Goal: Transaction & Acquisition: Purchase product/service

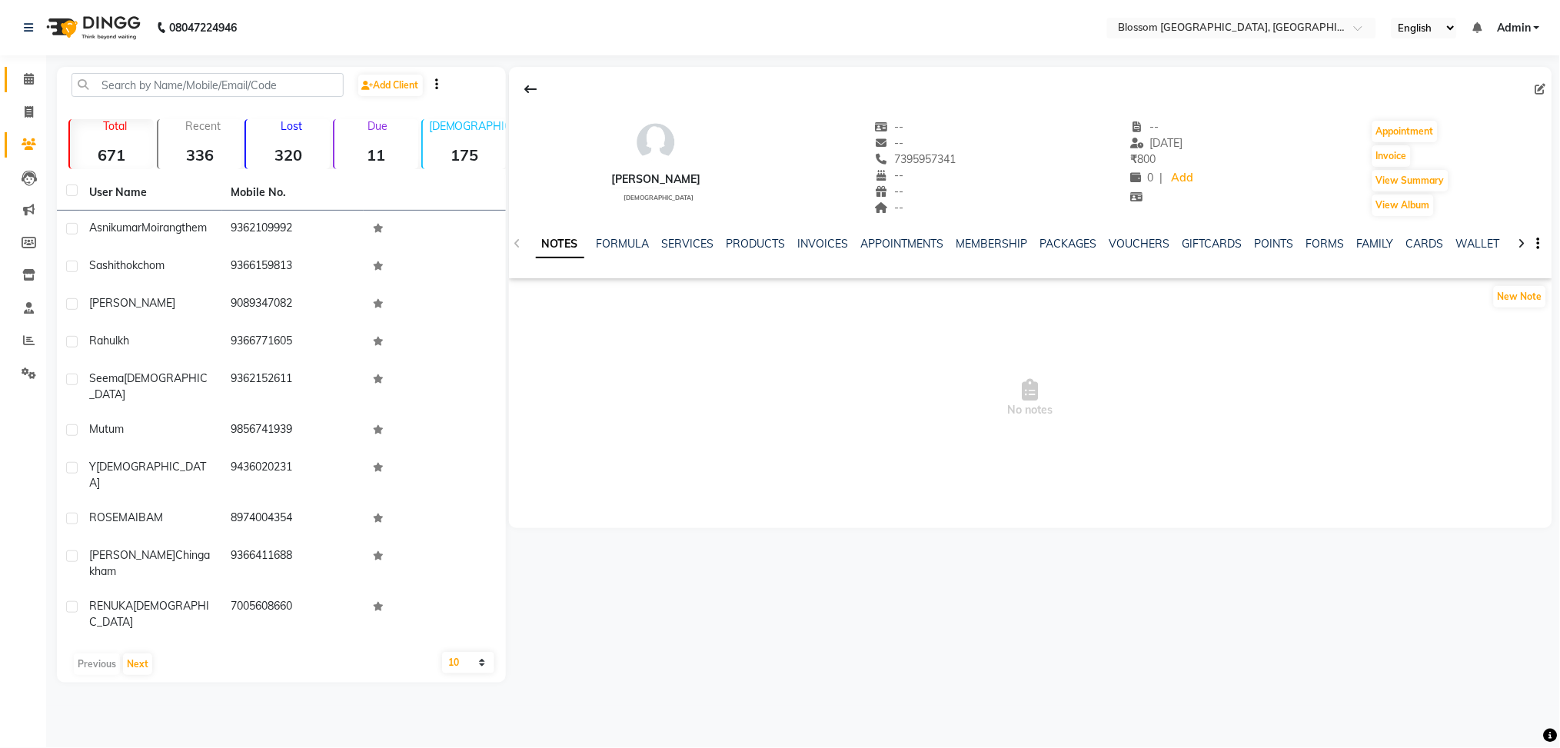
click at [27, 69] on link "Calendar" at bounding box center [23, 79] width 37 height 25
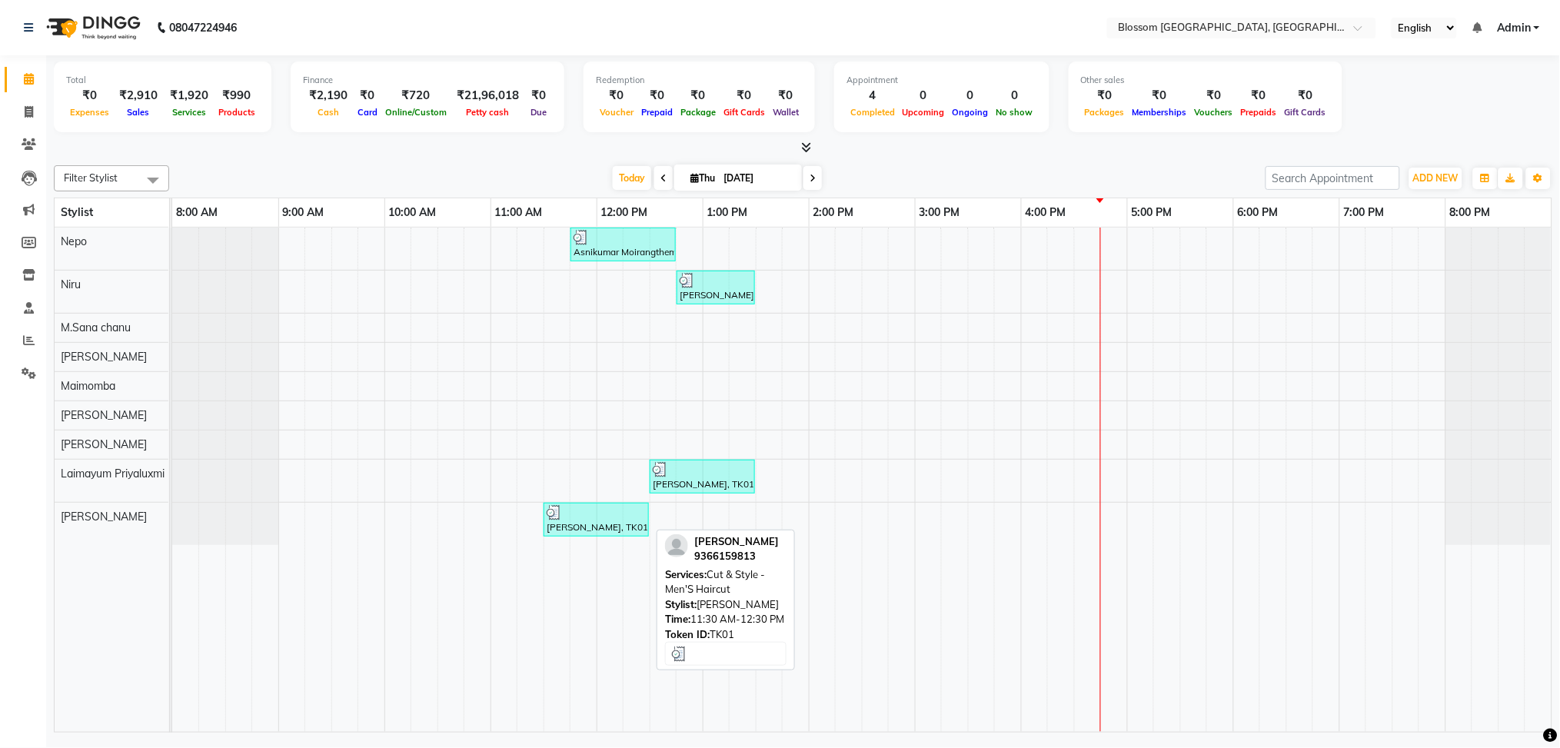
click at [600, 517] on div at bounding box center [596, 512] width 99 height 15
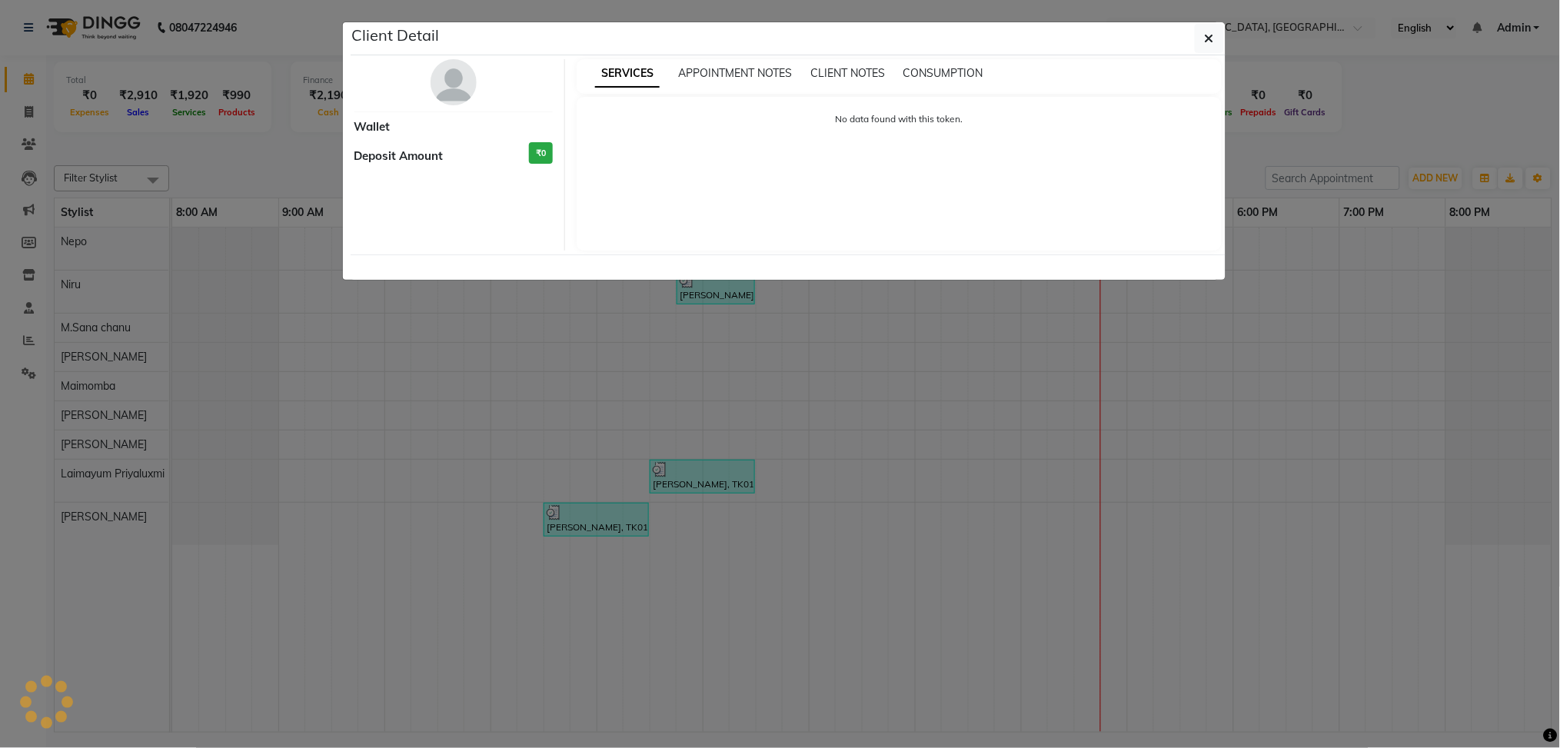
select select "3"
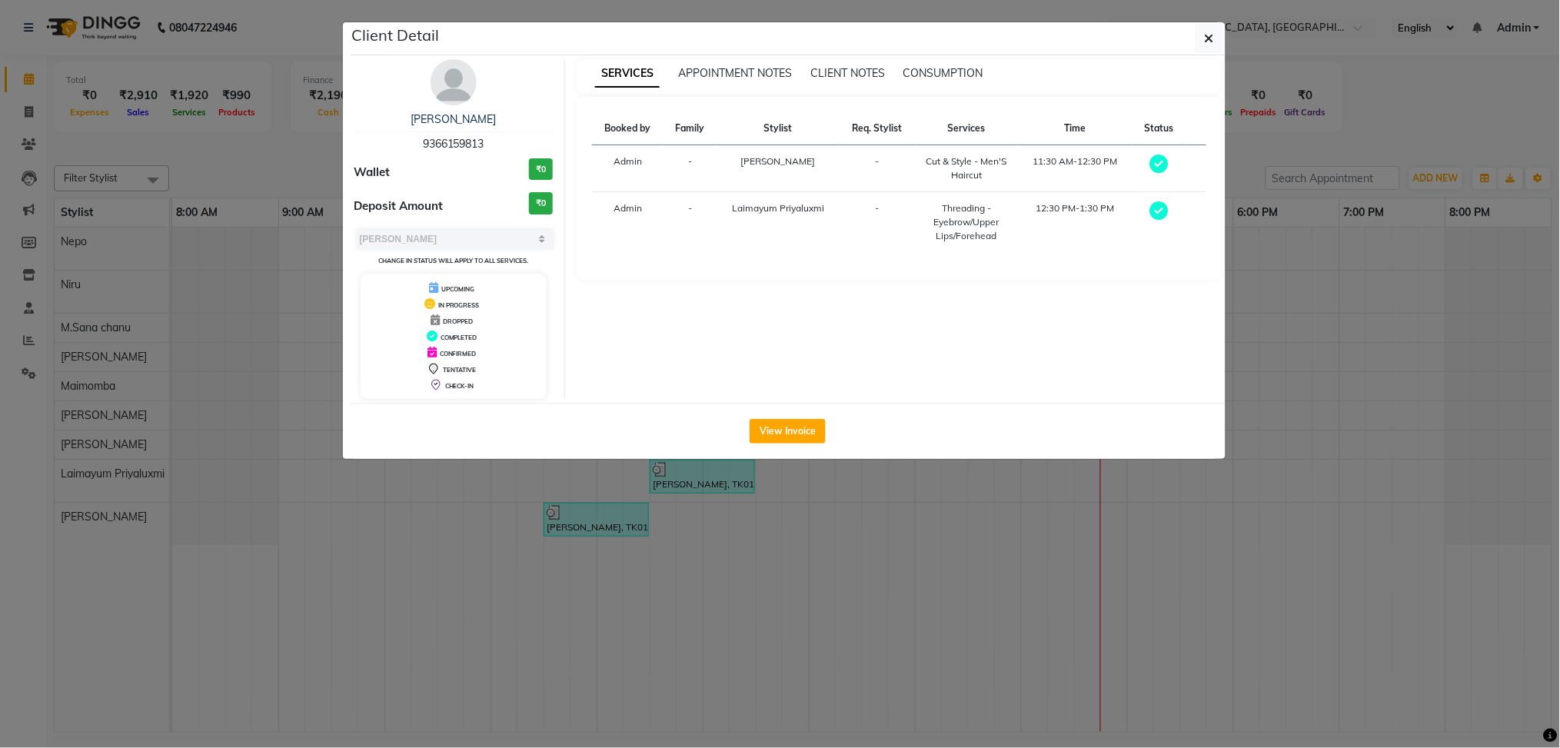
click at [894, 521] on ngb-modal-window "Client Detail Sashi thokchom 9366159813 Wallet ₹0 Deposit Amount ₹0 Select MARK…" at bounding box center [780, 374] width 1560 height 748
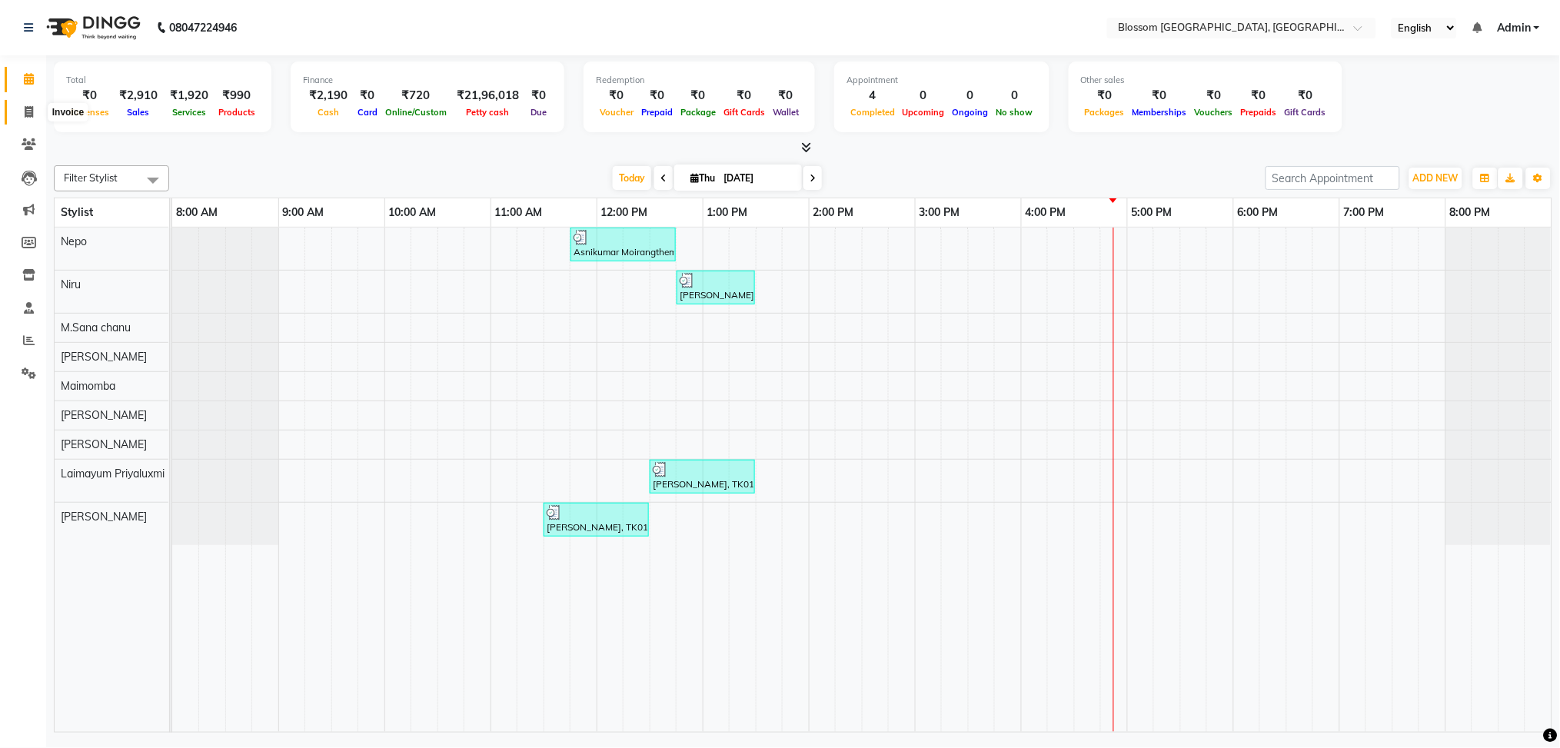
click at [18, 110] on span at bounding box center [28, 113] width 27 height 18
select select "service"
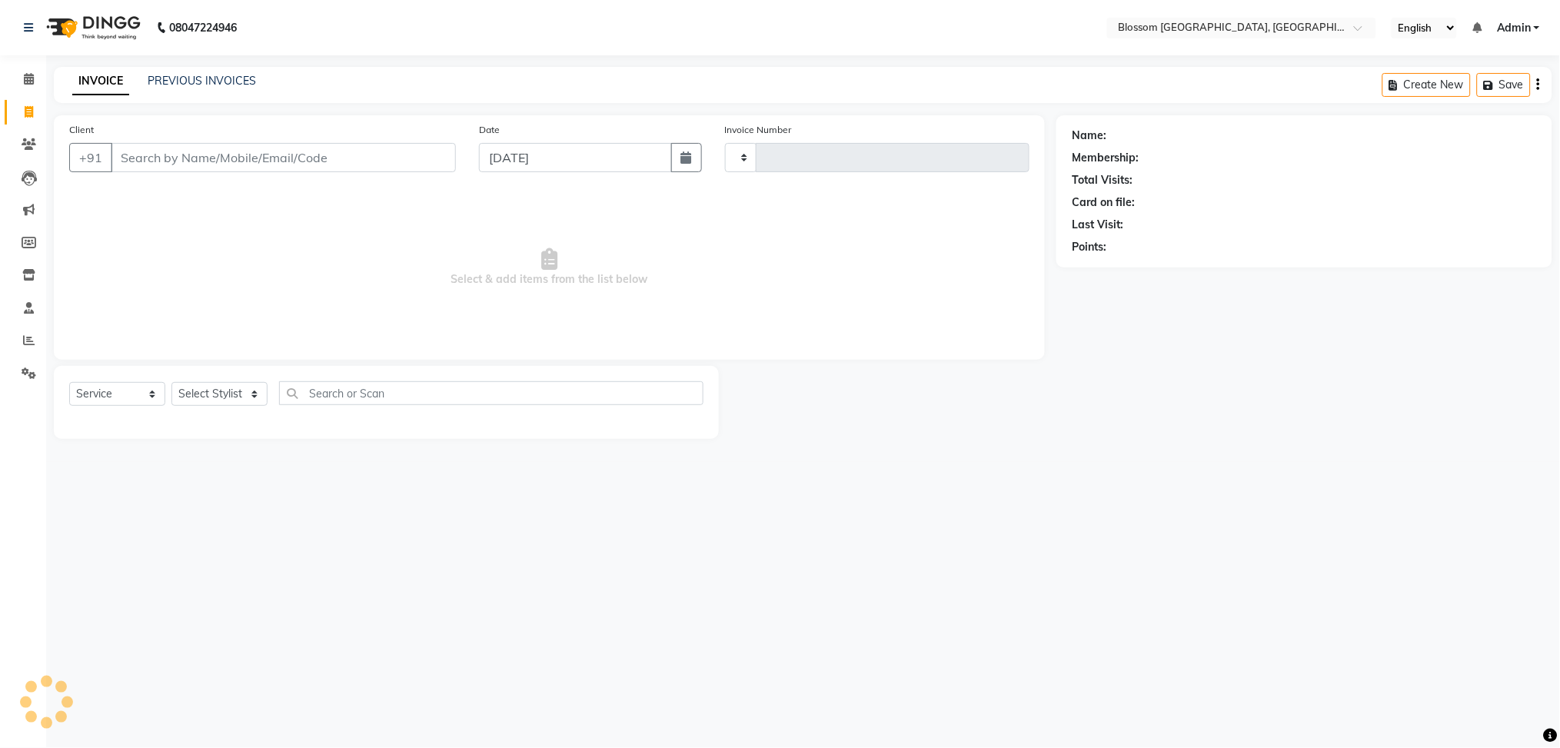
type input "1162"
select select "7465"
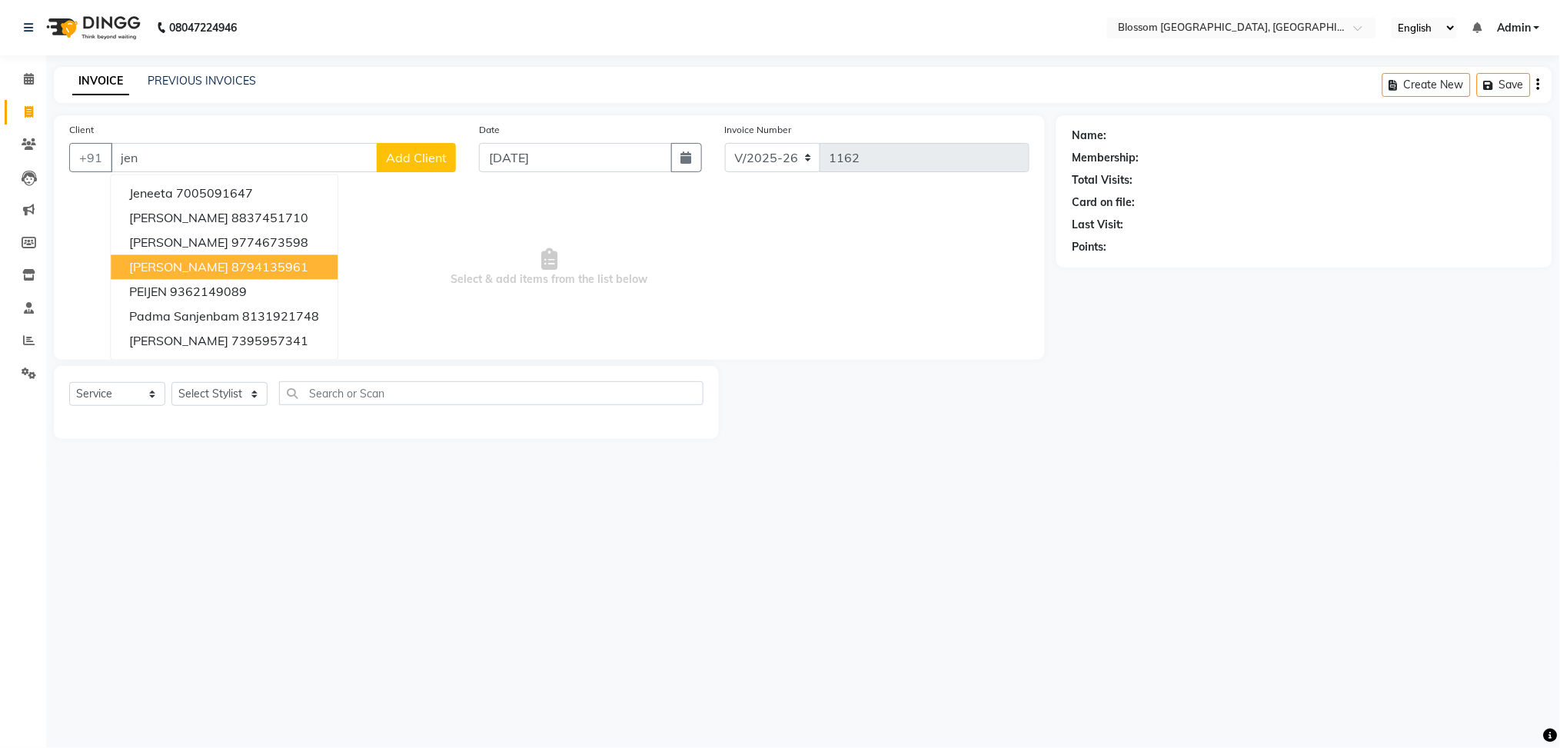
click at [292, 265] on ngb-highlight "8794135961" at bounding box center [269, 267] width 77 height 15
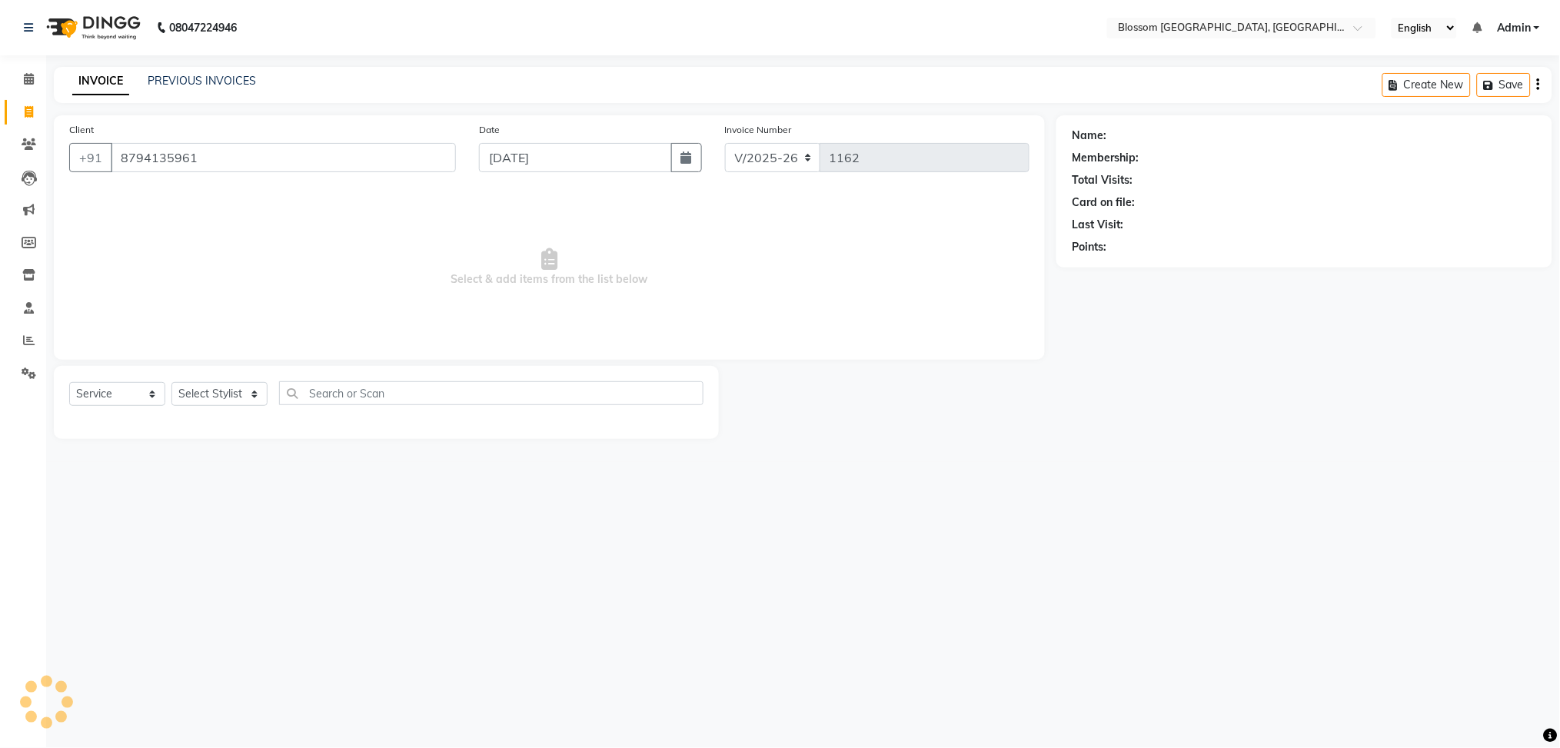
type input "8794135961"
click at [1138, 132] on link "Jeny Thounaojam" at bounding box center [1152, 136] width 86 height 16
click at [211, 397] on select "Select Stylist Giftson Kamei Laimayum Priyaluxmi Laishram Anjali Maimom Anjali …" at bounding box center [219, 394] width 96 height 24
select select "66272"
click at [171, 383] on select "Select Stylist Giftson Kamei Laimayum Priyaluxmi Laishram Anjali Maimom Anjali …" at bounding box center [219, 394] width 96 height 24
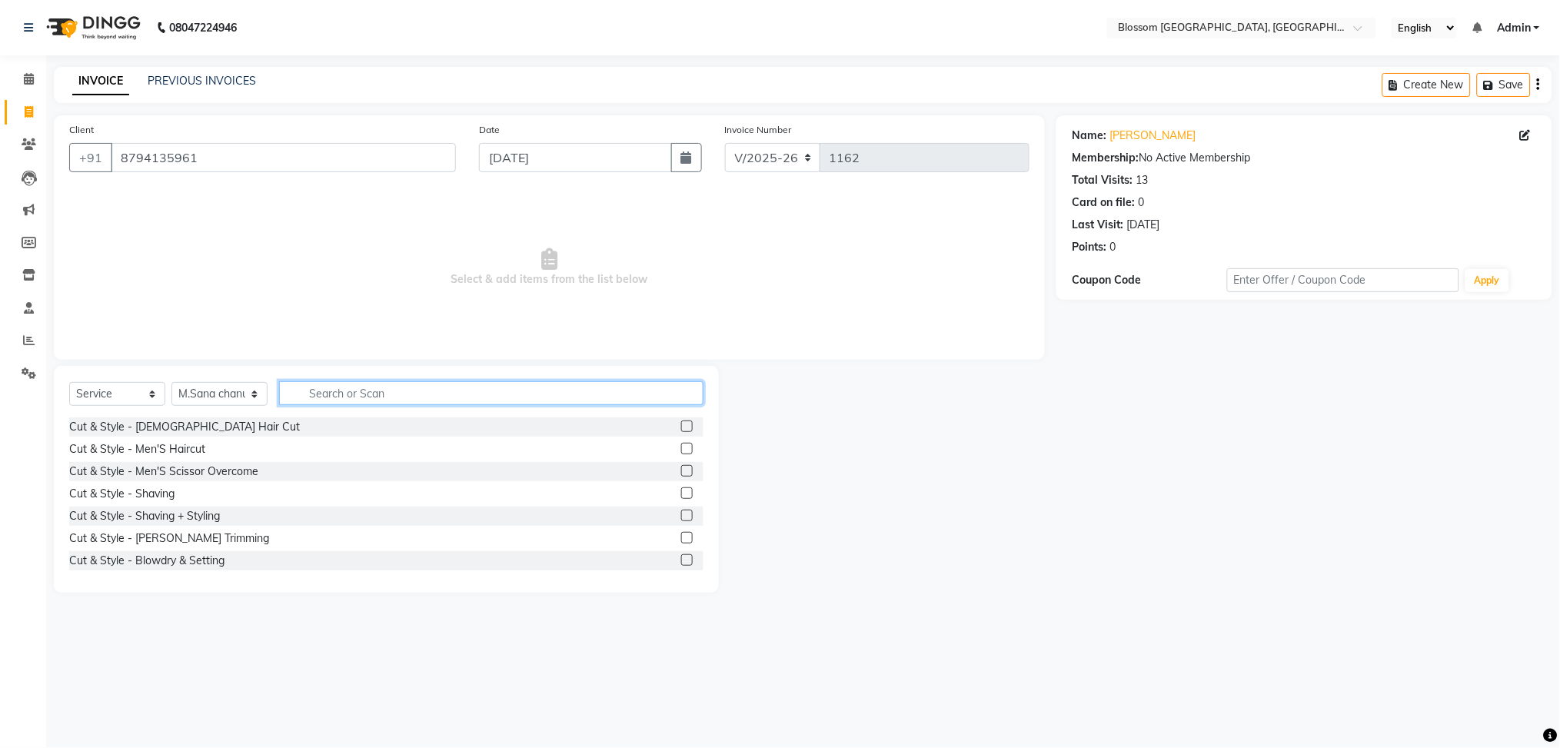
click at [374, 389] on input "text" at bounding box center [491, 393] width 424 height 24
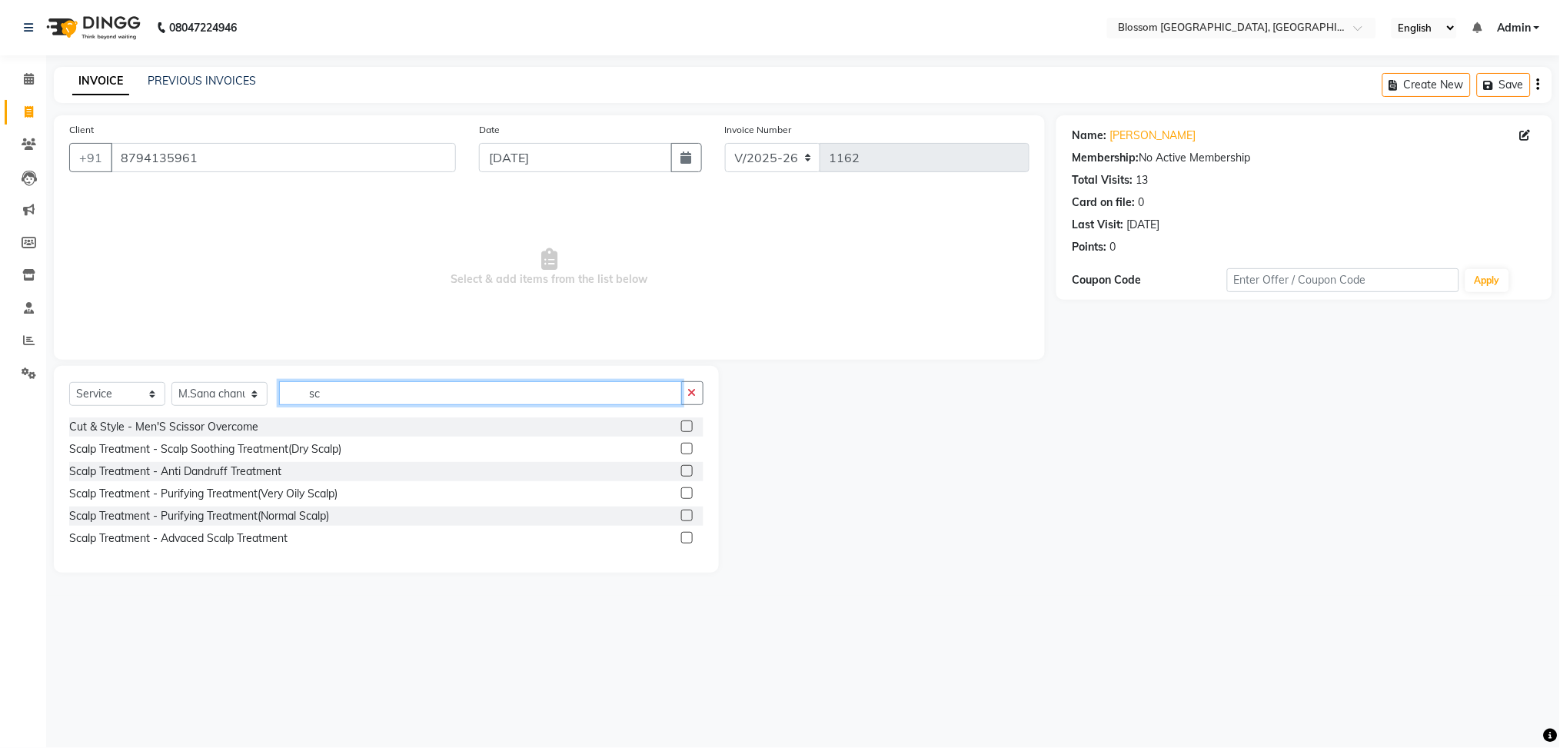
type input "s"
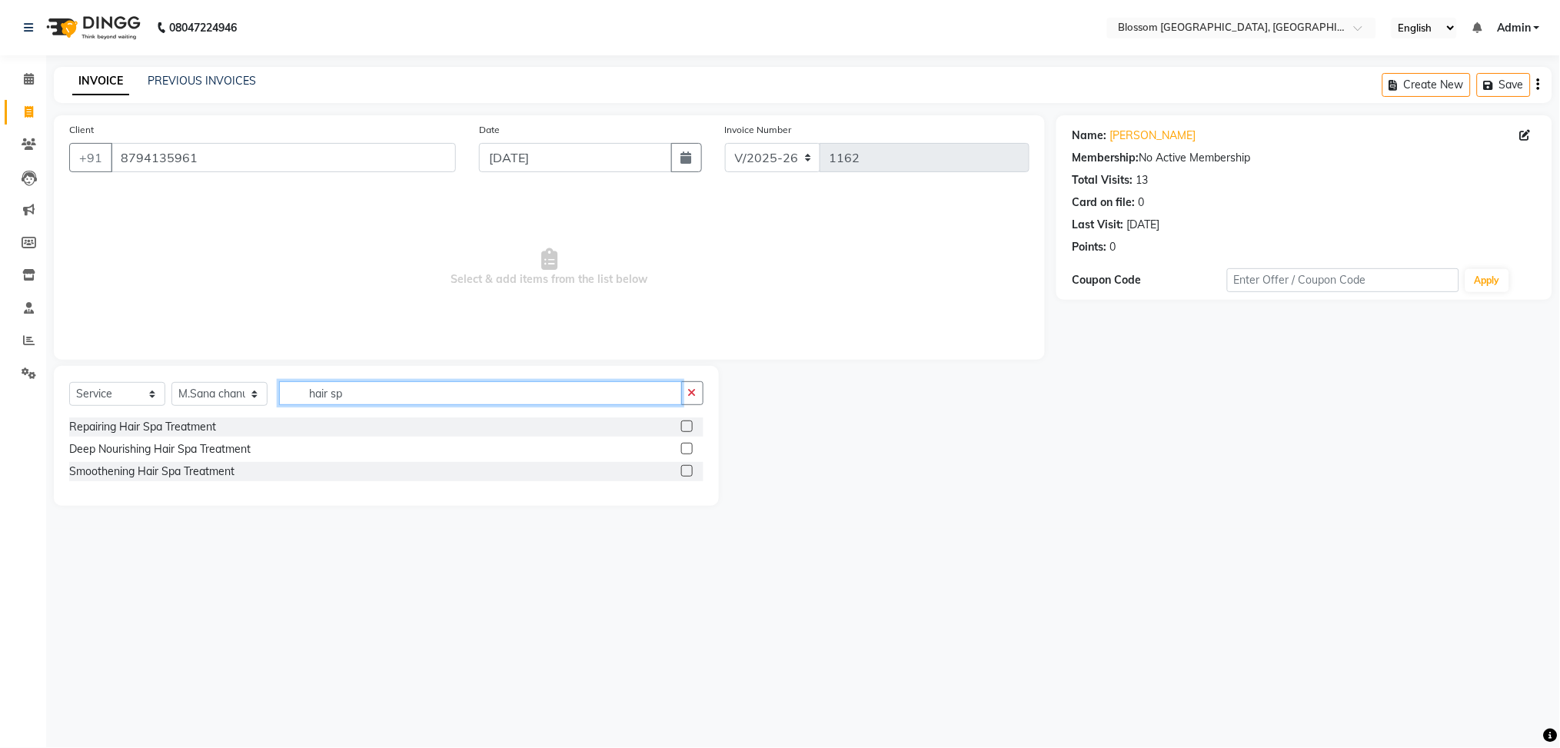
type input "hair sp"
click at [689, 447] on label at bounding box center [687, 449] width 12 height 12
click at [689, 447] on input "checkbox" at bounding box center [686, 449] width 10 height 10
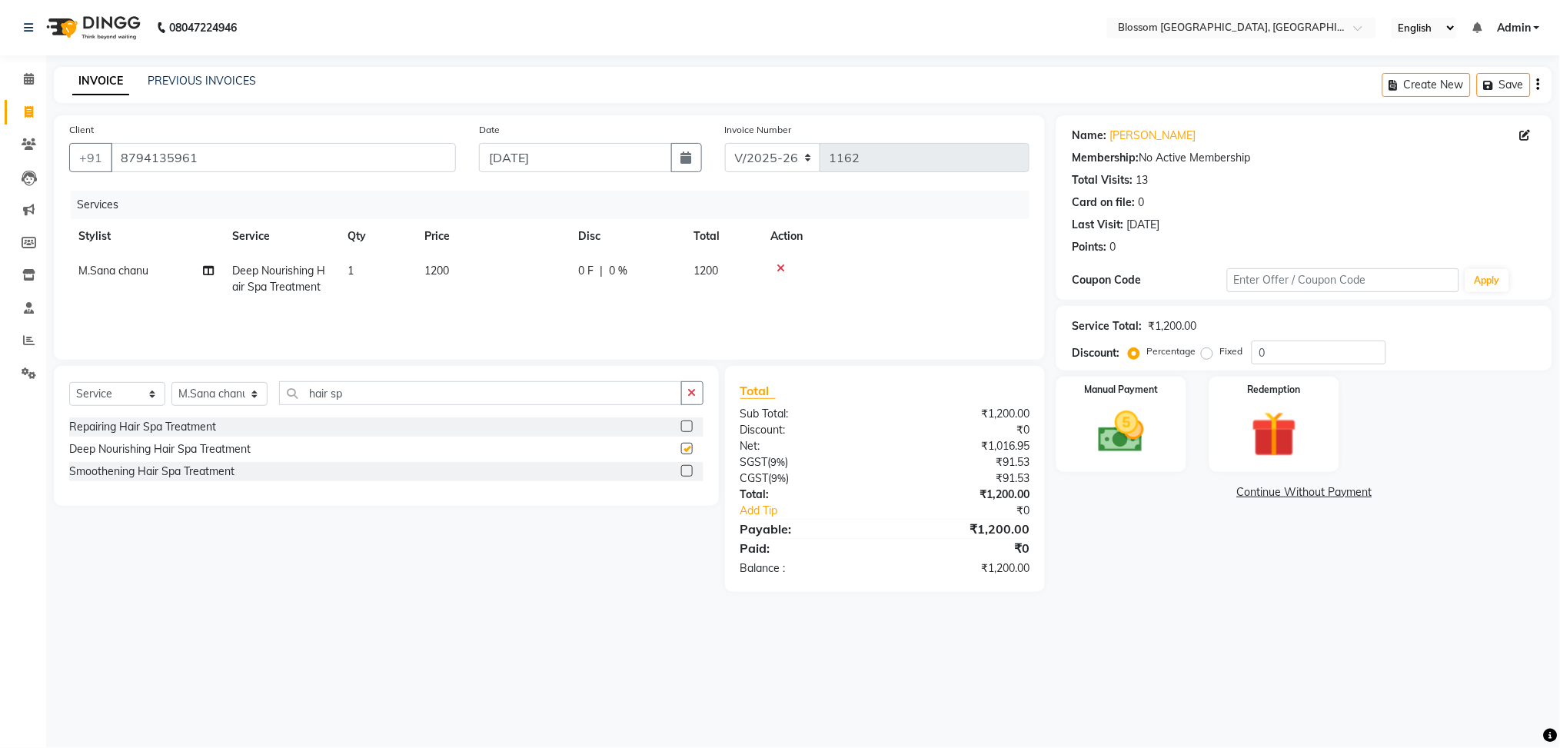
checkbox input "false"
click at [543, 380] on div "Select Service Product Membership Package Voucher Prepaid Gift Card Select Styl…" at bounding box center [386, 436] width 665 height 140
click at [542, 394] on input "hair sp" at bounding box center [480, 393] width 403 height 24
type input "h"
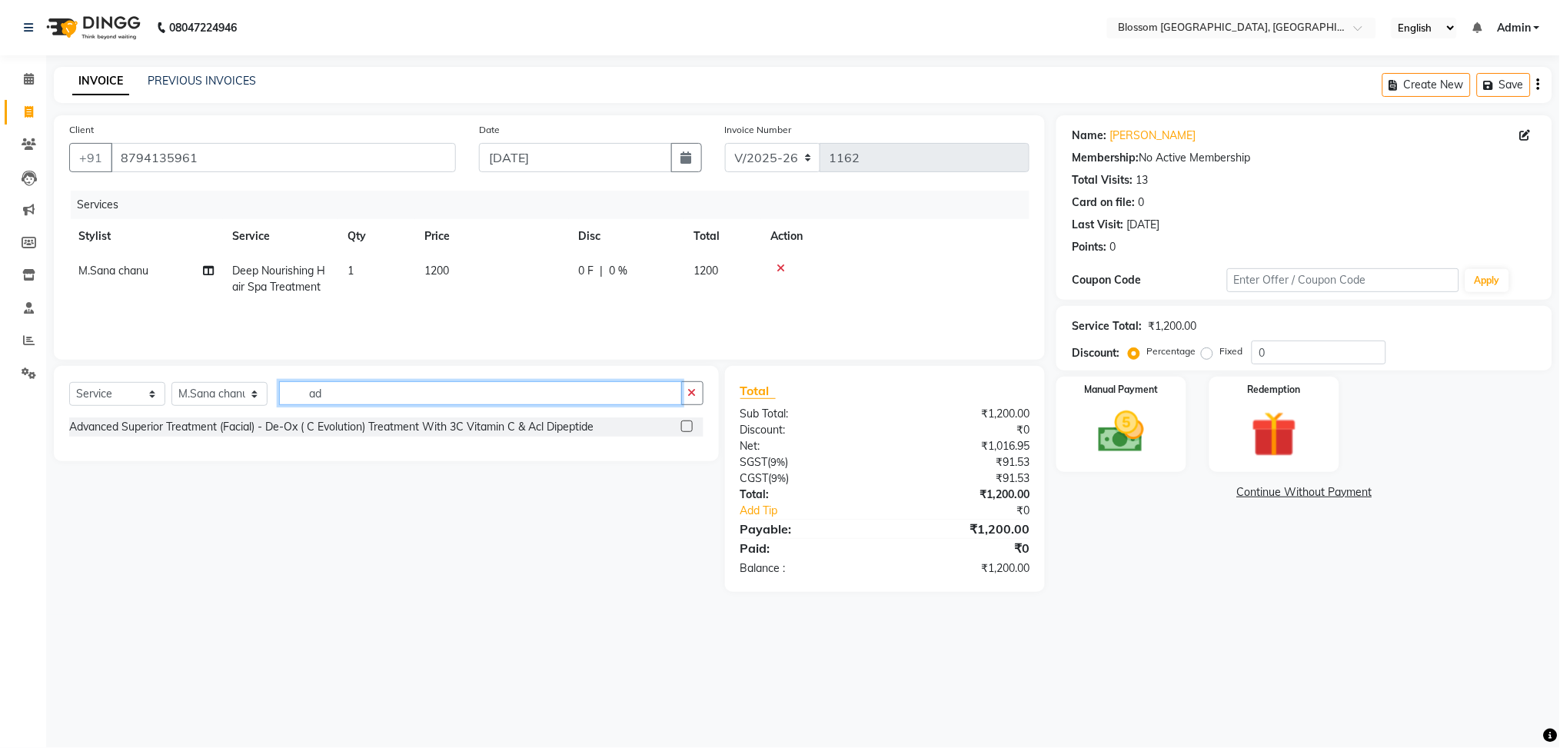
type input "a"
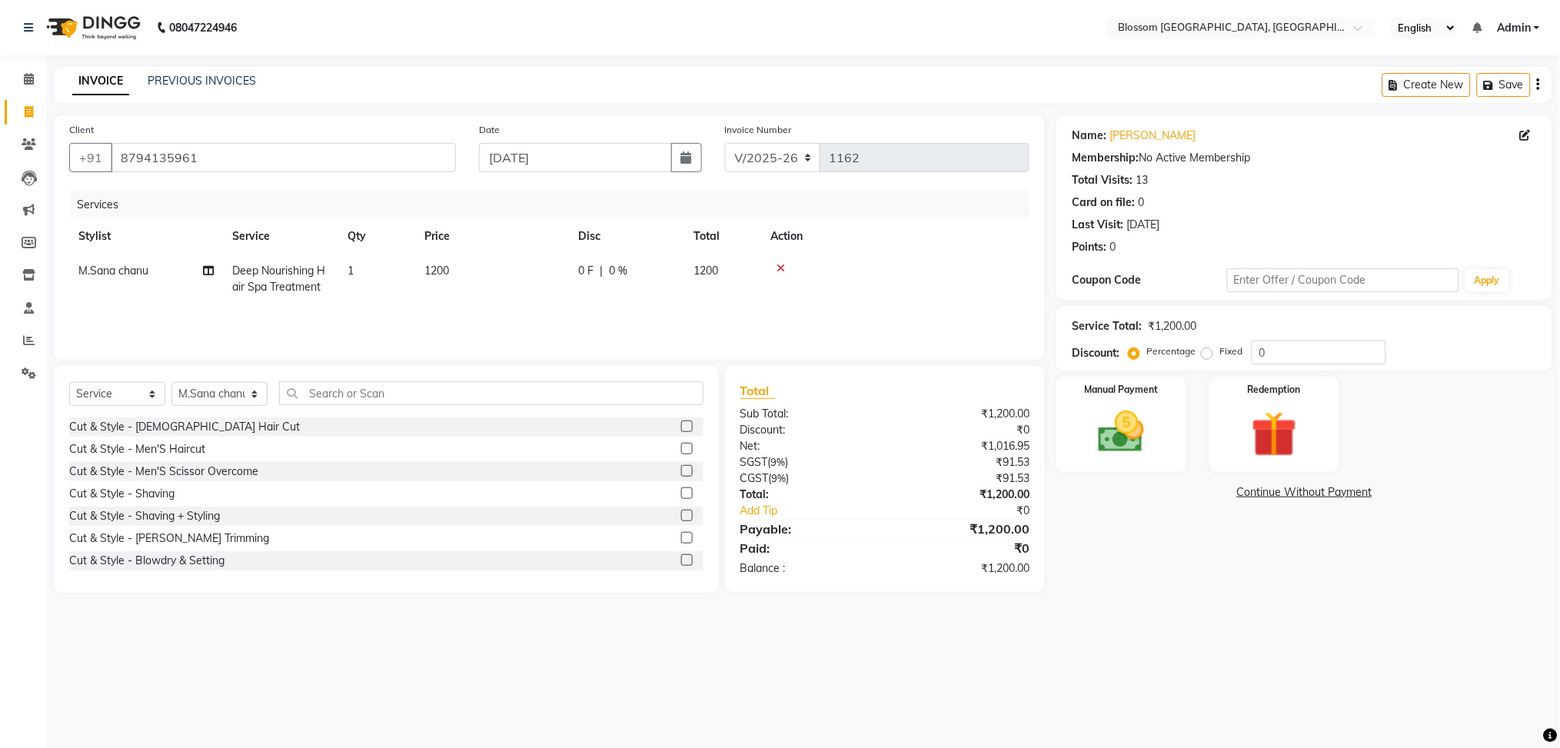
click at [779, 264] on icon at bounding box center [780, 268] width 8 height 11
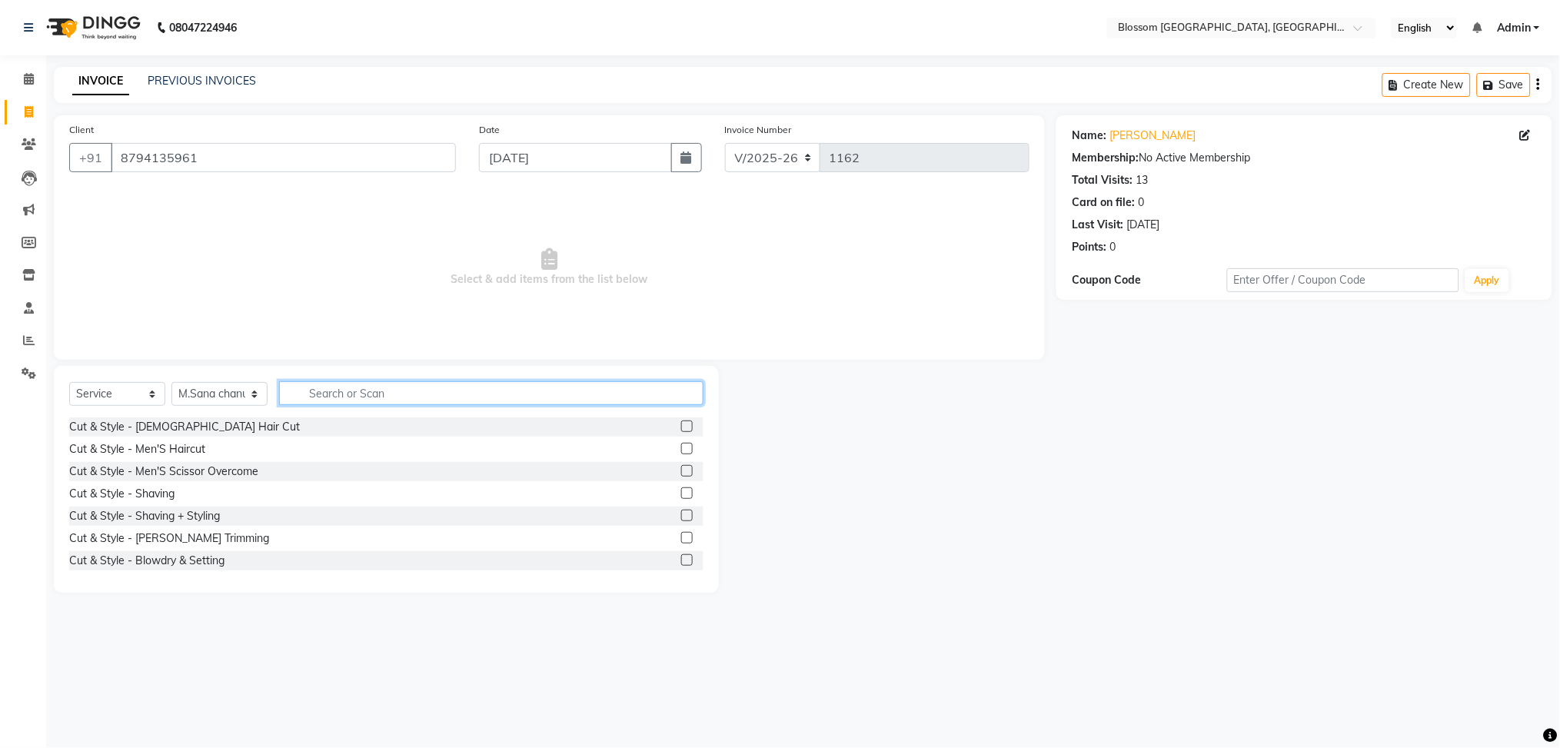
click at [342, 394] on input "text" at bounding box center [491, 393] width 424 height 24
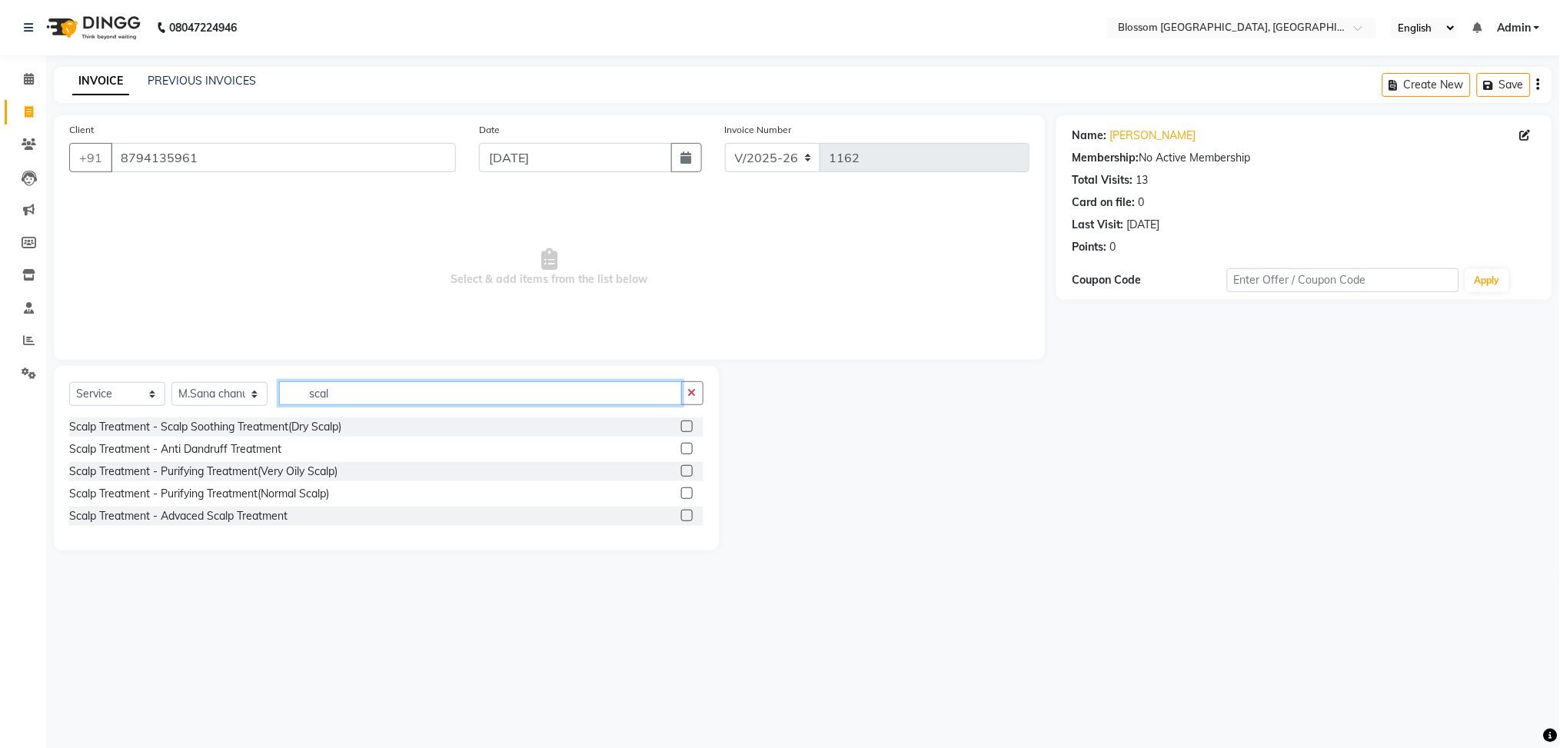
type input "scal"
click at [687, 517] on label at bounding box center [687, 516] width 12 height 12
click at [687, 517] on input "checkbox" at bounding box center [686, 516] width 10 height 10
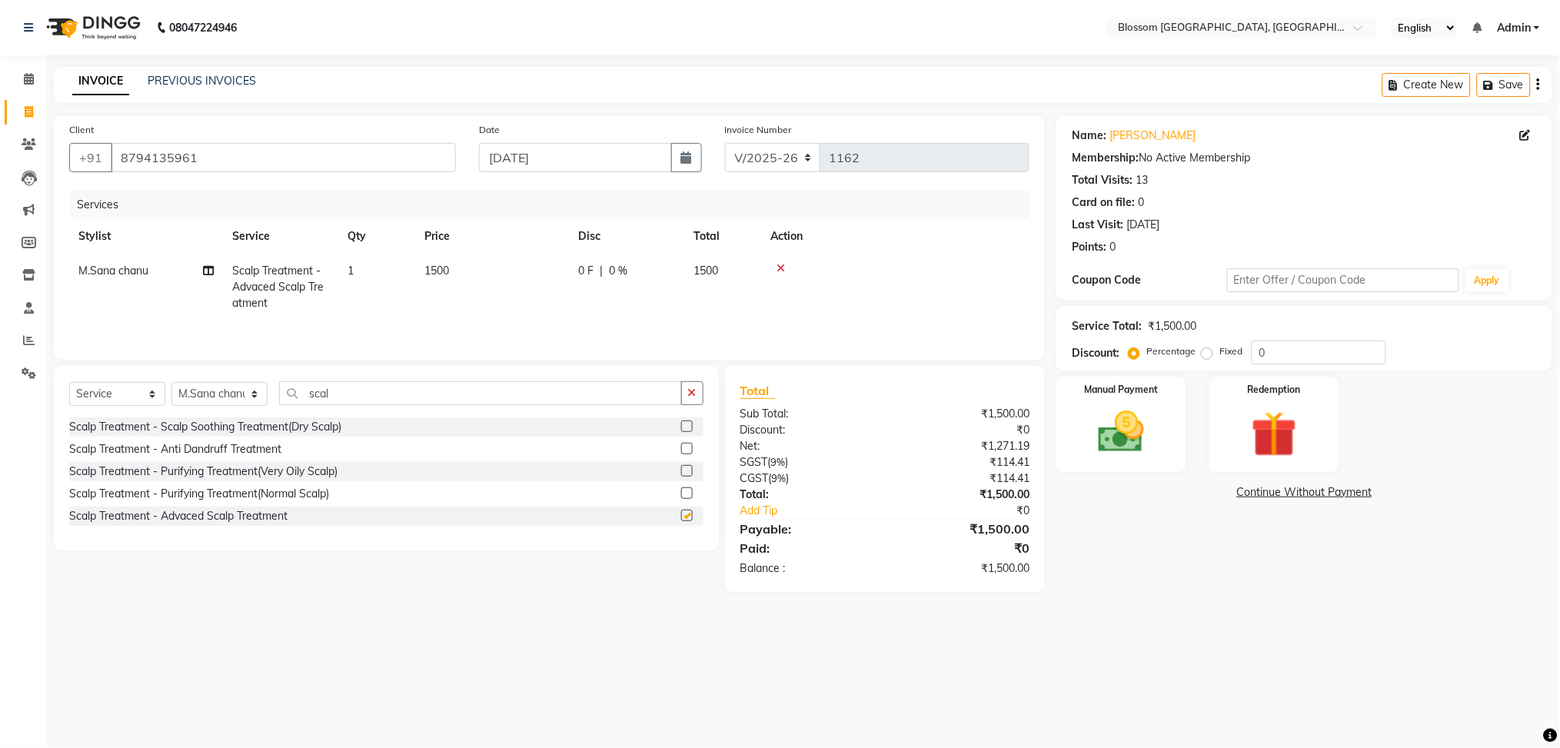
checkbox input "false"
click at [430, 270] on span "1500" at bounding box center [436, 271] width 25 height 14
select select "66272"
click at [430, 270] on input "1" at bounding box center [449, 275] width 58 height 24
click at [450, 271] on td "1500" at bounding box center [492, 287] width 154 height 67
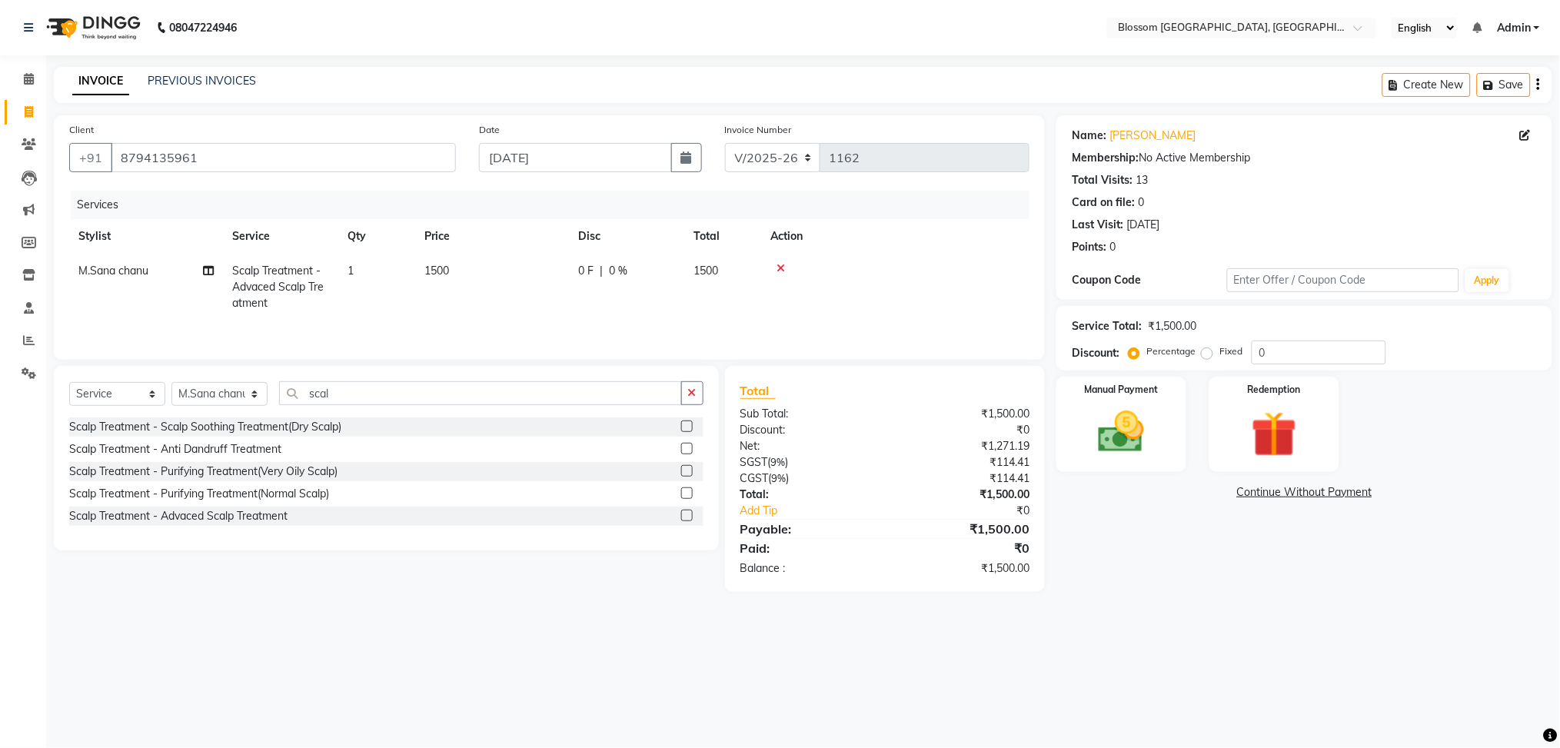
select select "66272"
click at [450, 271] on input "1" at bounding box center [449, 275] width 58 height 24
click at [515, 273] on td "1500" at bounding box center [492, 287] width 154 height 67
select select "66272"
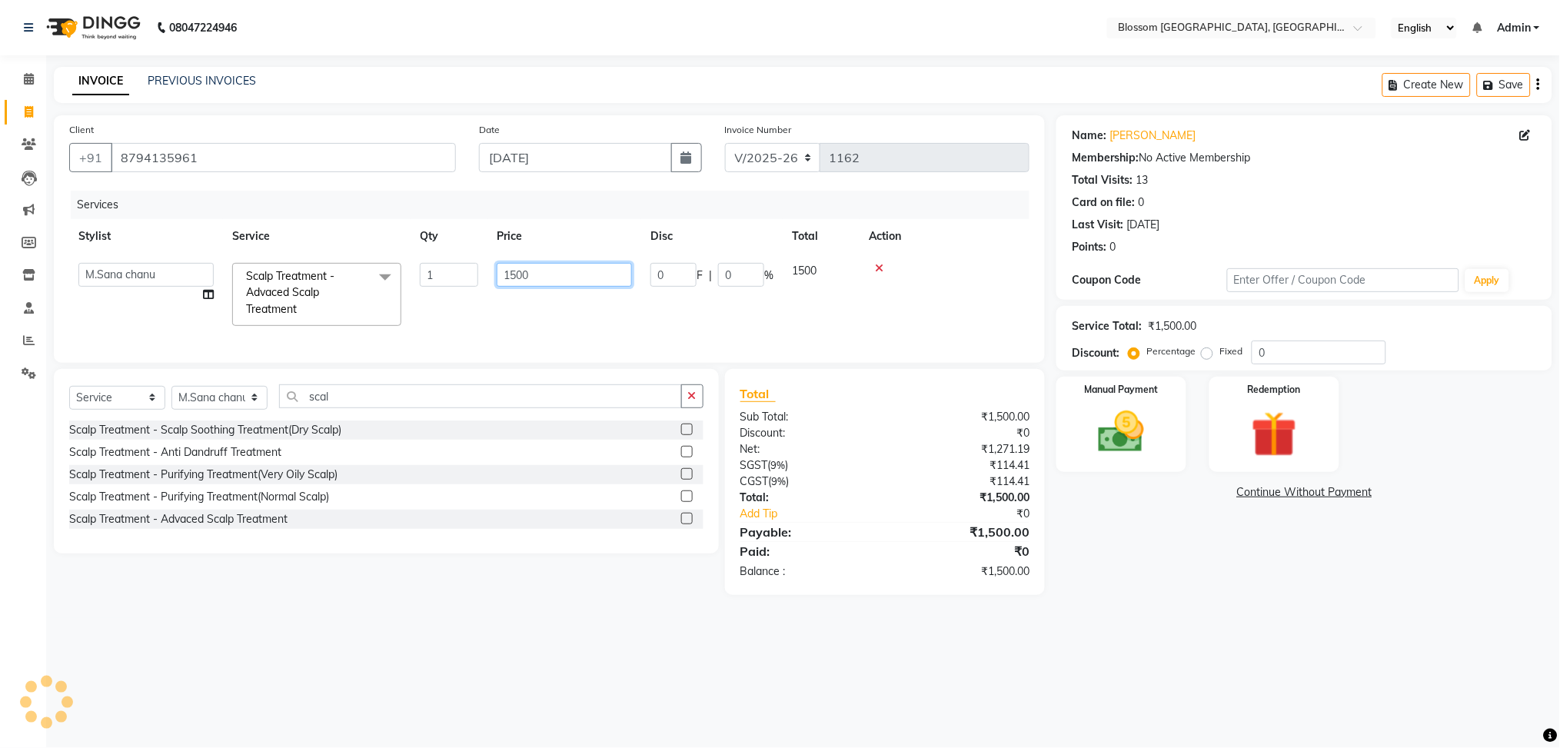
click at [515, 273] on input "1500" at bounding box center [564, 275] width 135 height 24
type input "3000"
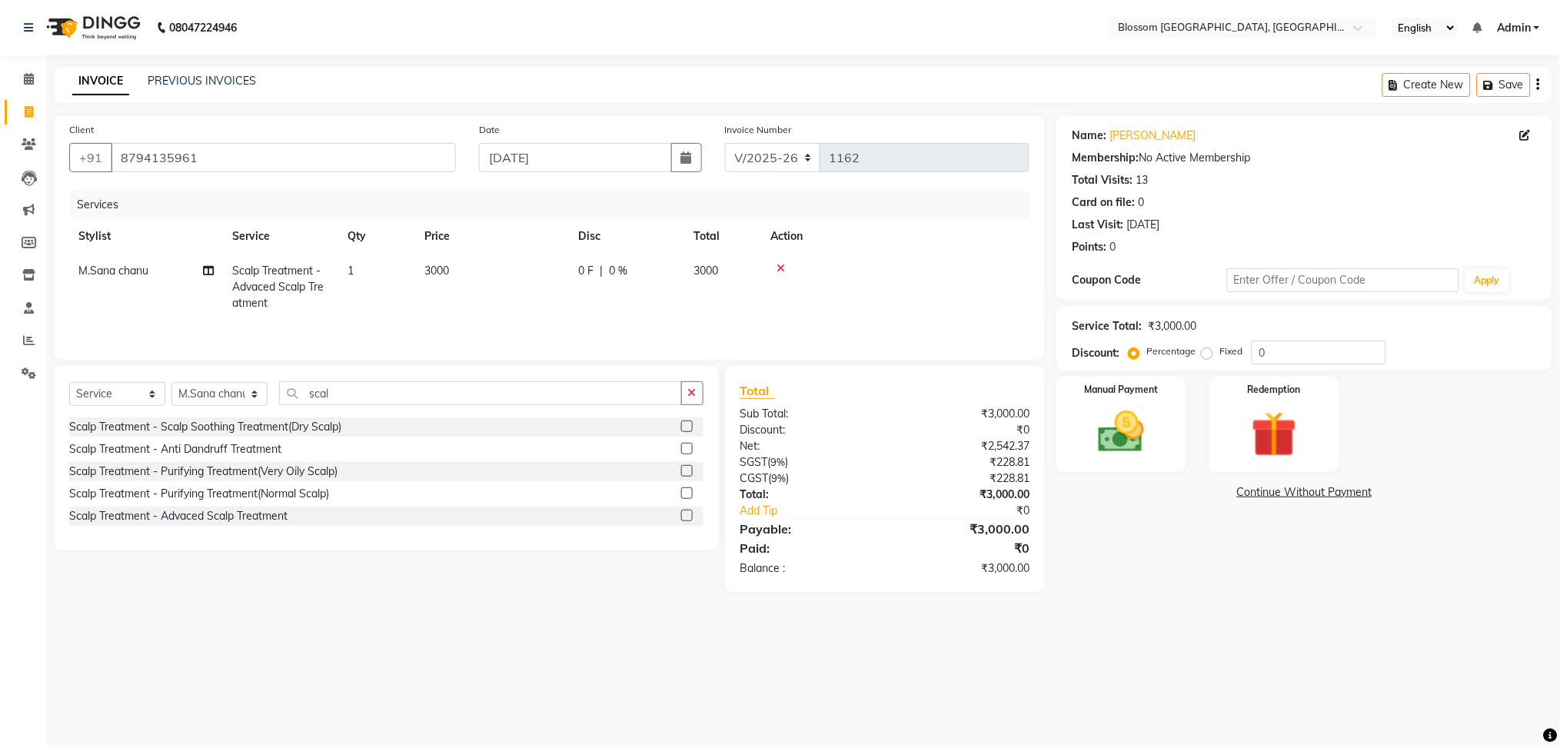
click at [620, 307] on tr "M.Sana chanu Scalp Treatment - Advaced Scalp Treatment 1 3000 0 F | 0 % 3000" at bounding box center [549, 287] width 960 height 67
click at [620, 269] on span "0 %" at bounding box center [618, 271] width 18 height 16
select select "66272"
click at [720, 270] on input "0" at bounding box center [741, 275] width 46 height 24
type input "30"
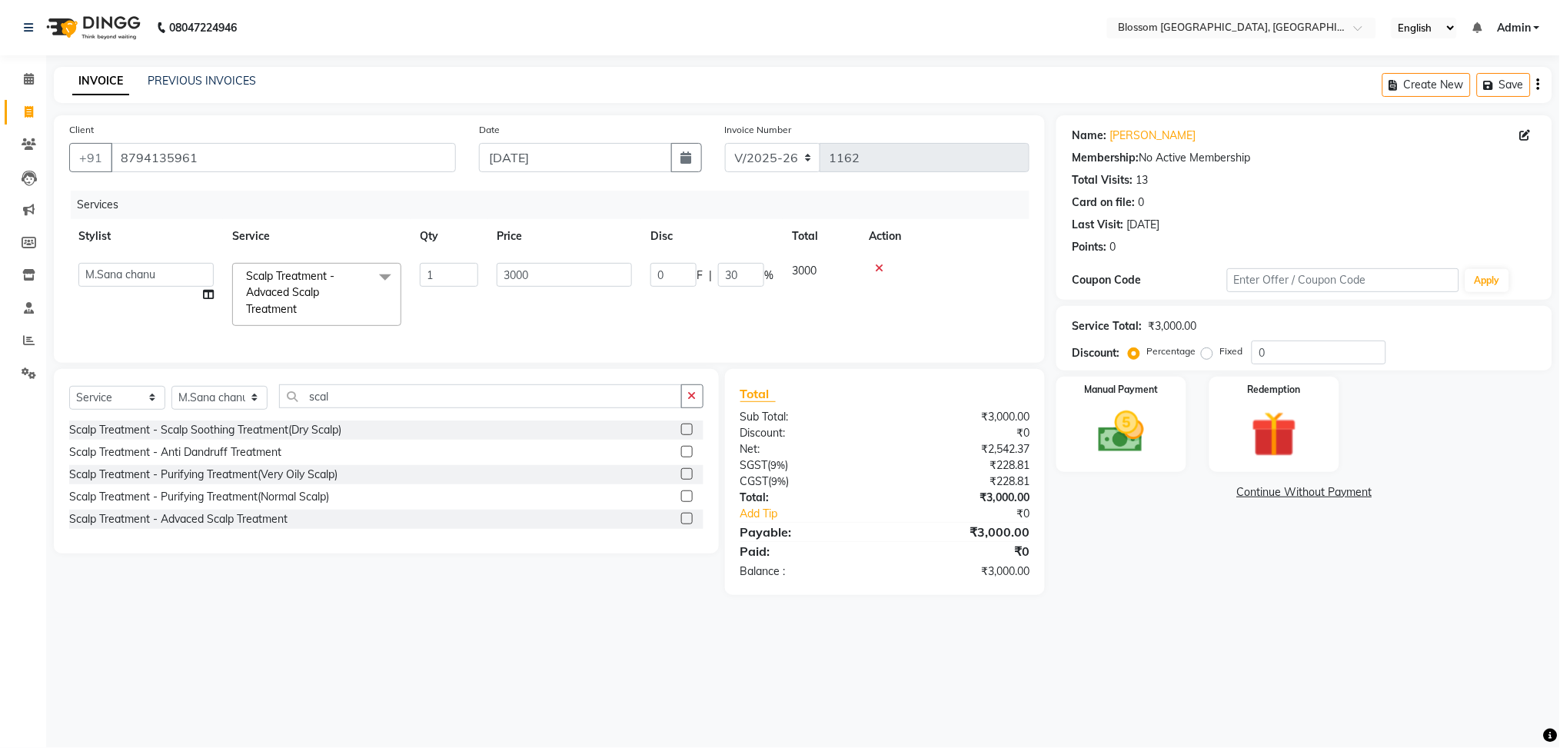
click at [716, 297] on tr "Giftson Kamei Laimayum Priyaluxmi Laishram Anjali Maimom Anjali chanu Maimomba …" at bounding box center [549, 294] width 960 height 81
click at [1088, 425] on img at bounding box center [1120, 432] width 77 height 55
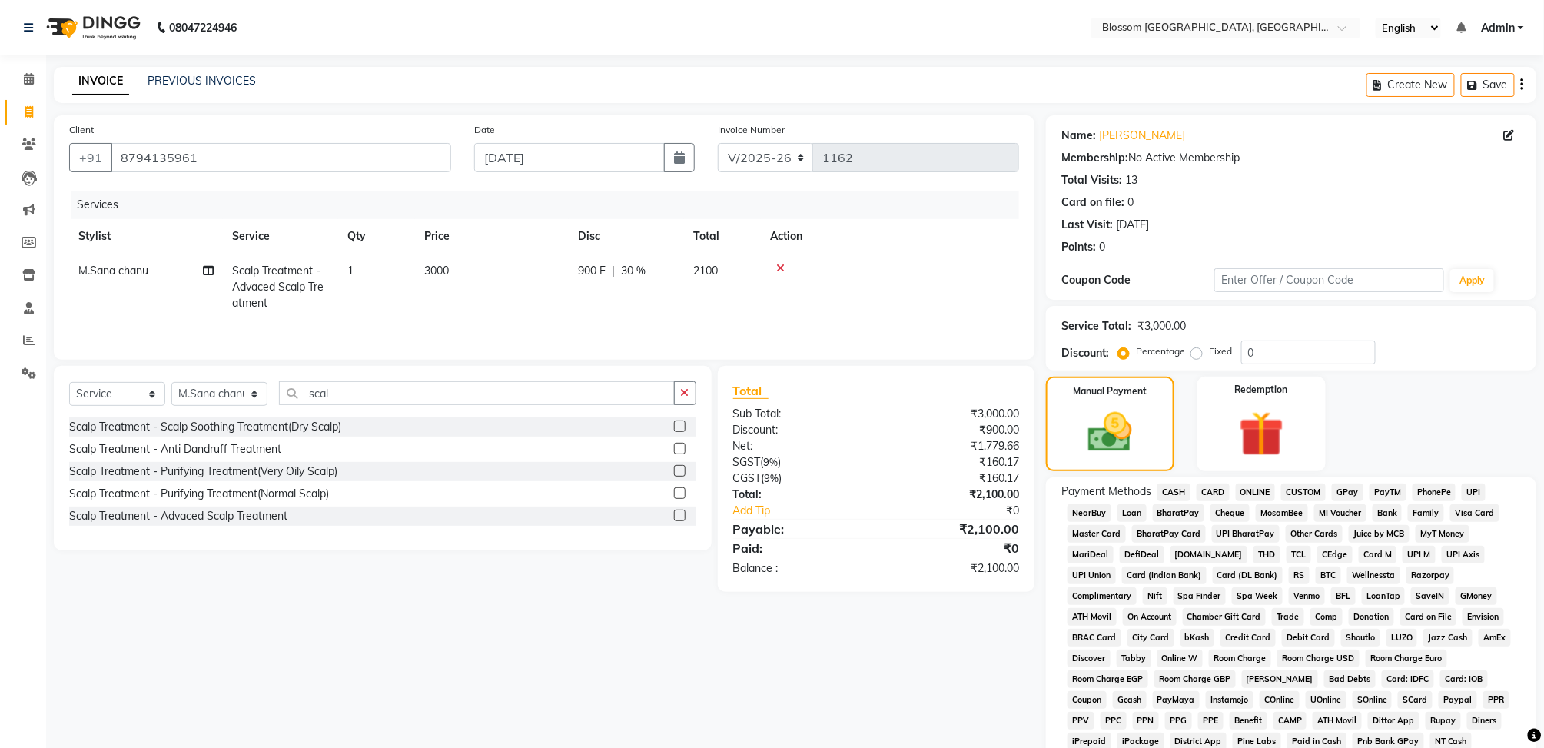
click at [1170, 493] on span "CASH" at bounding box center [1174, 492] width 33 height 18
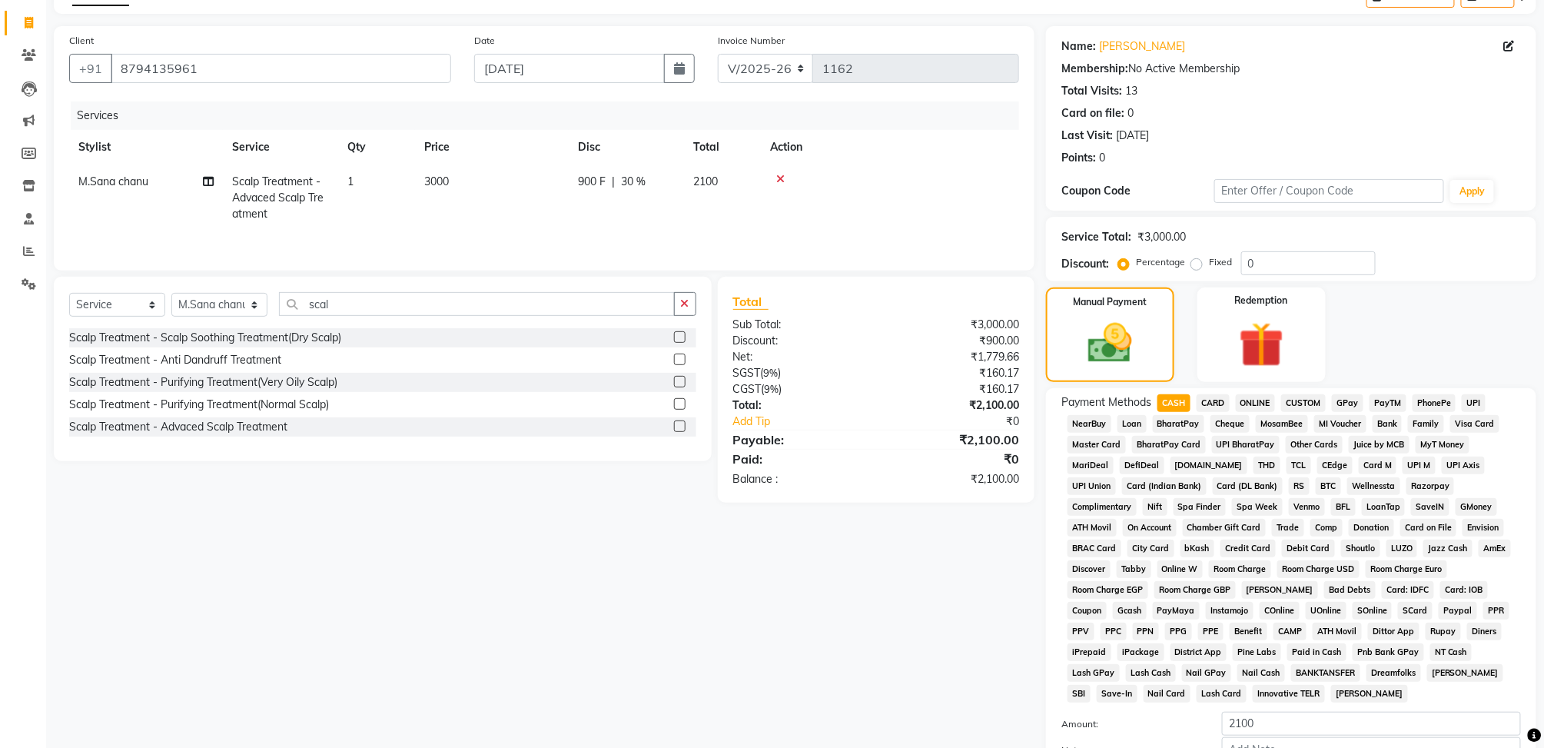
scroll to position [248, 0]
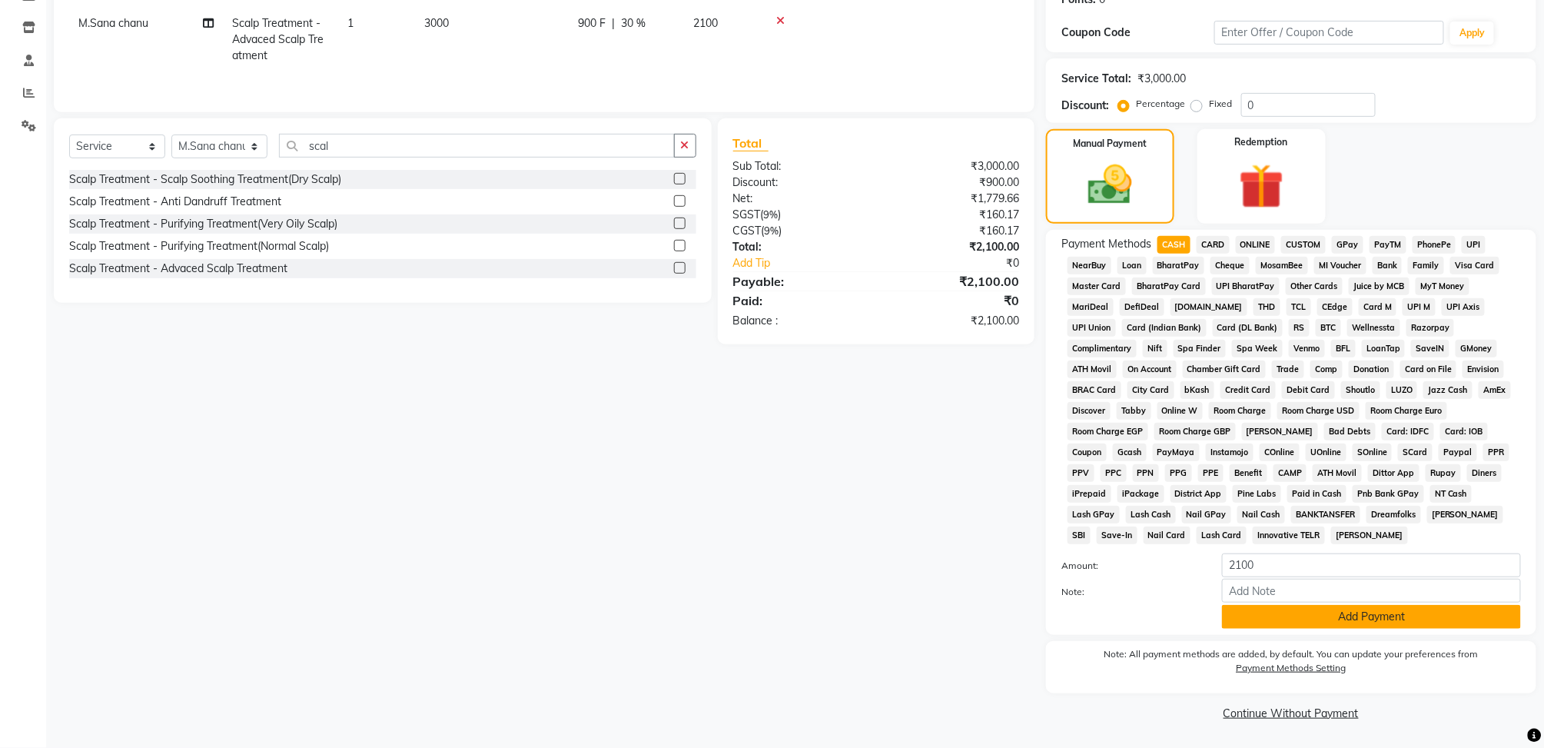
click at [1287, 628] on button "Add Payment" at bounding box center [1371, 617] width 299 height 24
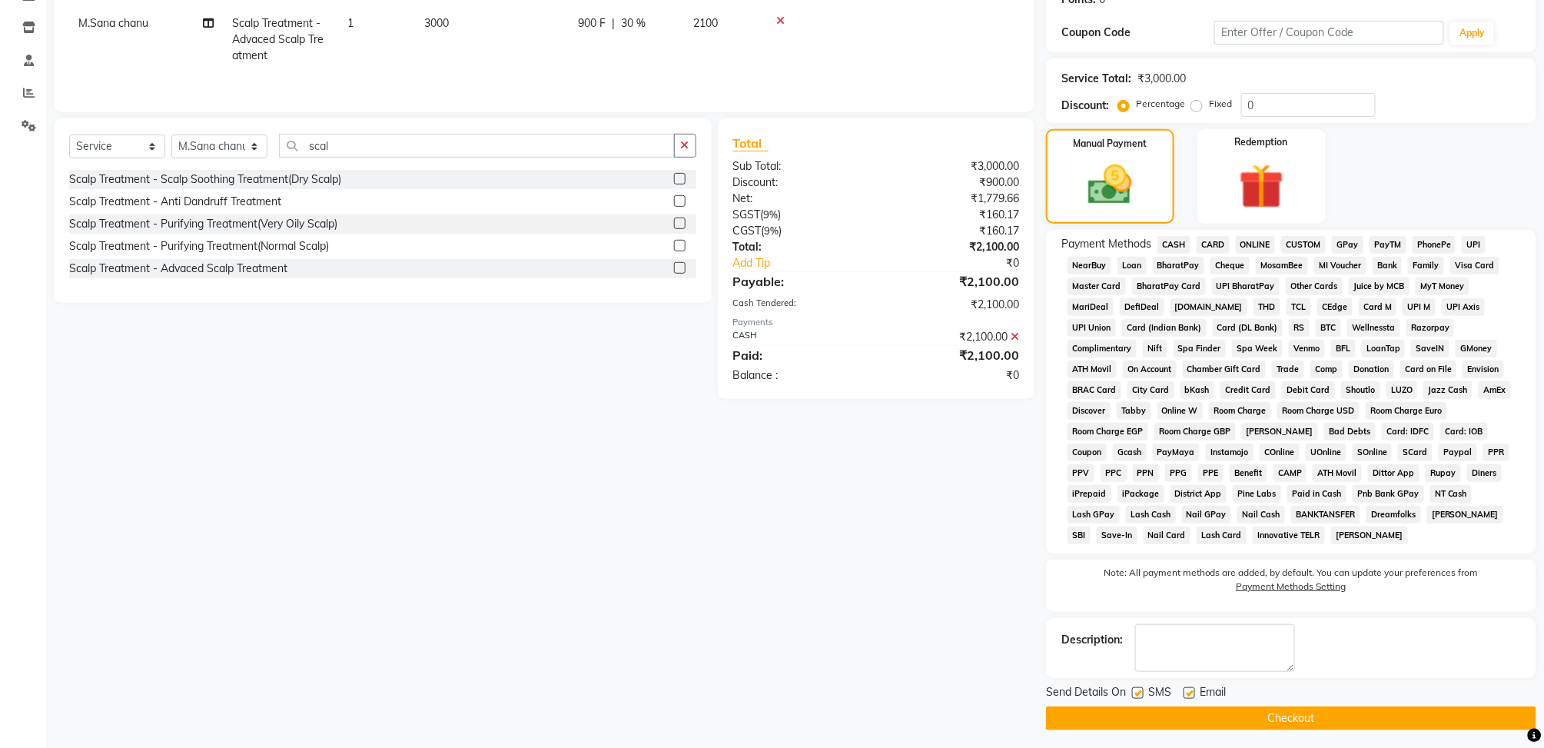
scroll to position [252, 0]
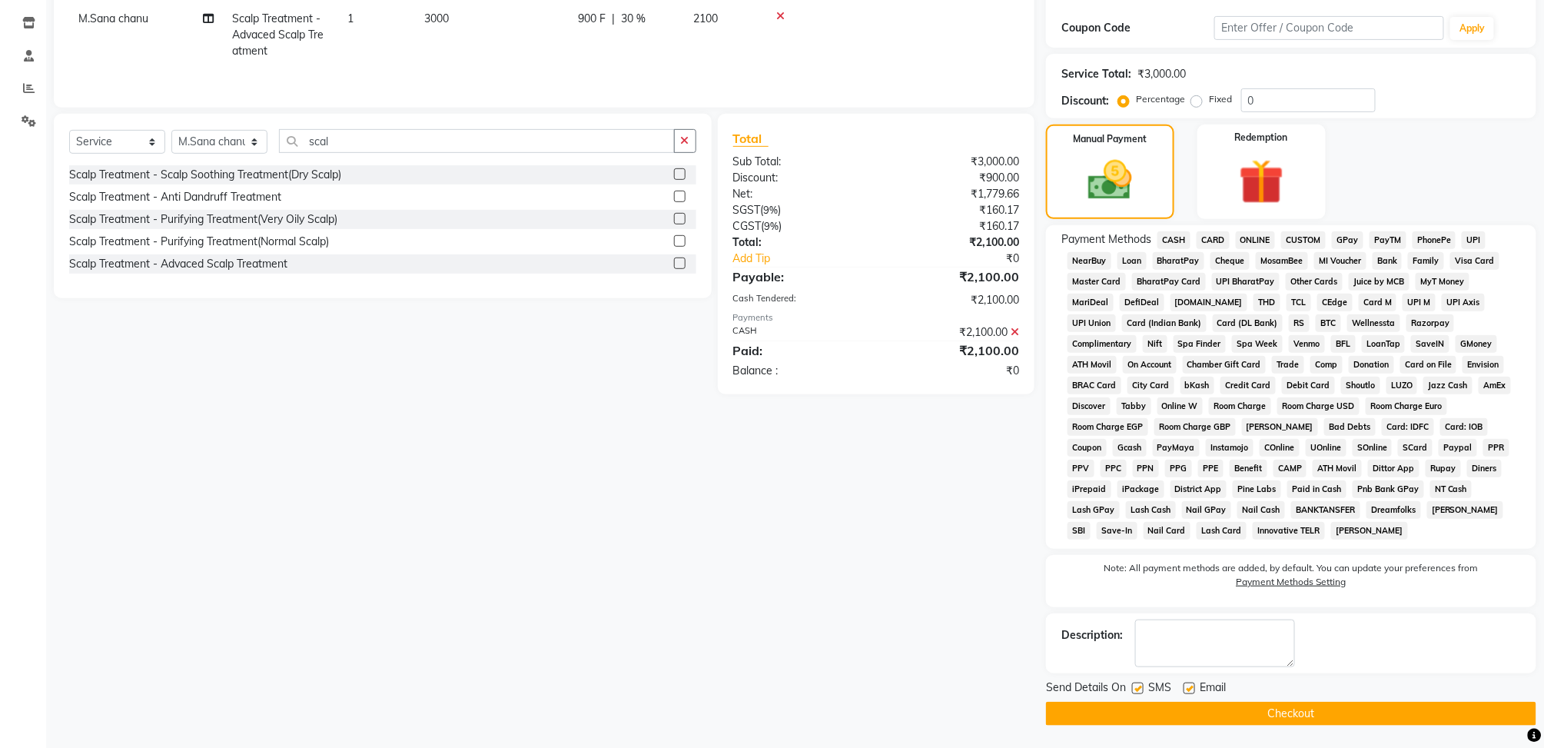
click at [1290, 706] on button "Checkout" at bounding box center [1291, 714] width 490 height 24
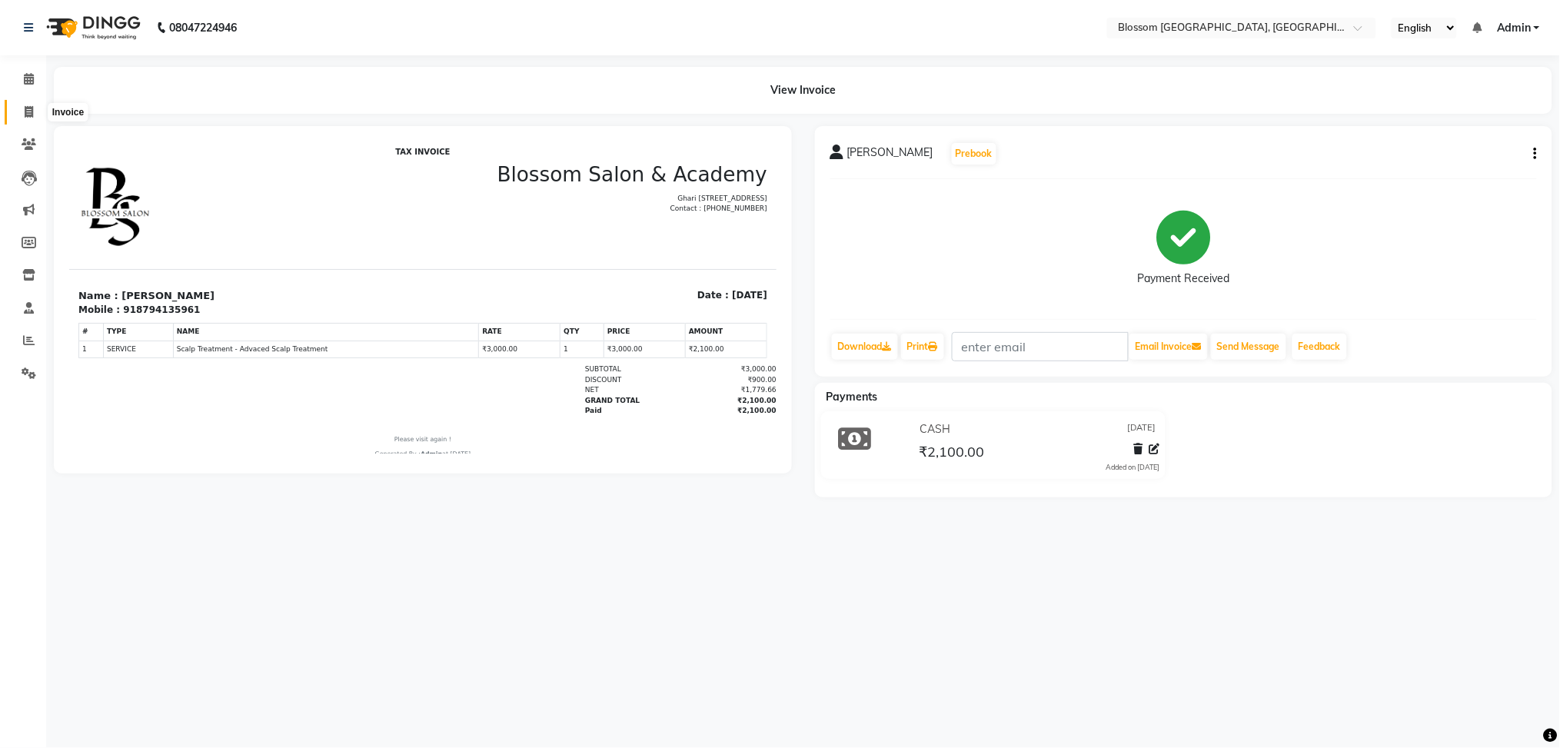
click at [22, 113] on span at bounding box center [28, 113] width 27 height 18
select select "service"
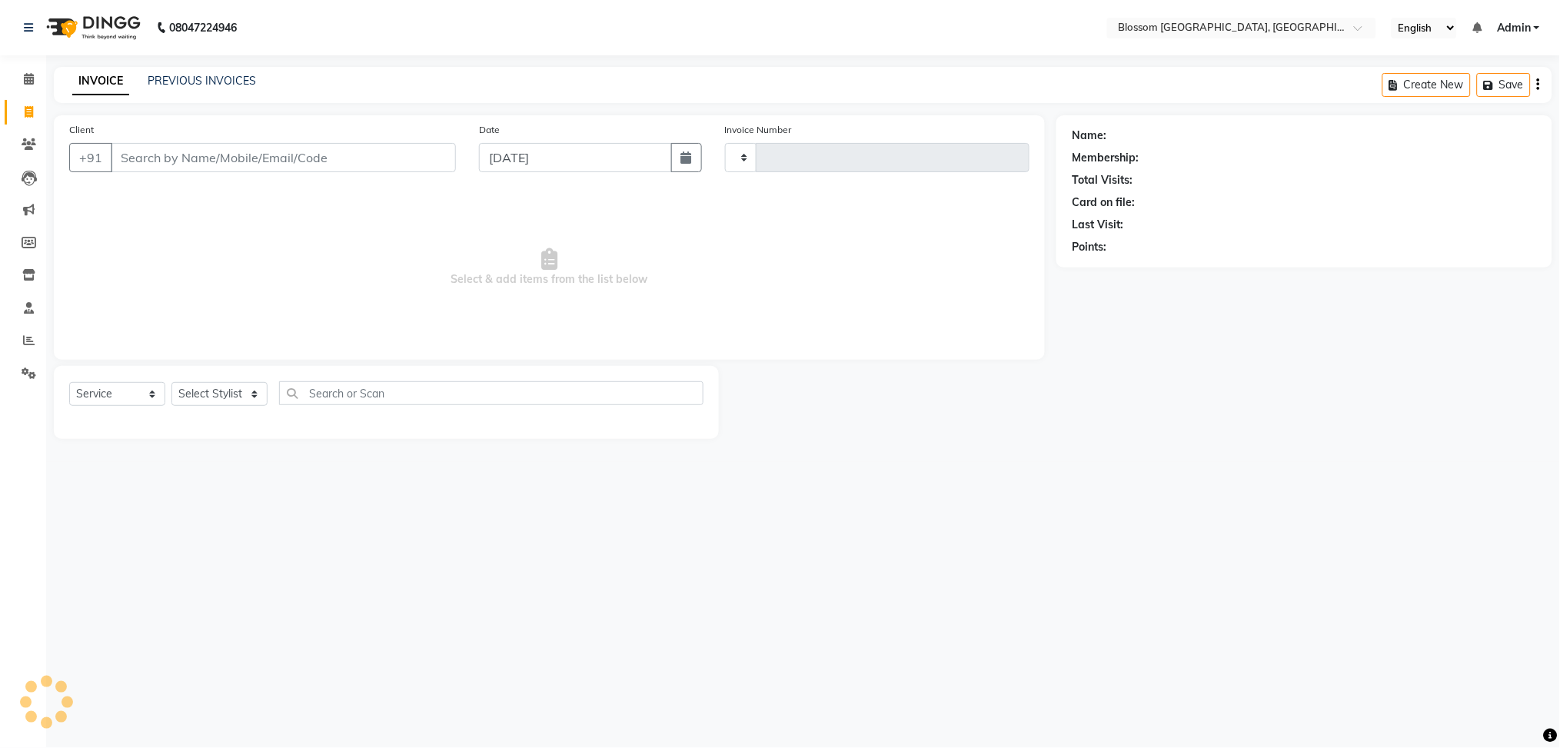
type input "1163"
select select "7465"
click at [176, 171] on input "Client" at bounding box center [283, 157] width 345 height 29
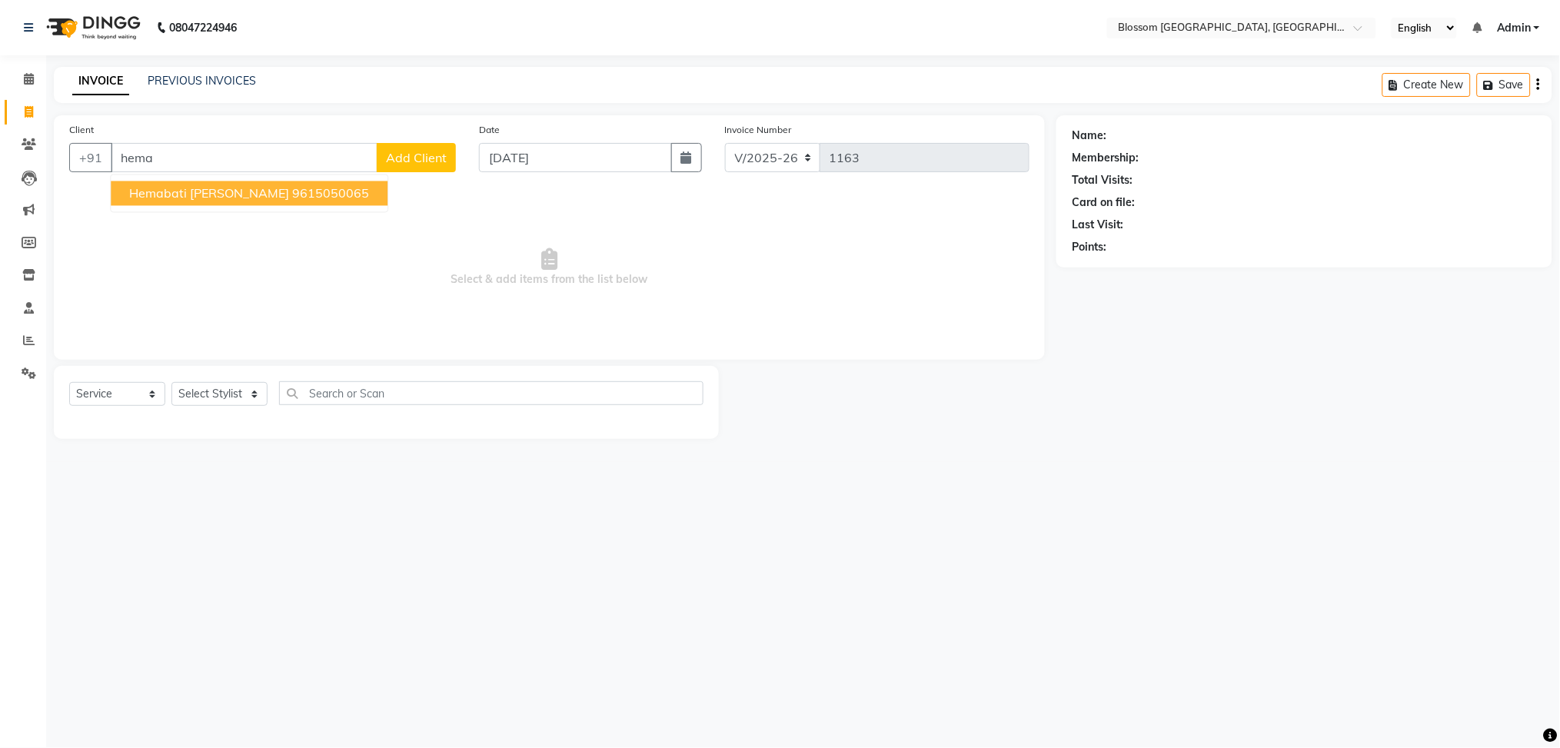
click at [181, 195] on span "Hemabati [PERSON_NAME]" at bounding box center [209, 193] width 160 height 15
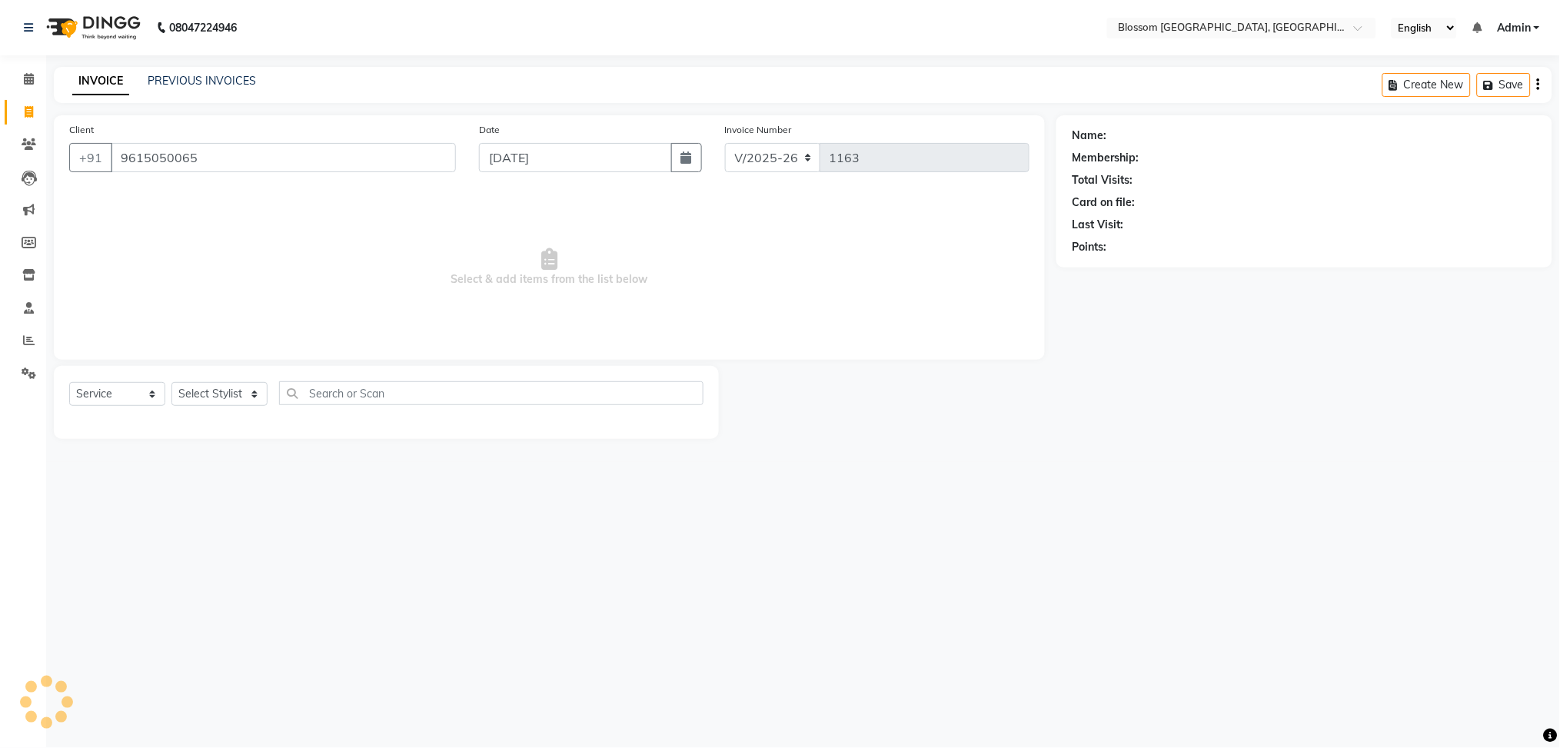
type input "9615050065"
click at [254, 391] on select "Select Stylist Giftson Kamei Laimayum Priyaluxmi Laishram Anjali Maimom Anjali …" at bounding box center [219, 394] width 96 height 24
select select "66245"
click at [171, 383] on select "Select Stylist Giftson Kamei Laimayum Priyaluxmi Laishram Anjali Maimom Anjali …" at bounding box center [219, 394] width 96 height 24
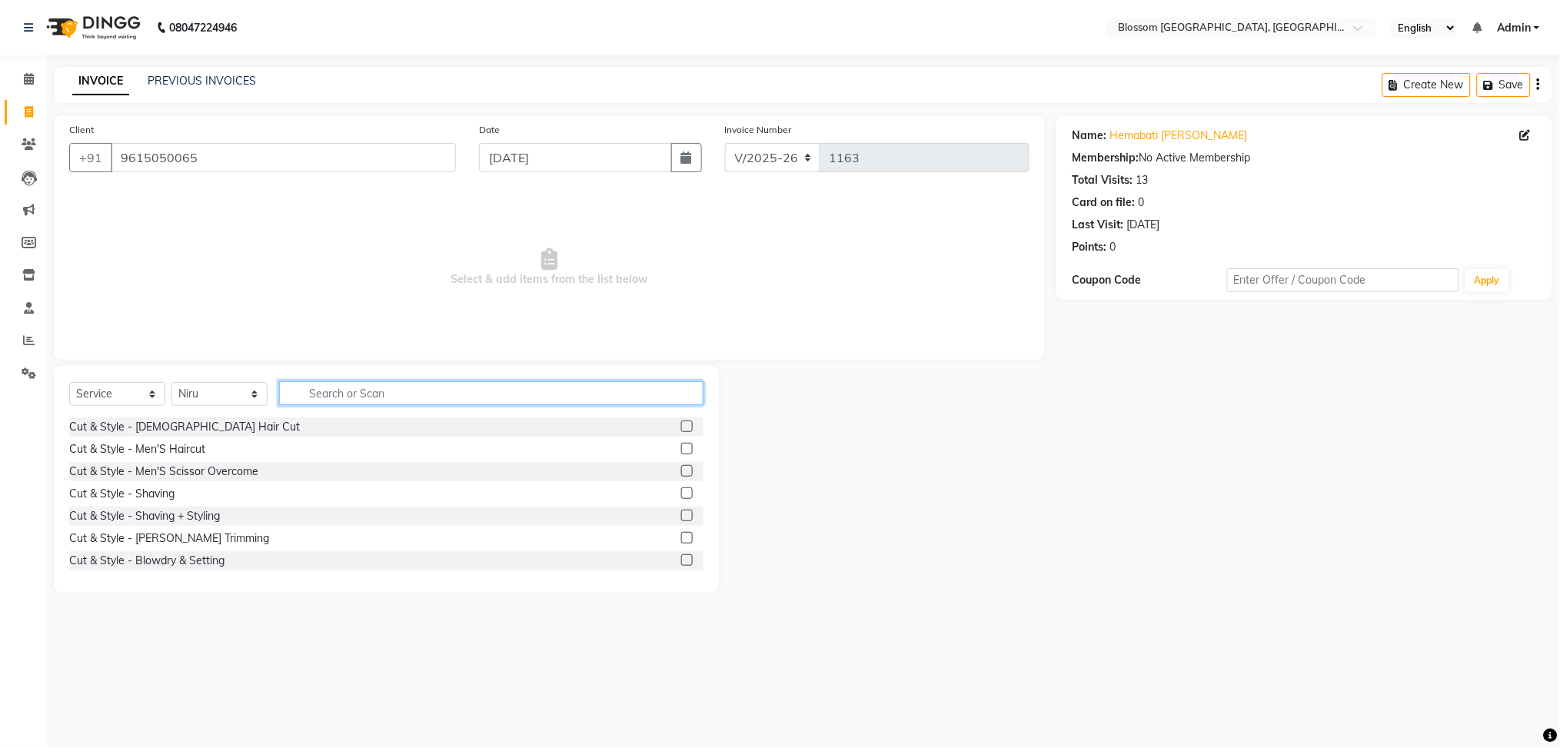
click at [373, 396] on input "text" at bounding box center [491, 393] width 424 height 24
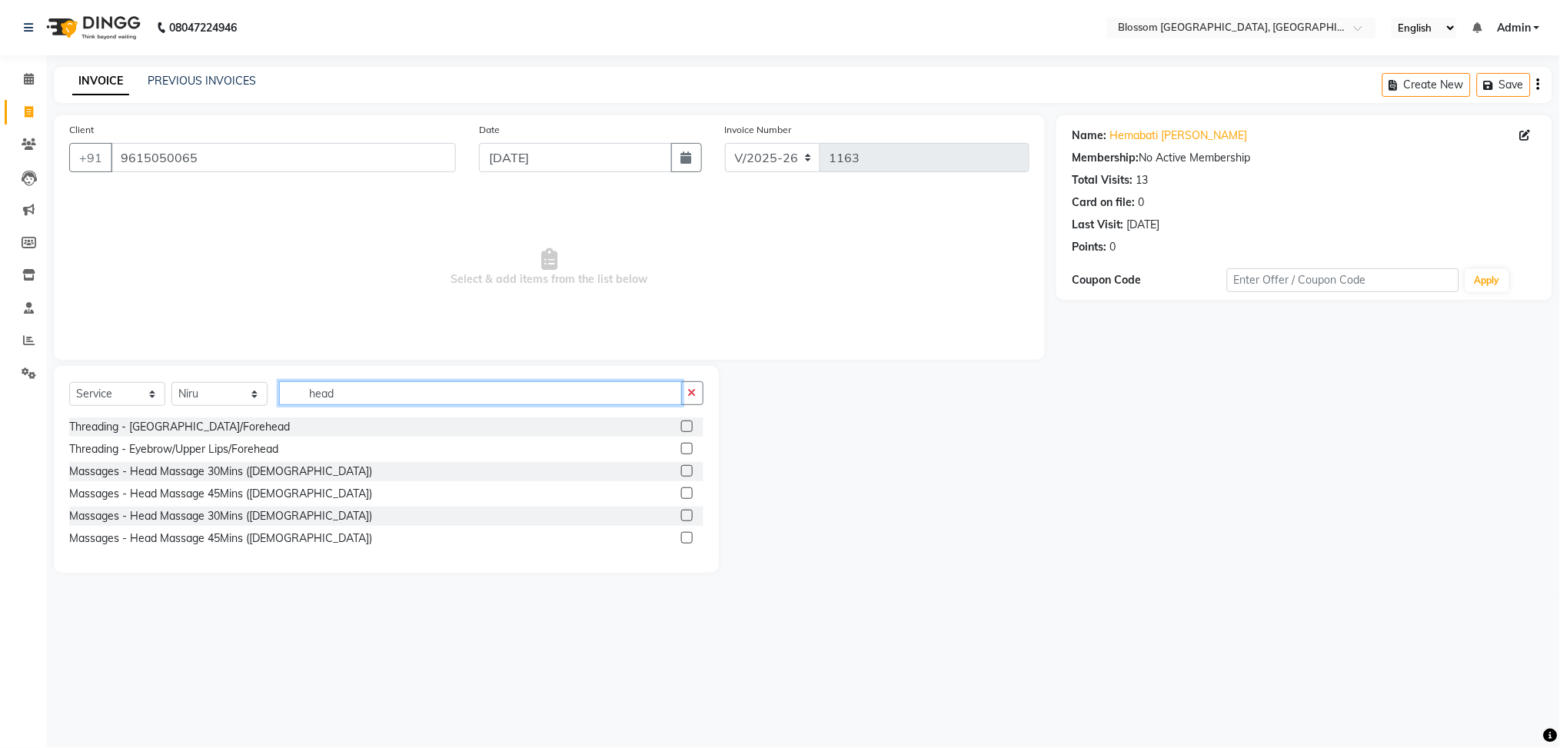
type input "head"
click at [686, 515] on label at bounding box center [687, 516] width 12 height 12
click at [686, 515] on input "checkbox" at bounding box center [686, 516] width 10 height 10
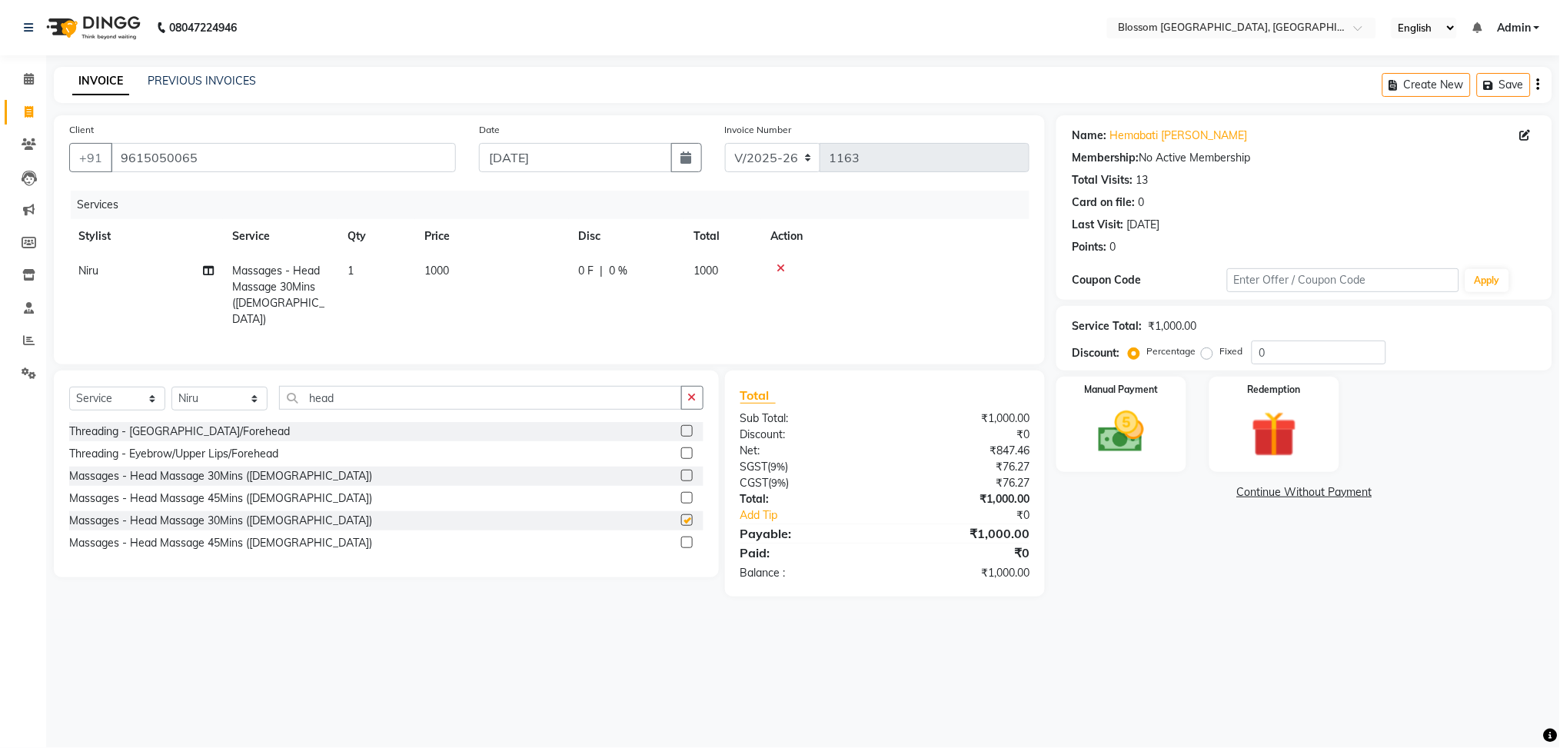
checkbox input "false"
click at [377, 401] on input "head" at bounding box center [480, 398] width 403 height 24
click at [230, 405] on select "Select Stylist Giftson Kamei Laimayum Priyaluxmi Laishram Anjali Maimom Anjali …" at bounding box center [219, 399] width 96 height 24
click at [171, 387] on select "Select Stylist Giftson Kamei Laimayum Priyaluxmi Laishram Anjali Maimom Anjali …" at bounding box center [219, 399] width 96 height 24
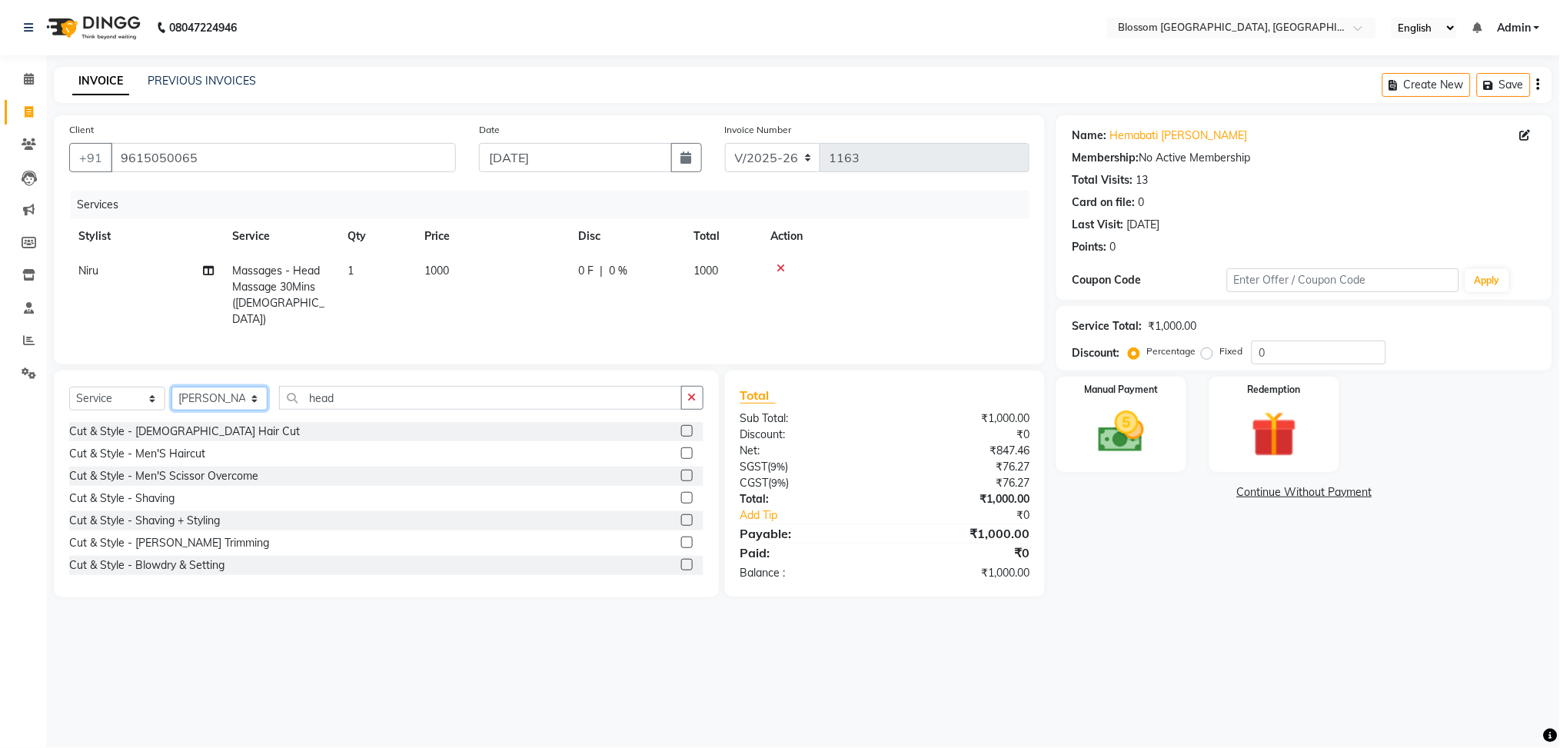
click at [237, 396] on select "Select Stylist Giftson Kamei Laimayum Priyaluxmi Laishram Anjali Maimom Anjali …" at bounding box center [219, 399] width 96 height 24
select select "67633"
click at [171, 387] on select "Select Stylist Giftson Kamei Laimayum Priyaluxmi Laishram Anjali Maimom Anjali …" at bounding box center [219, 399] width 96 height 24
click at [390, 397] on input "head" at bounding box center [480, 398] width 403 height 24
type input "h"
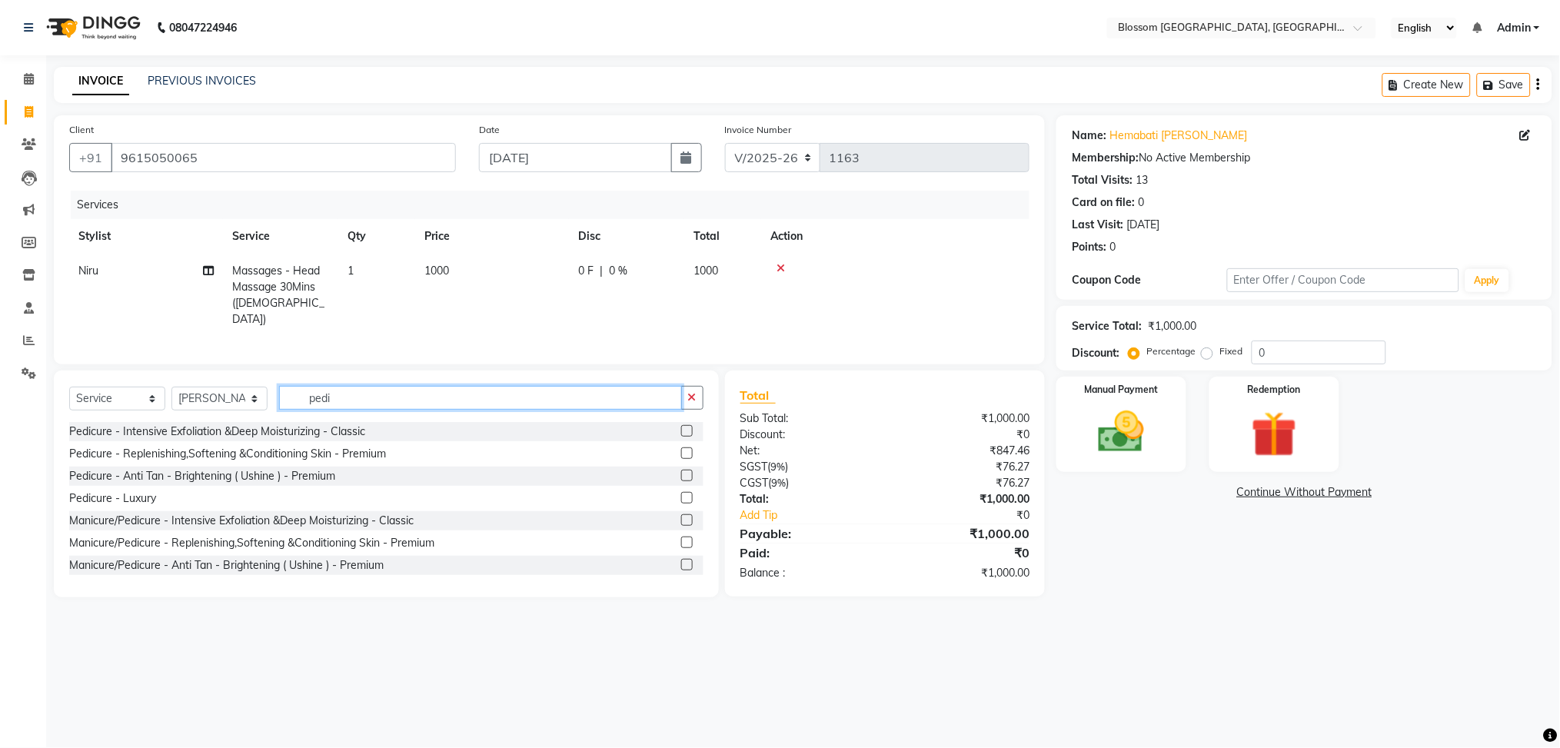
type input "pedi"
click at [681, 471] on label at bounding box center [687, 476] width 12 height 12
click at [681, 471] on input "checkbox" at bounding box center [686, 476] width 10 height 10
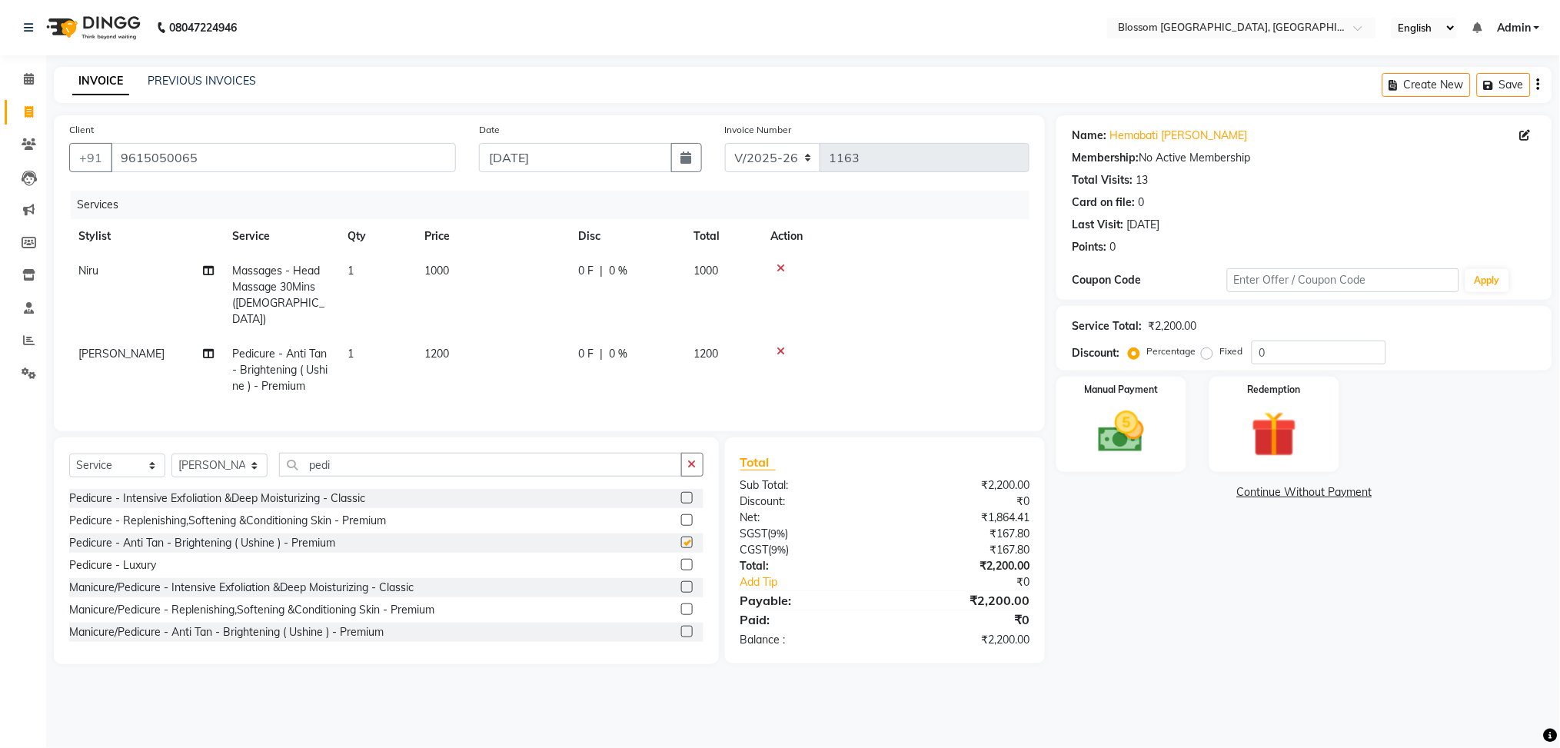
checkbox input "false"
click at [607, 346] on div "0 F | 0 %" at bounding box center [626, 354] width 97 height 16
select select "67633"
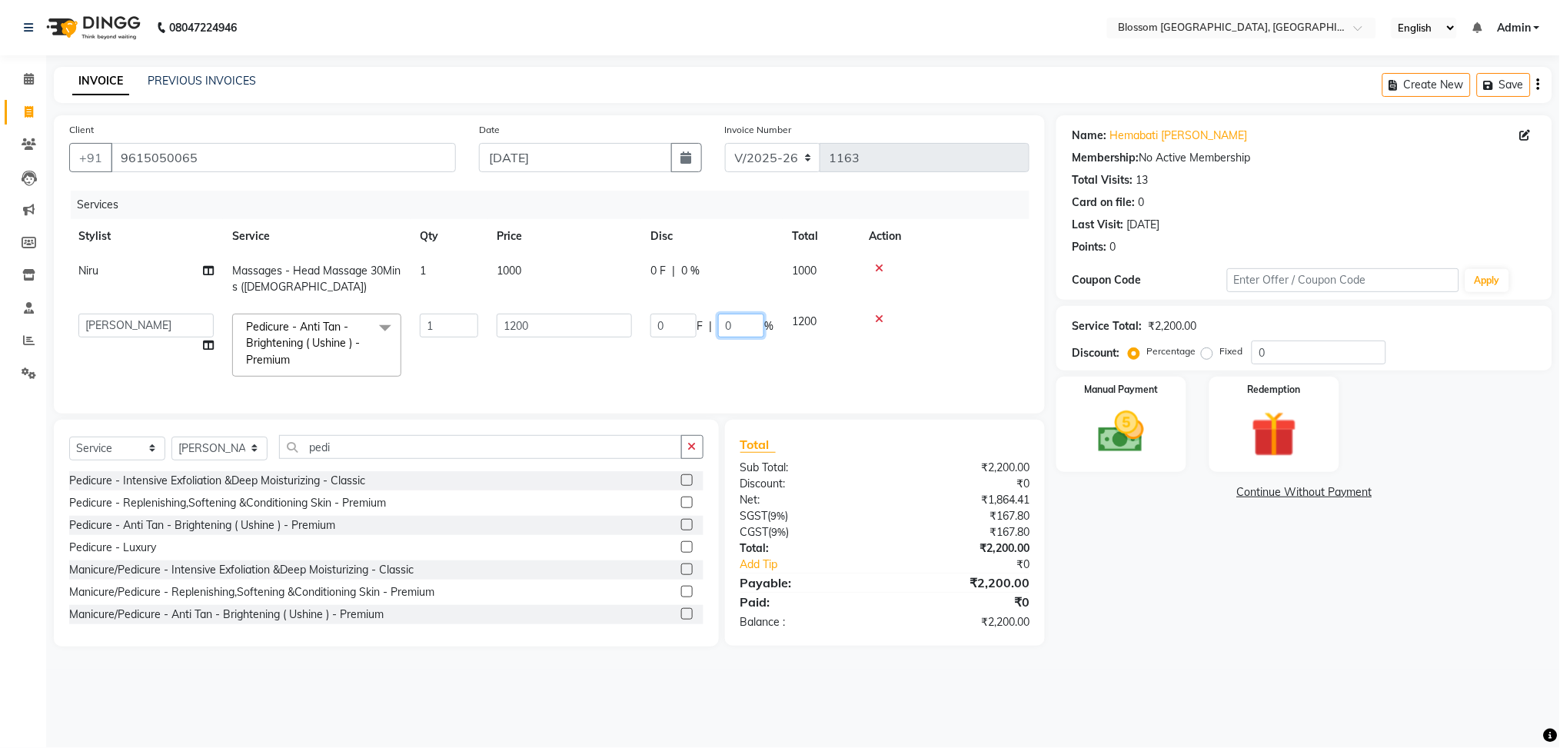
click at [723, 324] on input "0" at bounding box center [741, 326] width 46 height 24
type input "20"
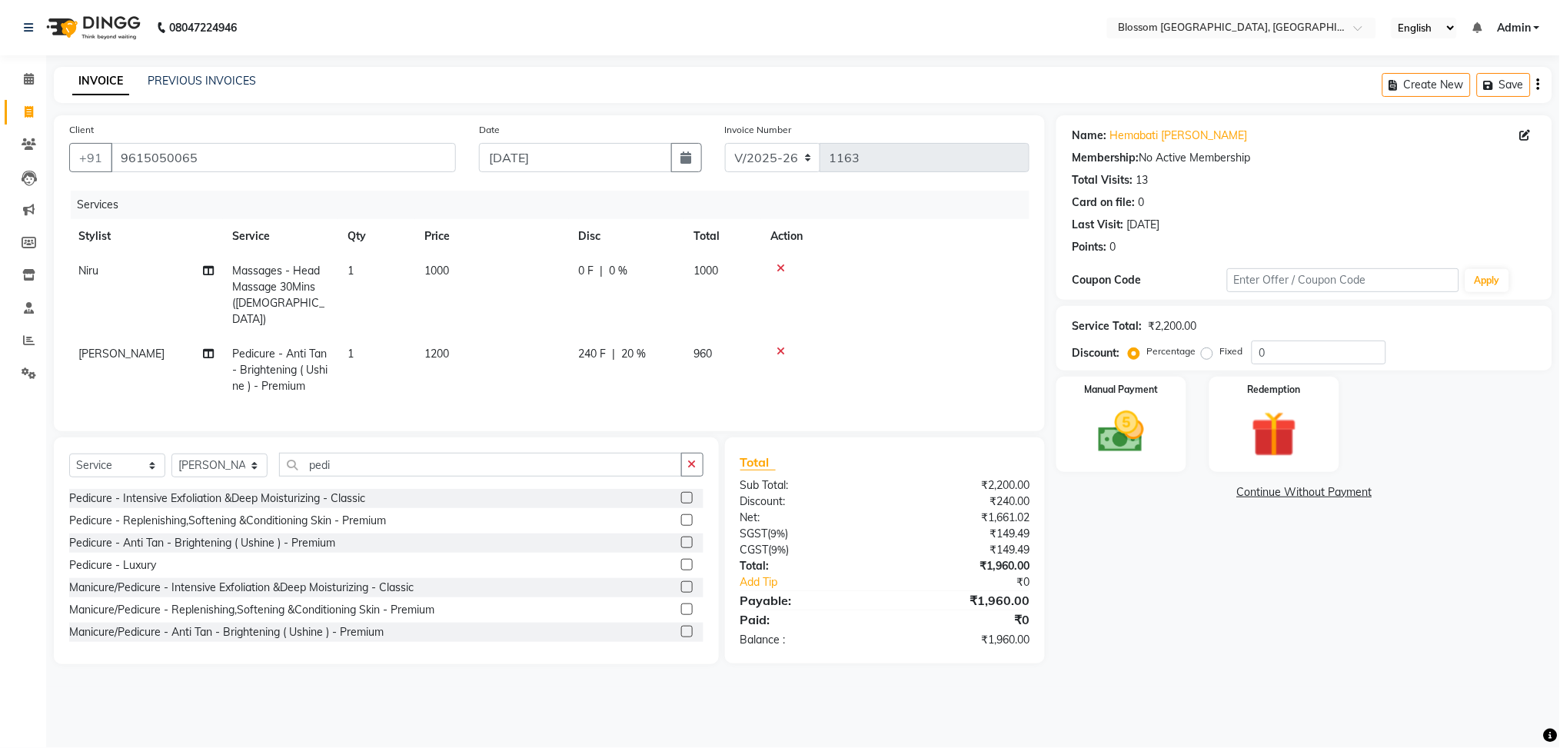
click at [674, 363] on td "240 F | 20 %" at bounding box center [626, 370] width 115 height 67
select select "67633"
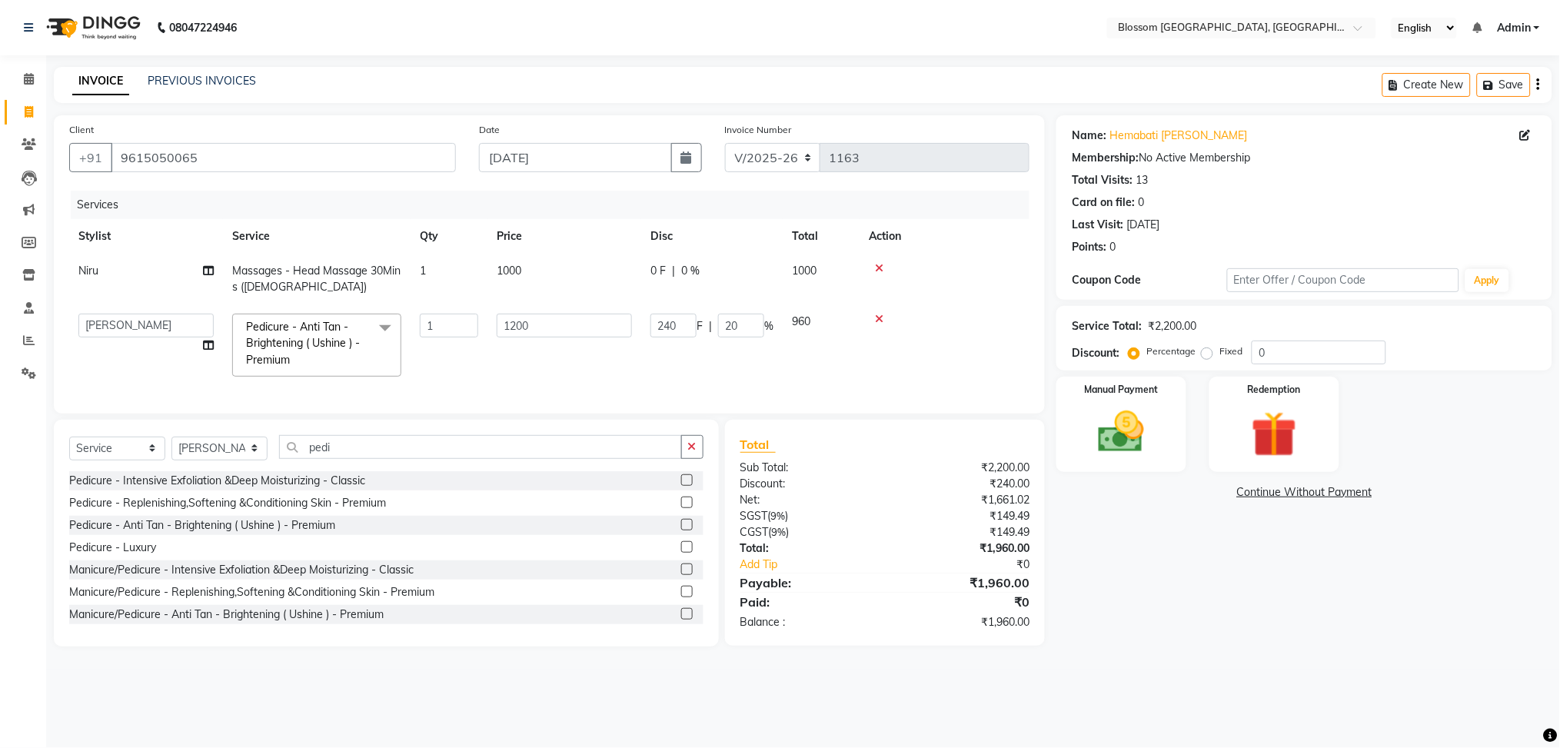
click at [683, 271] on span "0 %" at bounding box center [690, 271] width 18 height 16
select select "66245"
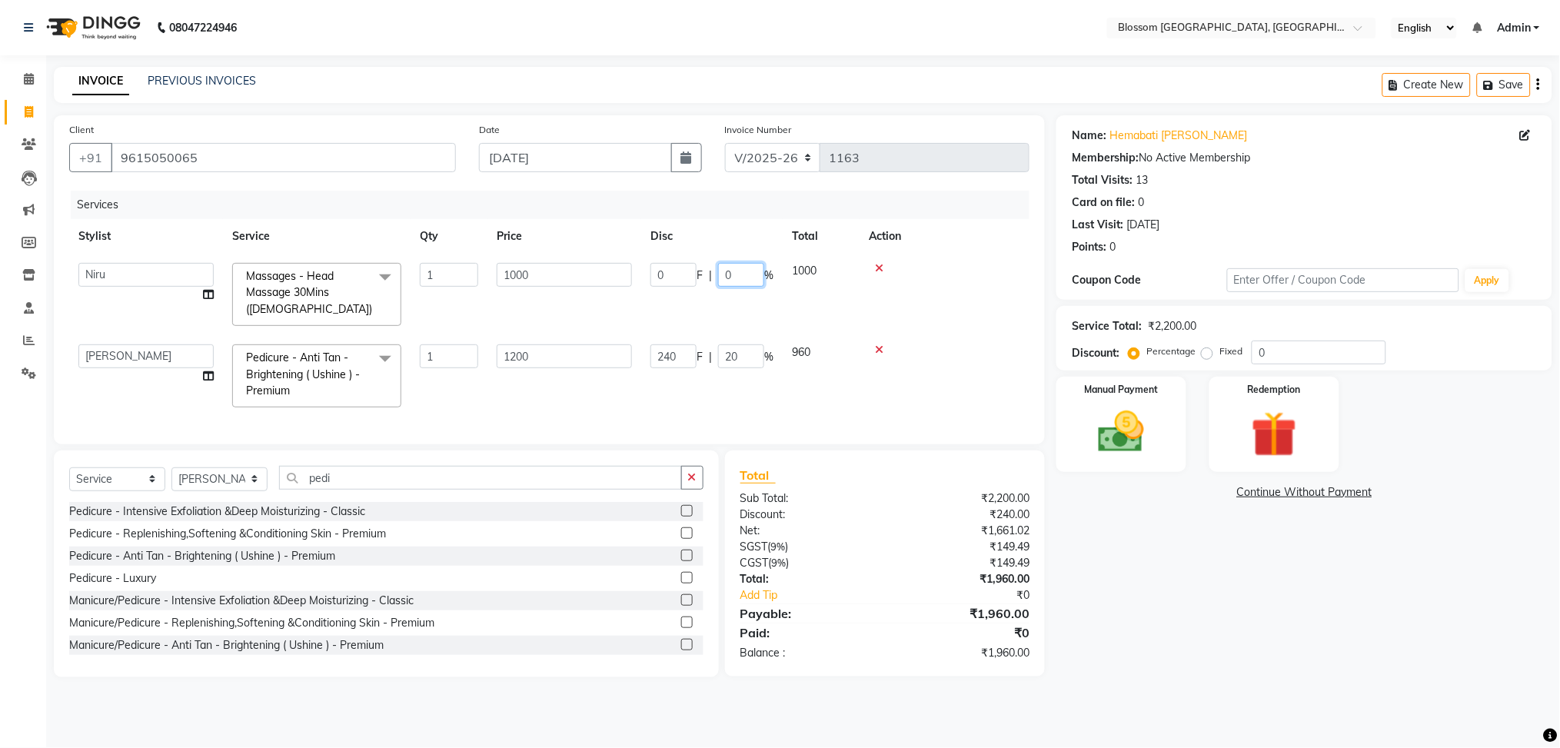
click at [718, 271] on input "0" at bounding box center [741, 275] width 46 height 24
type input "20"
click at [683, 379] on td "240 F | 20 %" at bounding box center [711, 375] width 141 height 81
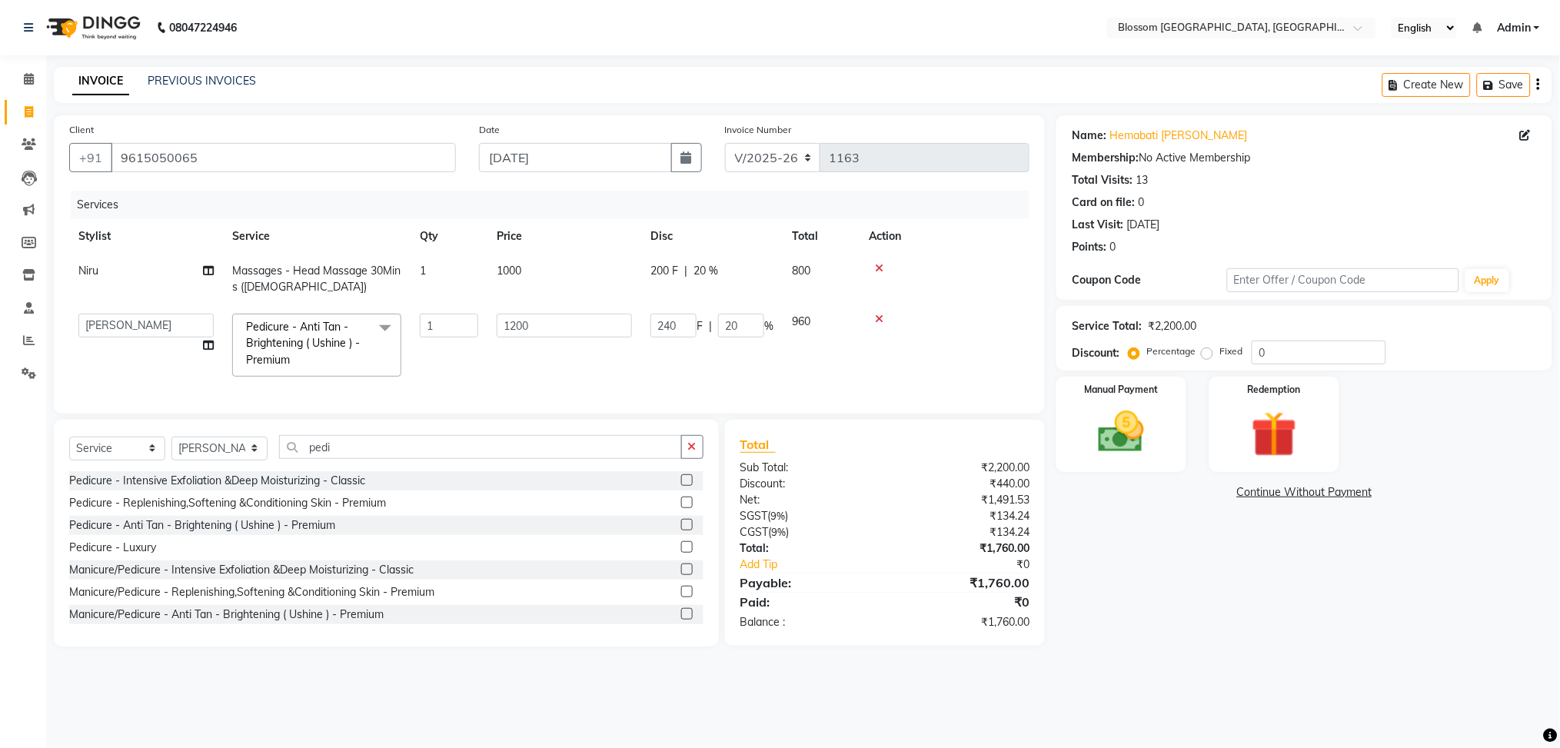
click at [671, 274] on span "200 F" at bounding box center [664, 271] width 28 height 16
select select "66245"
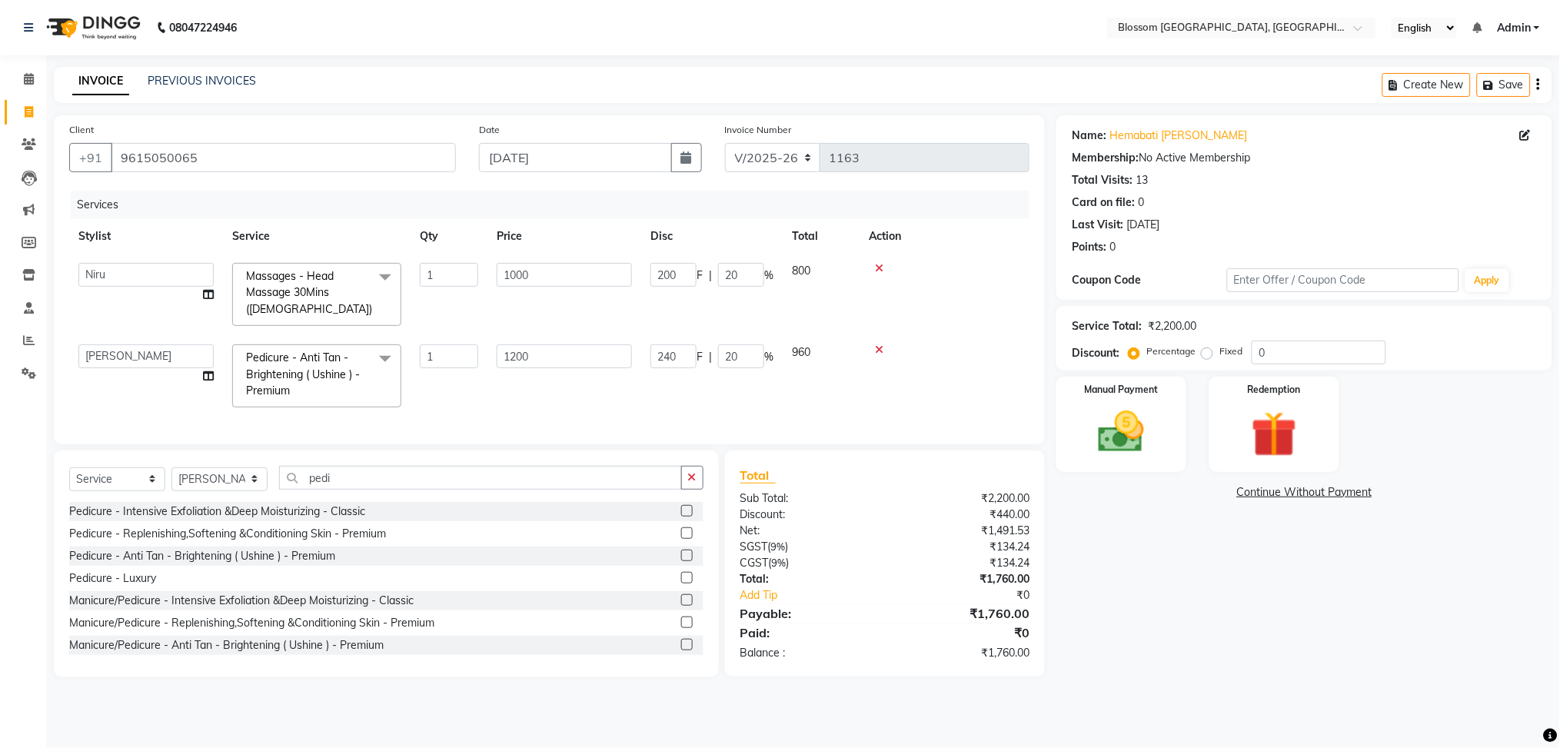
click at [671, 274] on input "200" at bounding box center [673, 275] width 46 height 24
click at [661, 314] on tbody "Giftson Kamei Laimayum Priyaluxmi Laishram Anjali Maimom Anjali chanu Maimomba …" at bounding box center [549, 335] width 960 height 163
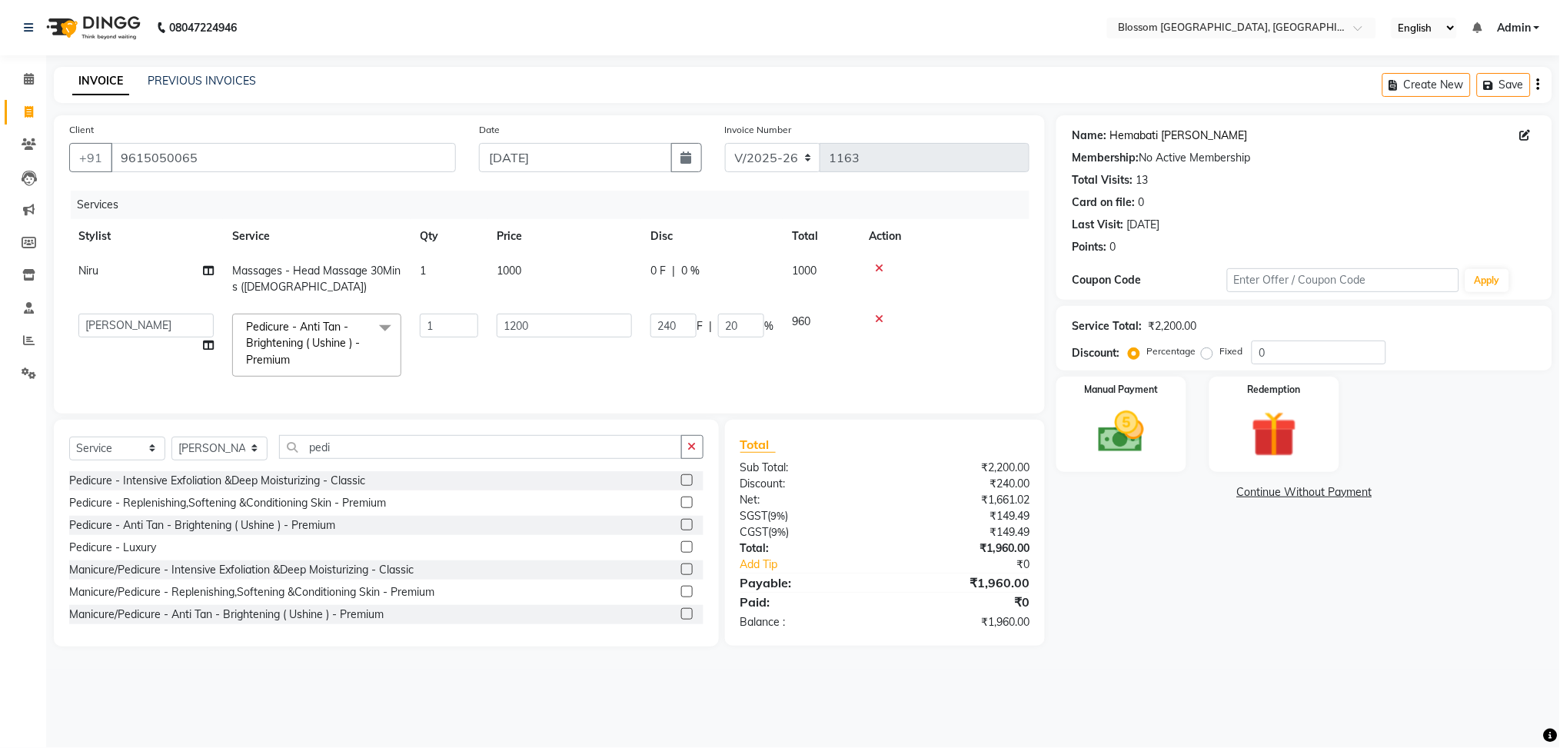
click at [1122, 139] on link "Hemabati [PERSON_NAME]" at bounding box center [1178, 136] width 138 height 16
click at [1077, 422] on div "Manual Payment" at bounding box center [1121, 424] width 135 height 99
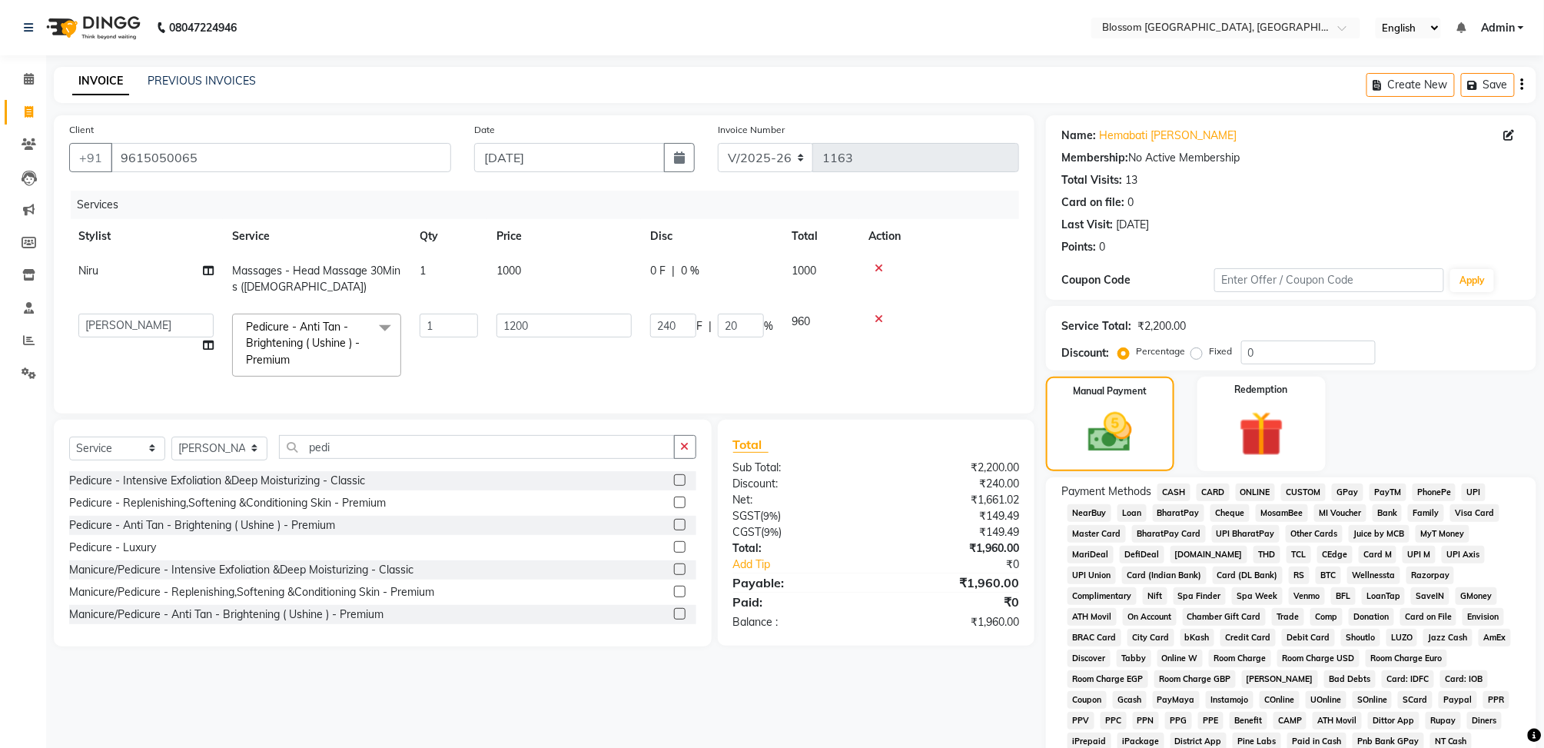
click at [1166, 483] on span "CASH" at bounding box center [1174, 492] width 33 height 18
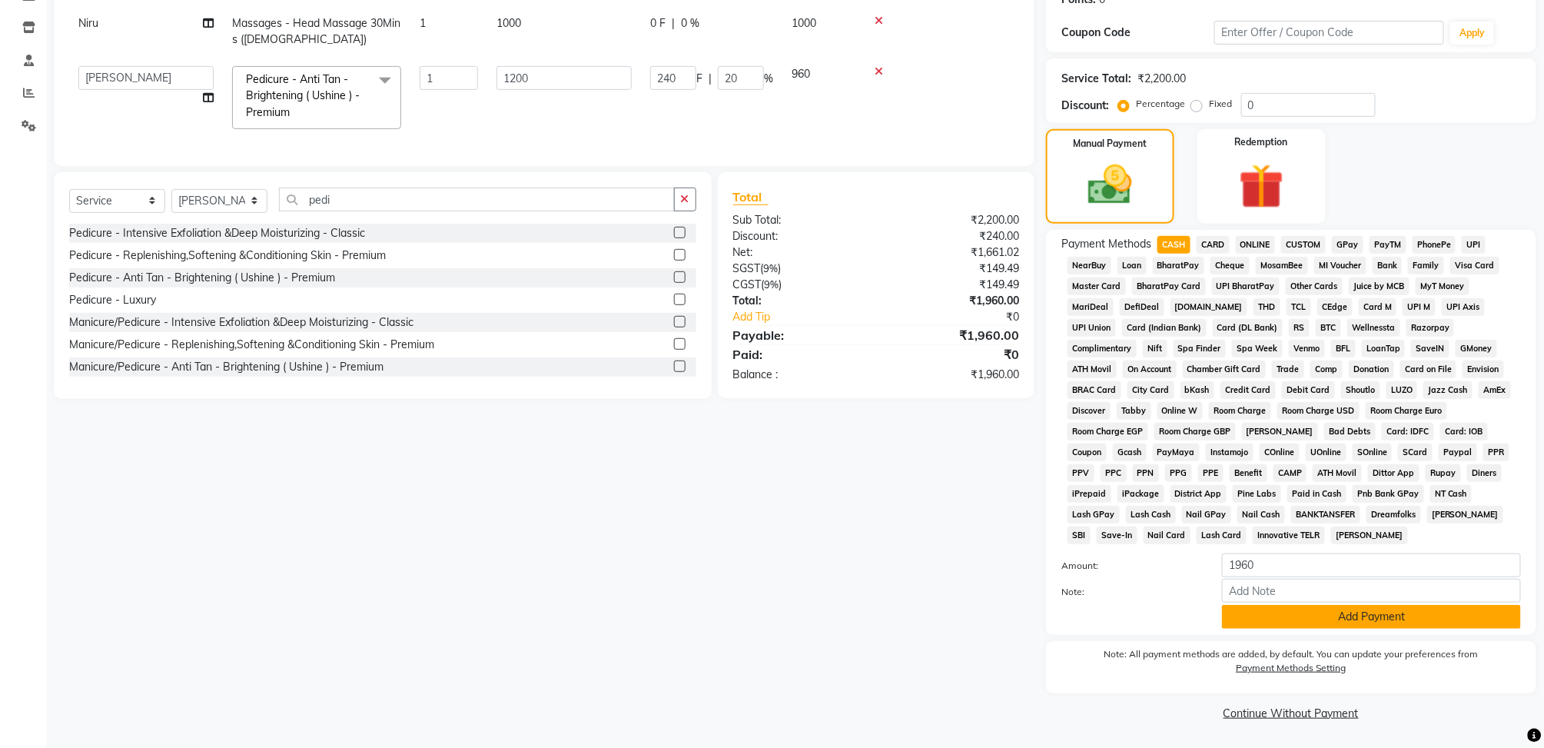
click at [1254, 620] on button "Add Payment" at bounding box center [1371, 617] width 299 height 24
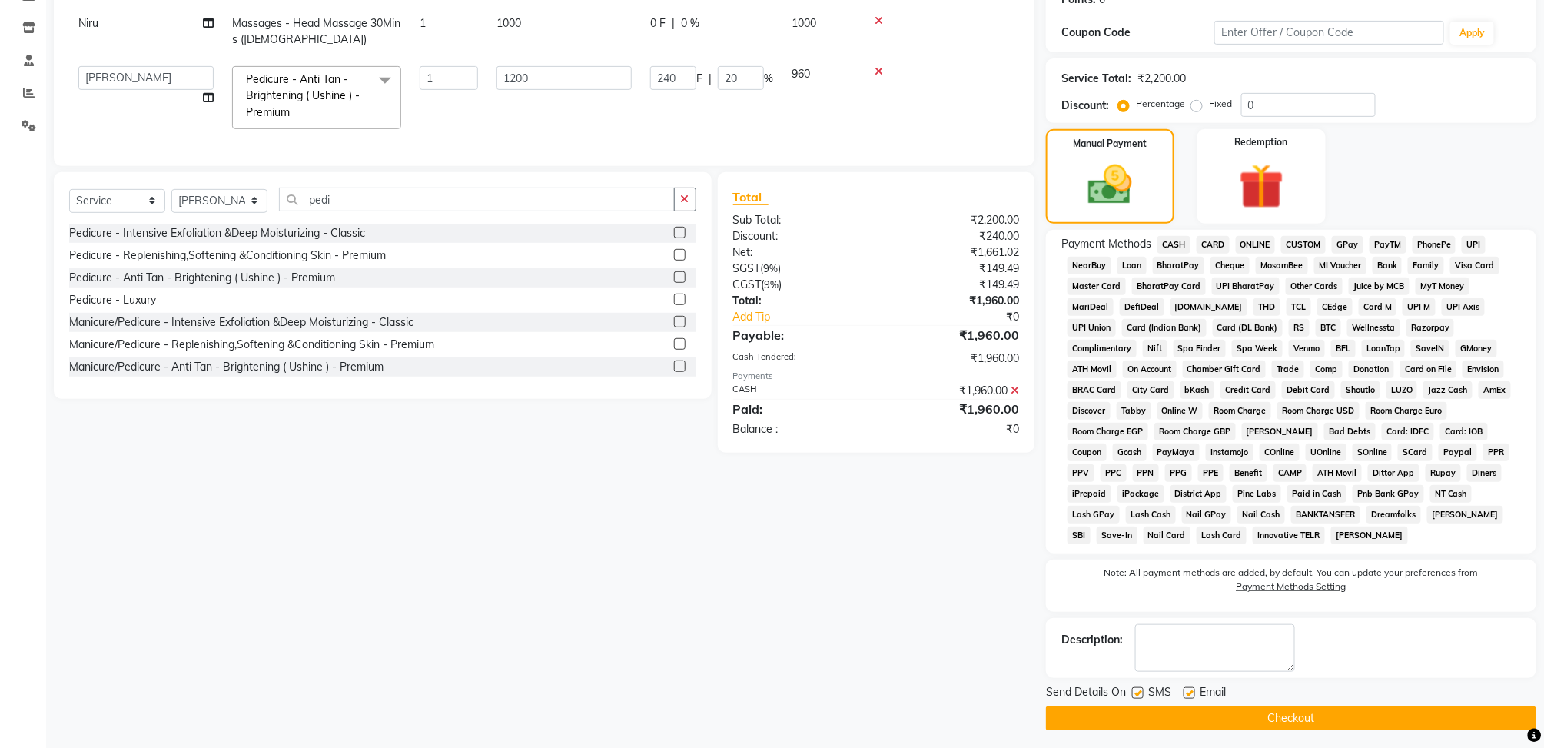
scroll to position [252, 0]
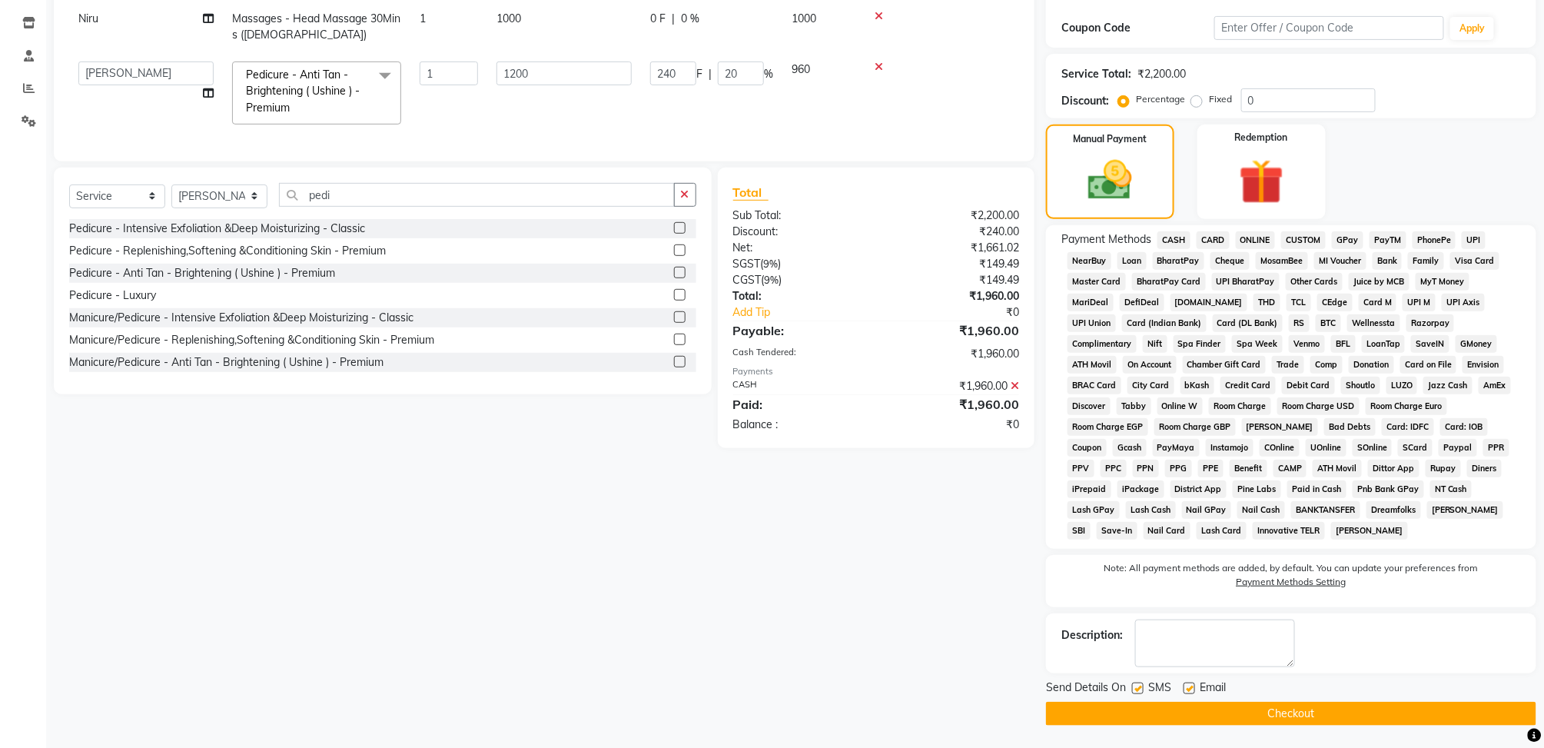
click at [1292, 716] on button "Checkout" at bounding box center [1291, 714] width 490 height 24
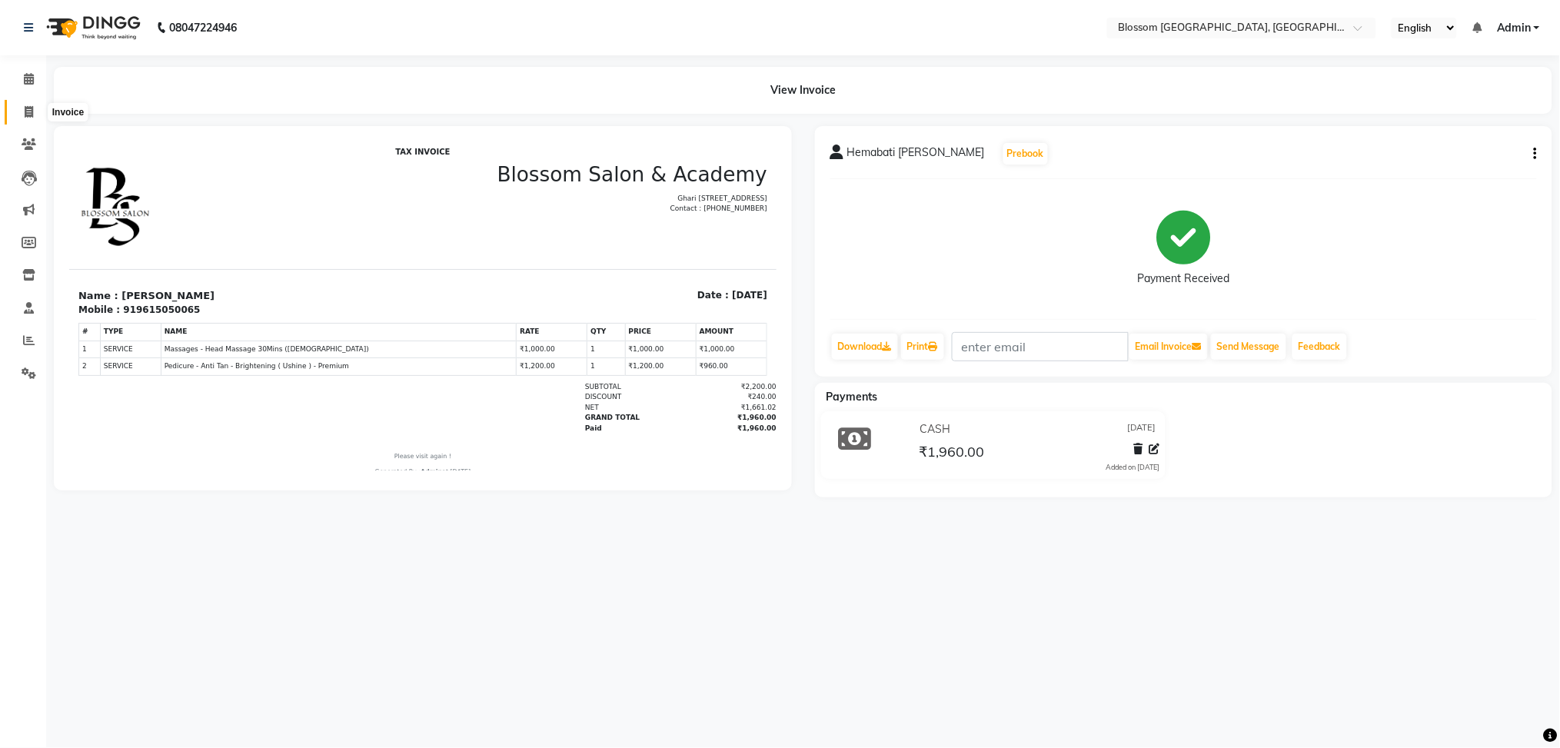
click at [32, 111] on span at bounding box center [28, 113] width 27 height 18
select select "service"
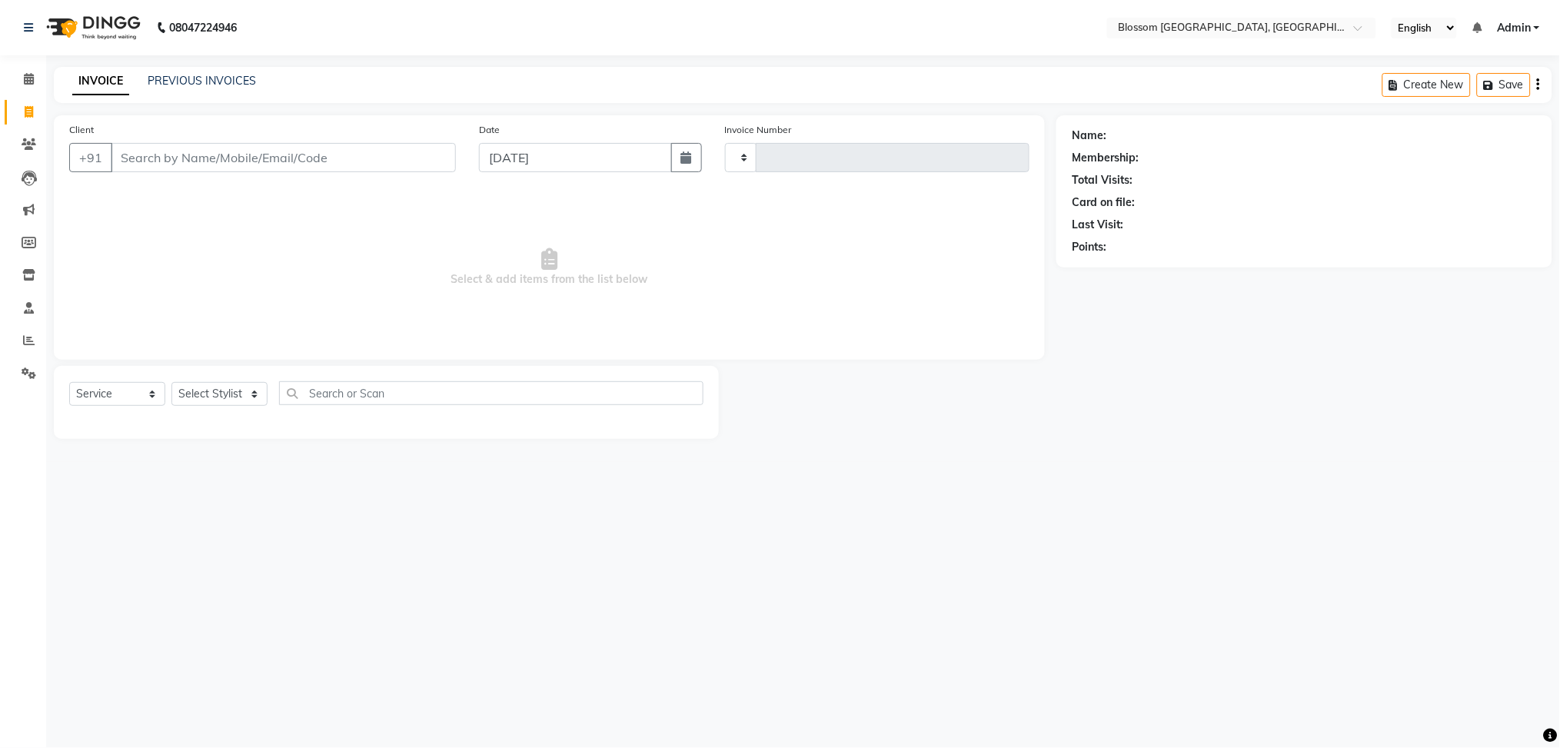
type input "1164"
select select "7465"
click at [216, 403] on select "Select Stylist Giftson Kamei Laimayum Priyaluxmi Laishram Anjali Maimom Anjali …" at bounding box center [219, 394] width 96 height 24
select select "90732"
click at [171, 383] on select "Select Stylist Giftson Kamei Laimayum Priyaluxmi Laishram Anjali Maimom Anjali …" at bounding box center [219, 394] width 96 height 24
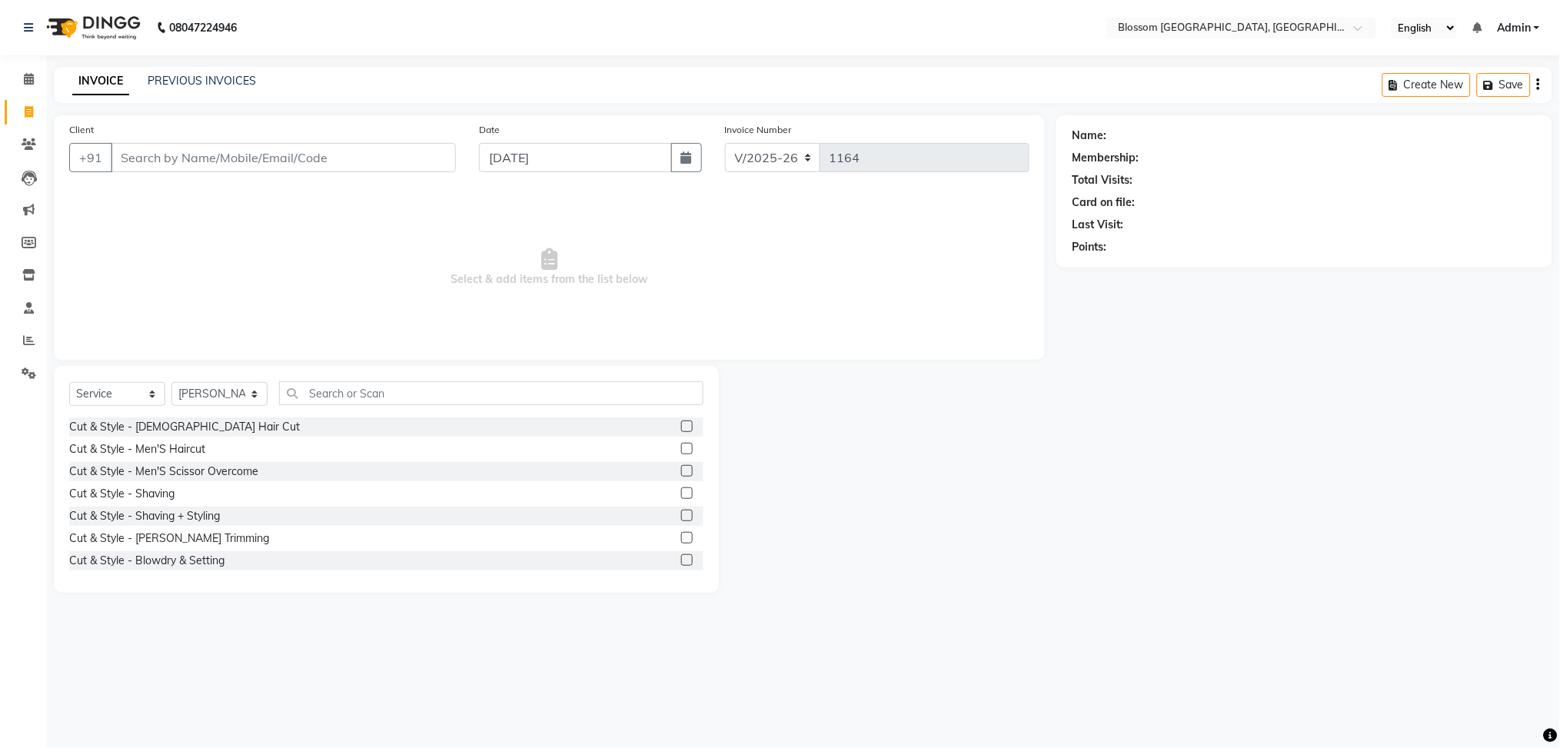
click at [681, 423] on label at bounding box center [687, 426] width 12 height 12
click at [681, 423] on input "checkbox" at bounding box center [686, 427] width 10 height 10
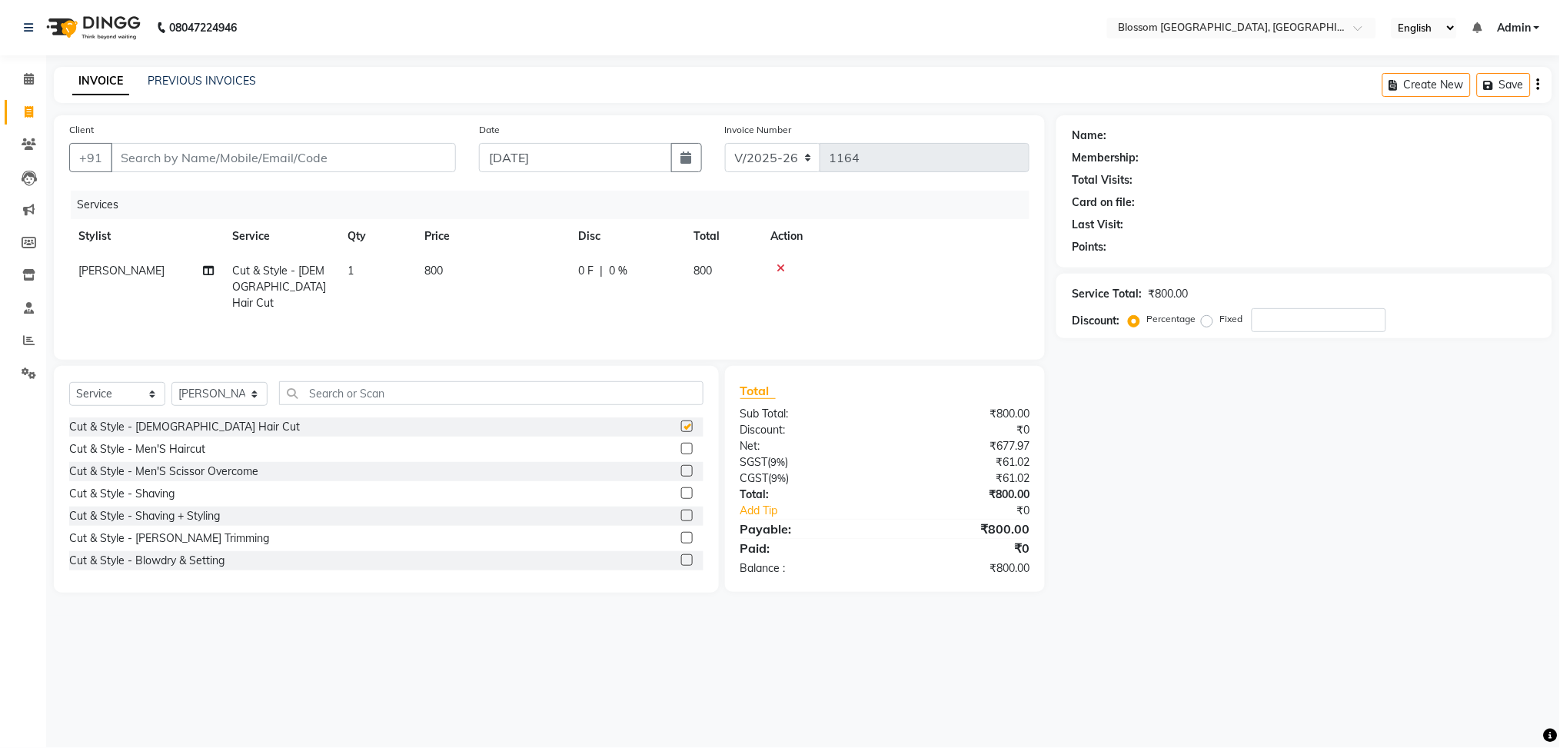
checkbox input "false"
click at [591, 282] on td "0 F | 0 %" at bounding box center [626, 287] width 115 height 67
select select "90732"
click at [655, 274] on input "0" at bounding box center [673, 275] width 46 height 24
type input "200"
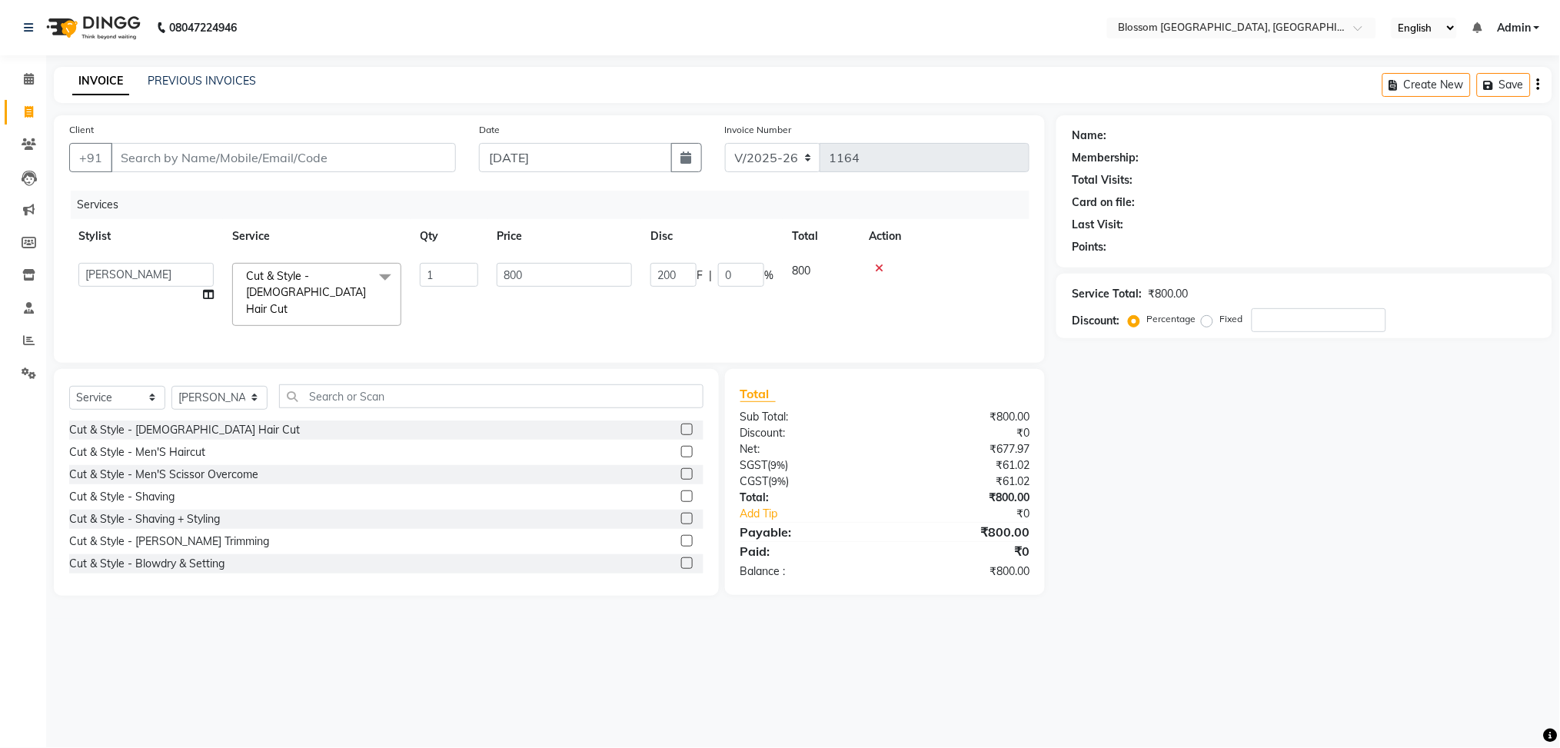
click at [644, 300] on td "200 F | 0 %" at bounding box center [711, 294] width 141 height 81
select select "90732"
click at [660, 280] on input "200" at bounding box center [673, 275] width 46 height 24
click at [666, 277] on input "200" at bounding box center [673, 275] width 46 height 24
type input "100"
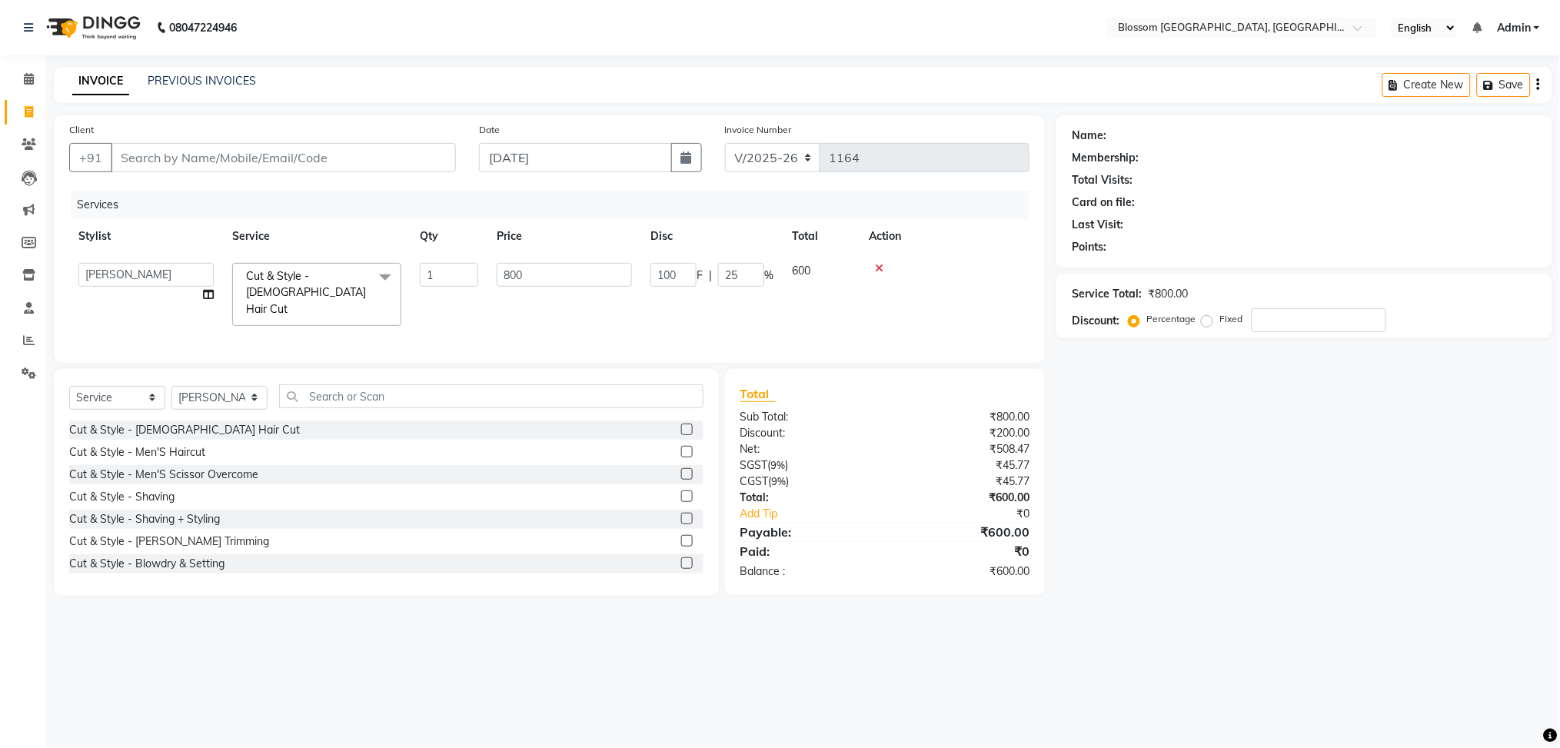
click at [661, 297] on td "100 F | 25 %" at bounding box center [711, 294] width 141 height 81
select select "90732"
click at [340, 164] on input "Client" at bounding box center [283, 157] width 345 height 29
type input "8"
type input "0"
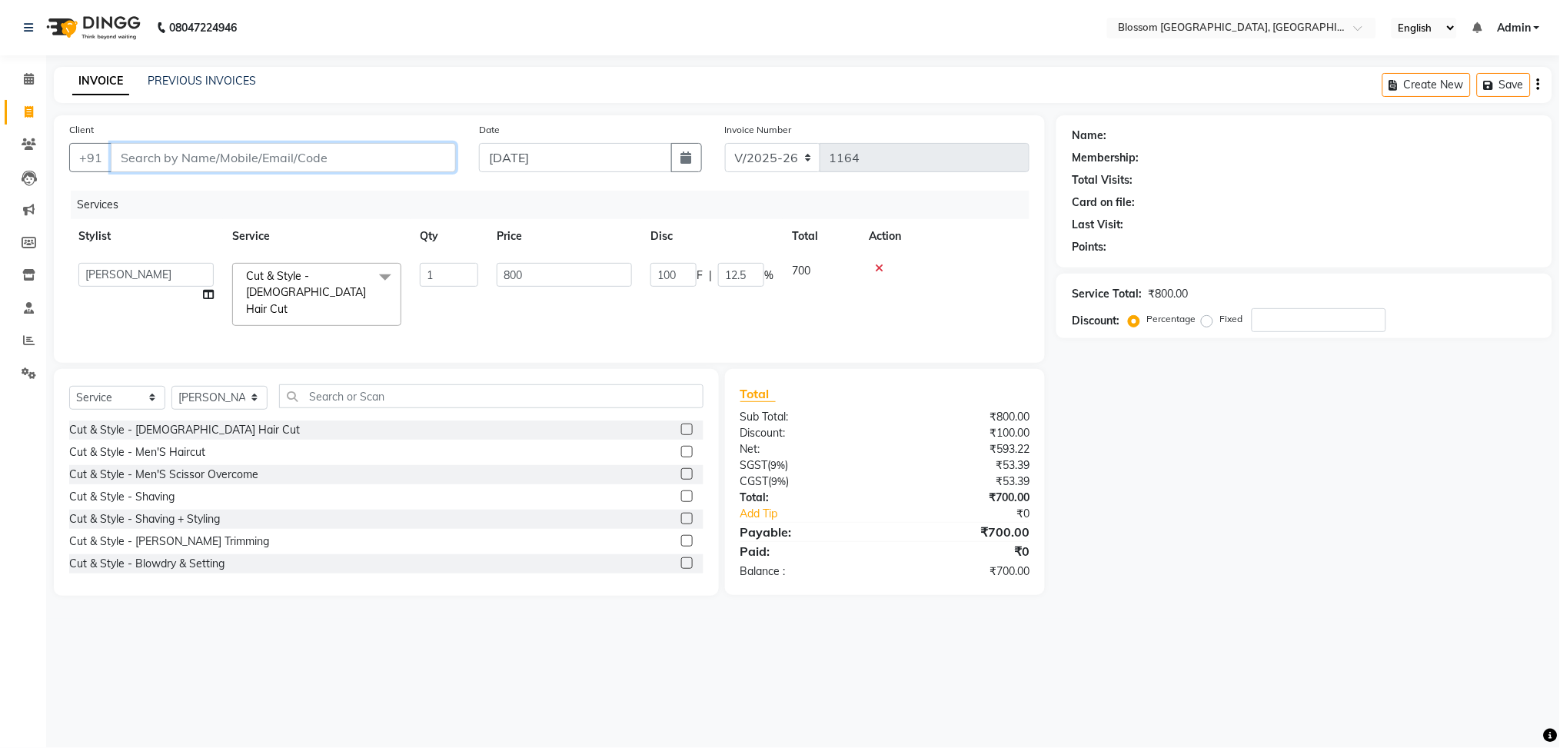
type input "0"
type input "8259857936"
click at [427, 161] on span "Add Client" at bounding box center [416, 157] width 61 height 15
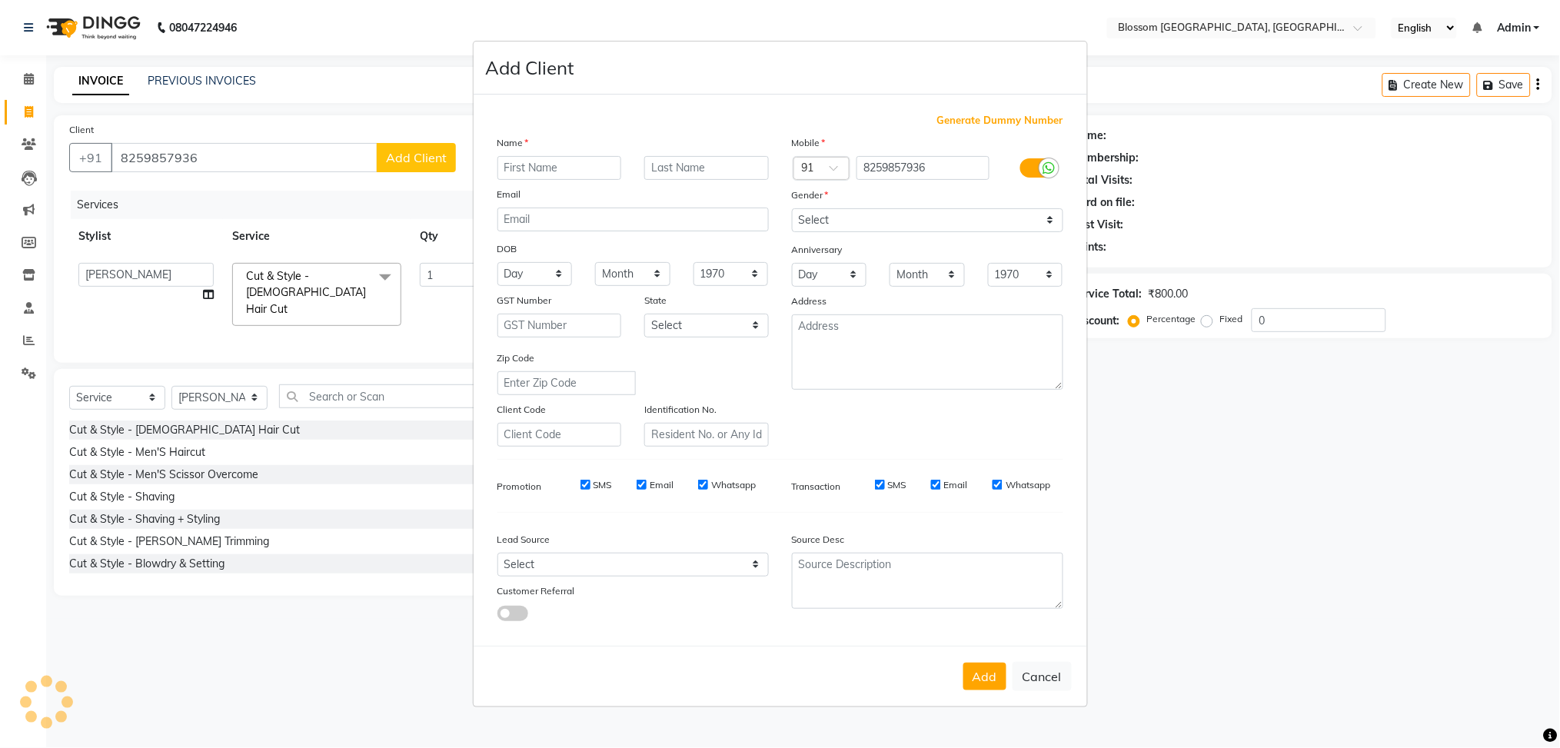
click at [604, 167] on input "text" at bounding box center [559, 168] width 125 height 24
type input "nivedita"
click at [852, 219] on select "Select Male Female Other Prefer Not To Say" at bounding box center [927, 220] width 271 height 24
select select "[DEMOGRAPHIC_DATA]"
click at [792, 208] on select "Select Male Female Other Prefer Not To Say" at bounding box center [927, 220] width 271 height 24
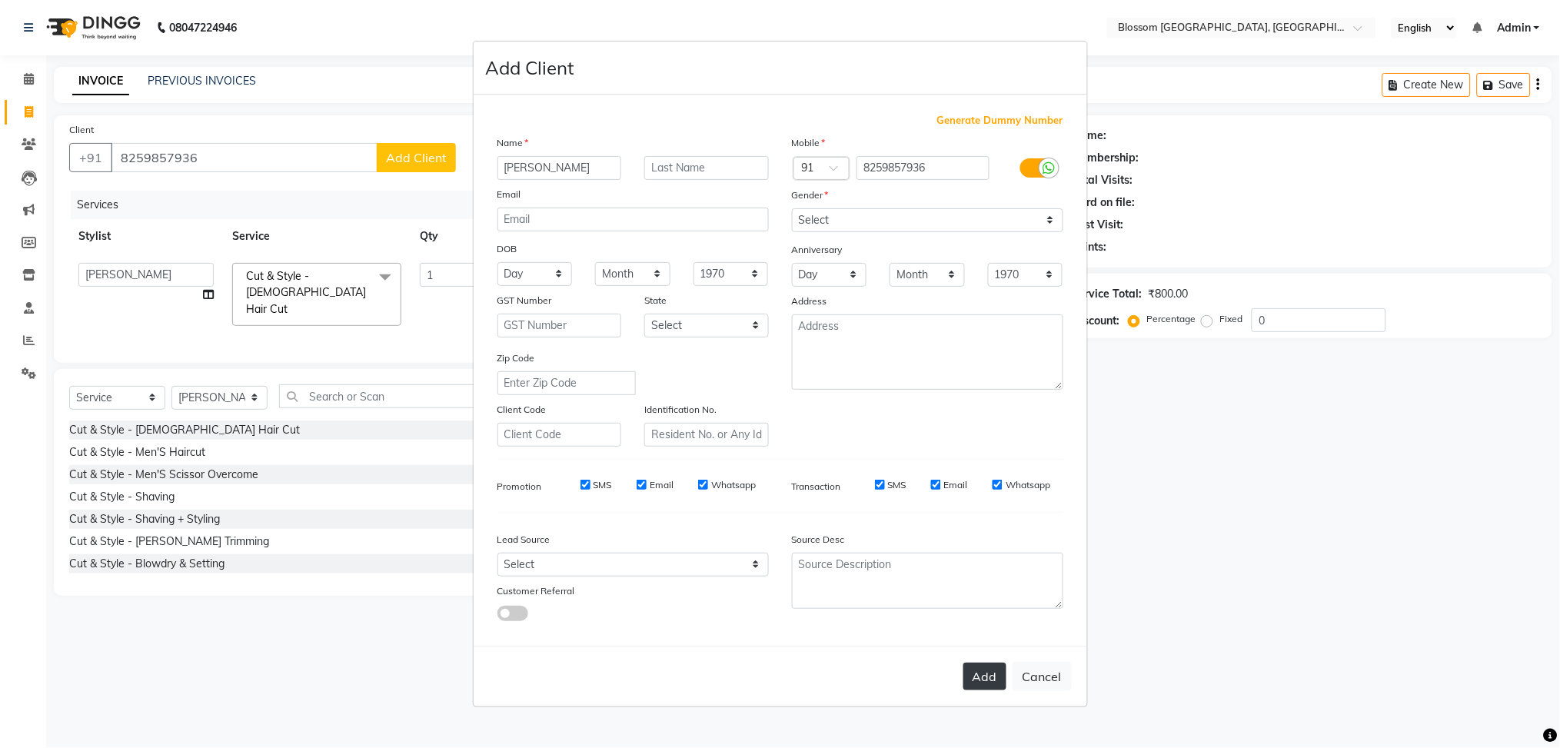
click at [984, 680] on button "Add" at bounding box center [984, 677] width 43 height 28
select select
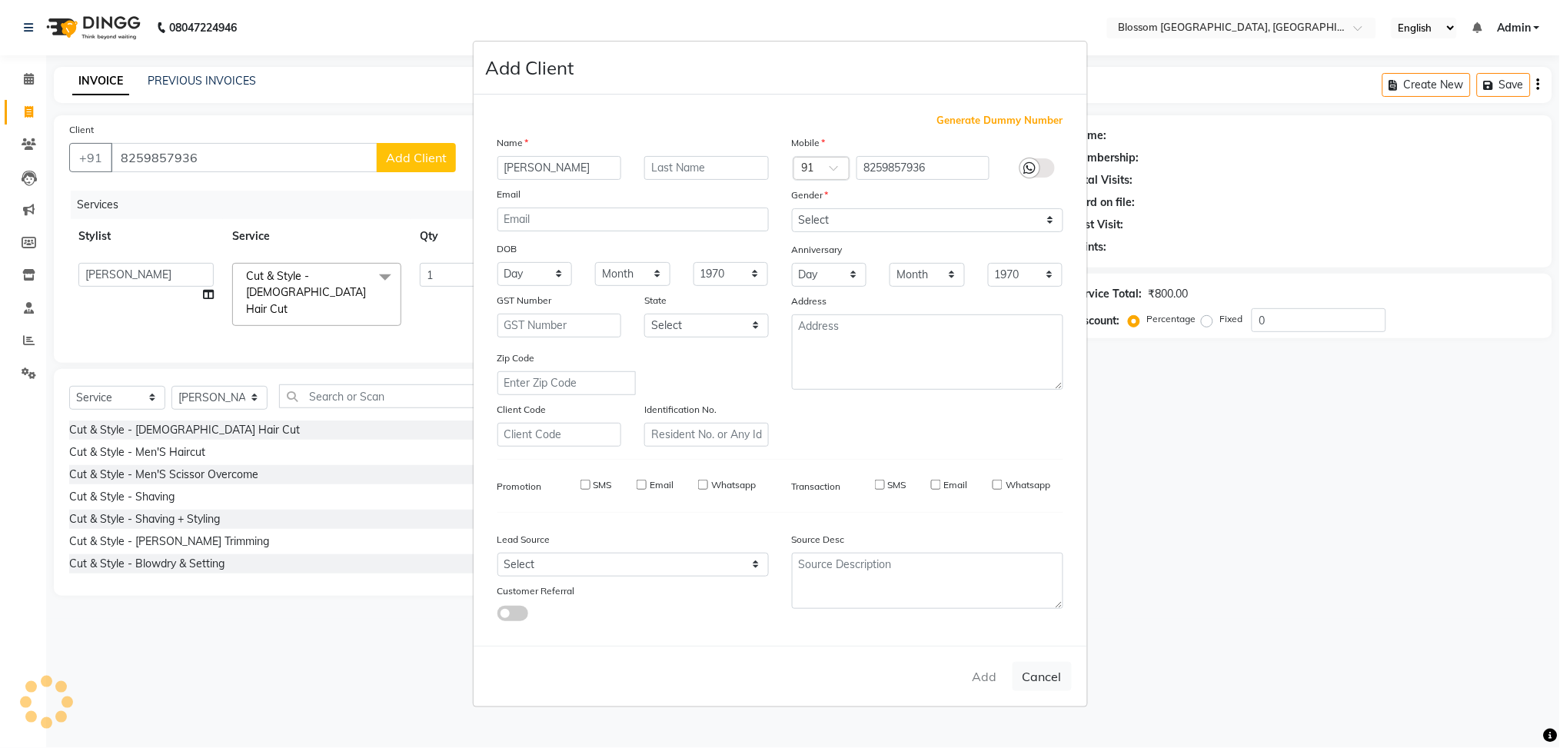
select select
checkbox input "false"
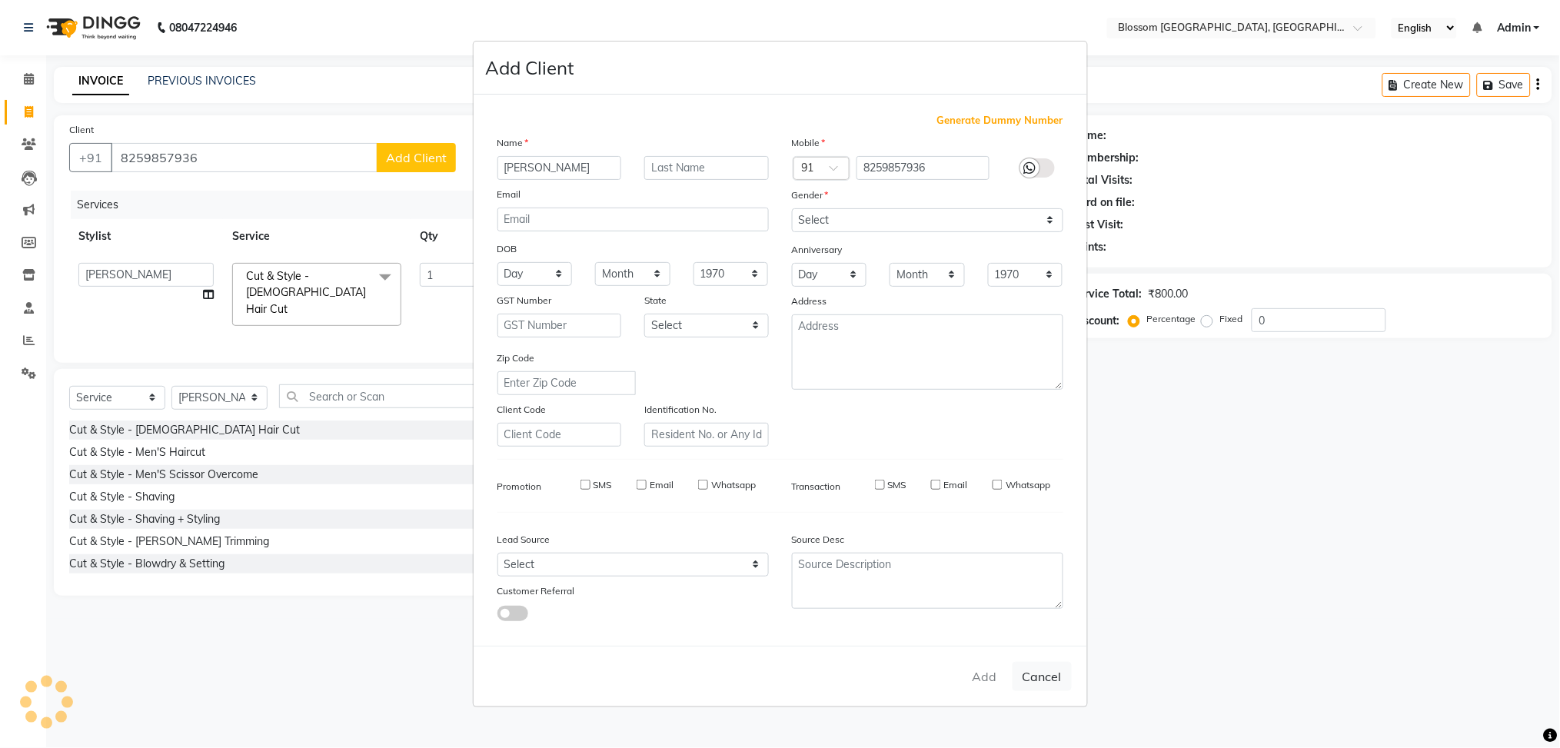
checkbox input "false"
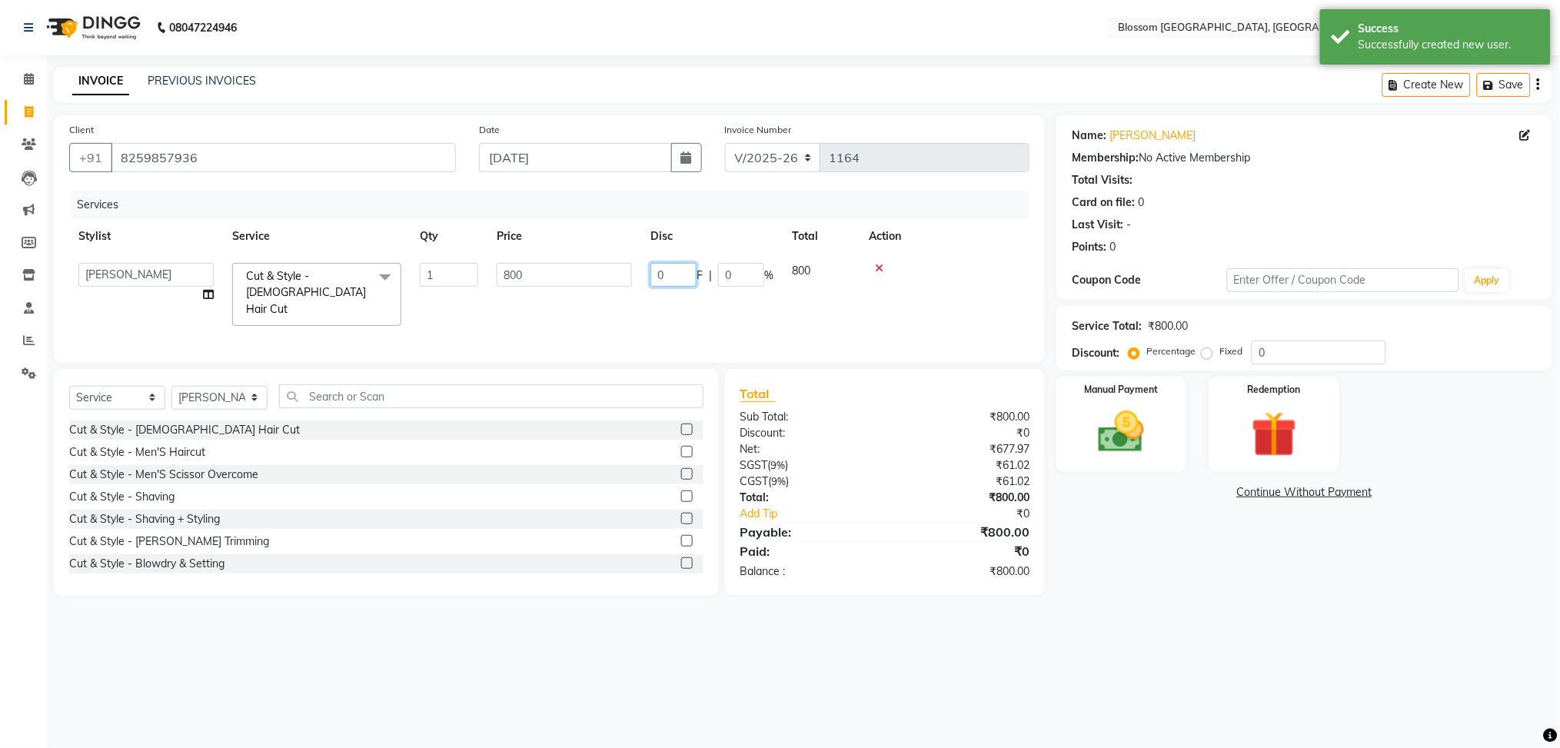
click at [673, 278] on input "0" at bounding box center [673, 275] width 46 height 24
type input "7"
type input "100"
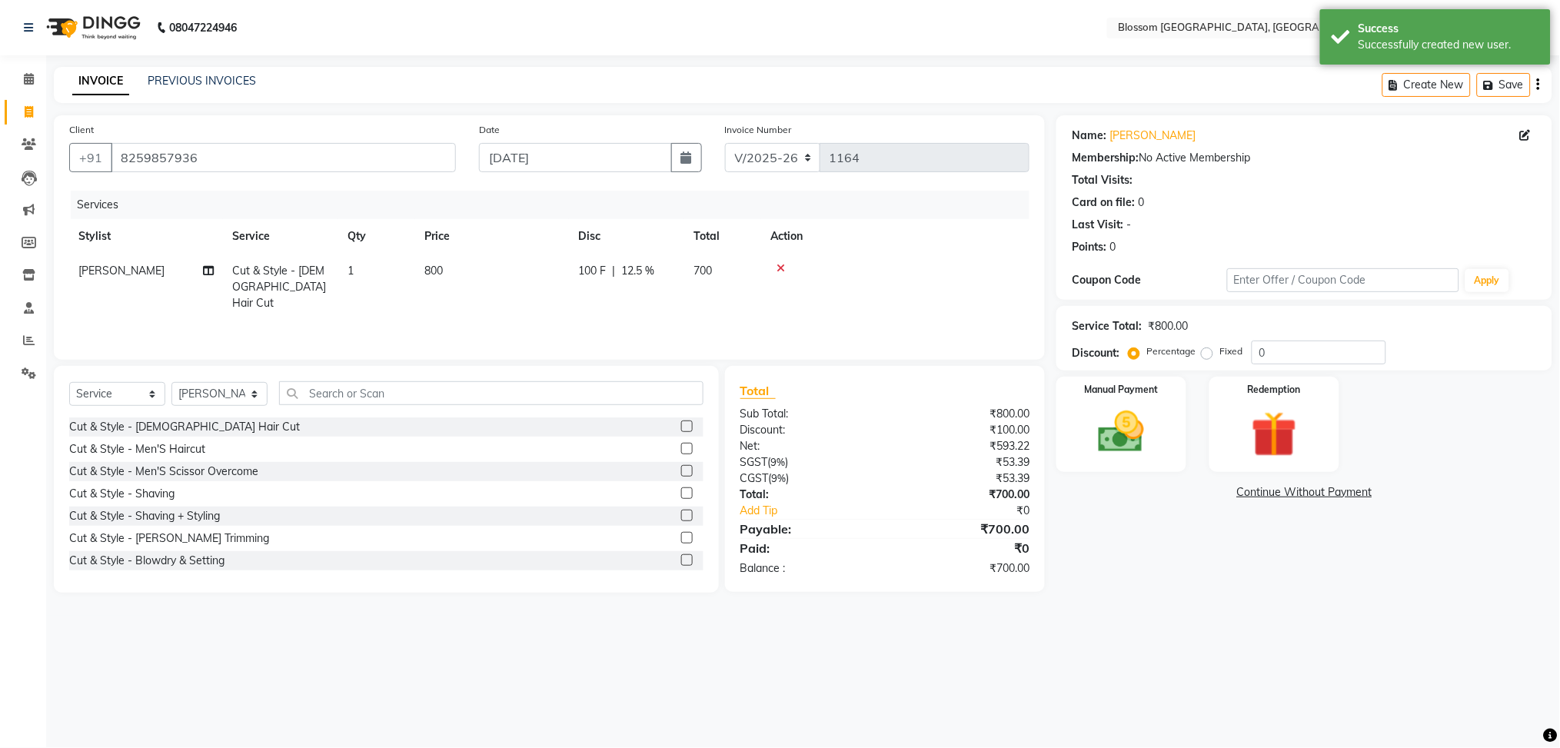
click at [699, 312] on div "Services Stylist Service Qty Price Disc Total Action Prabin Elangbam Cut & Styl…" at bounding box center [549, 268] width 960 height 154
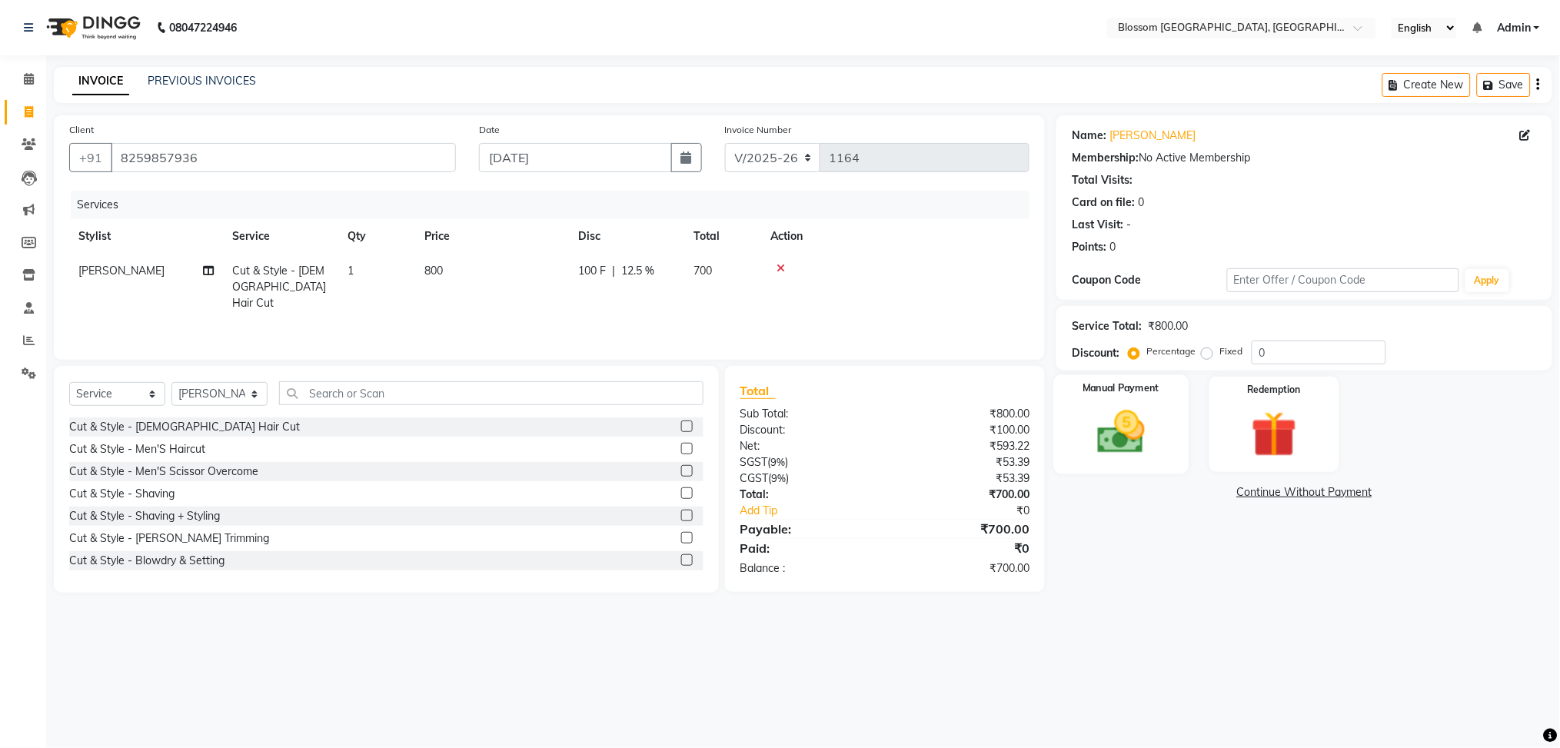
click at [1065, 437] on div "Manual Payment" at bounding box center [1121, 424] width 135 height 99
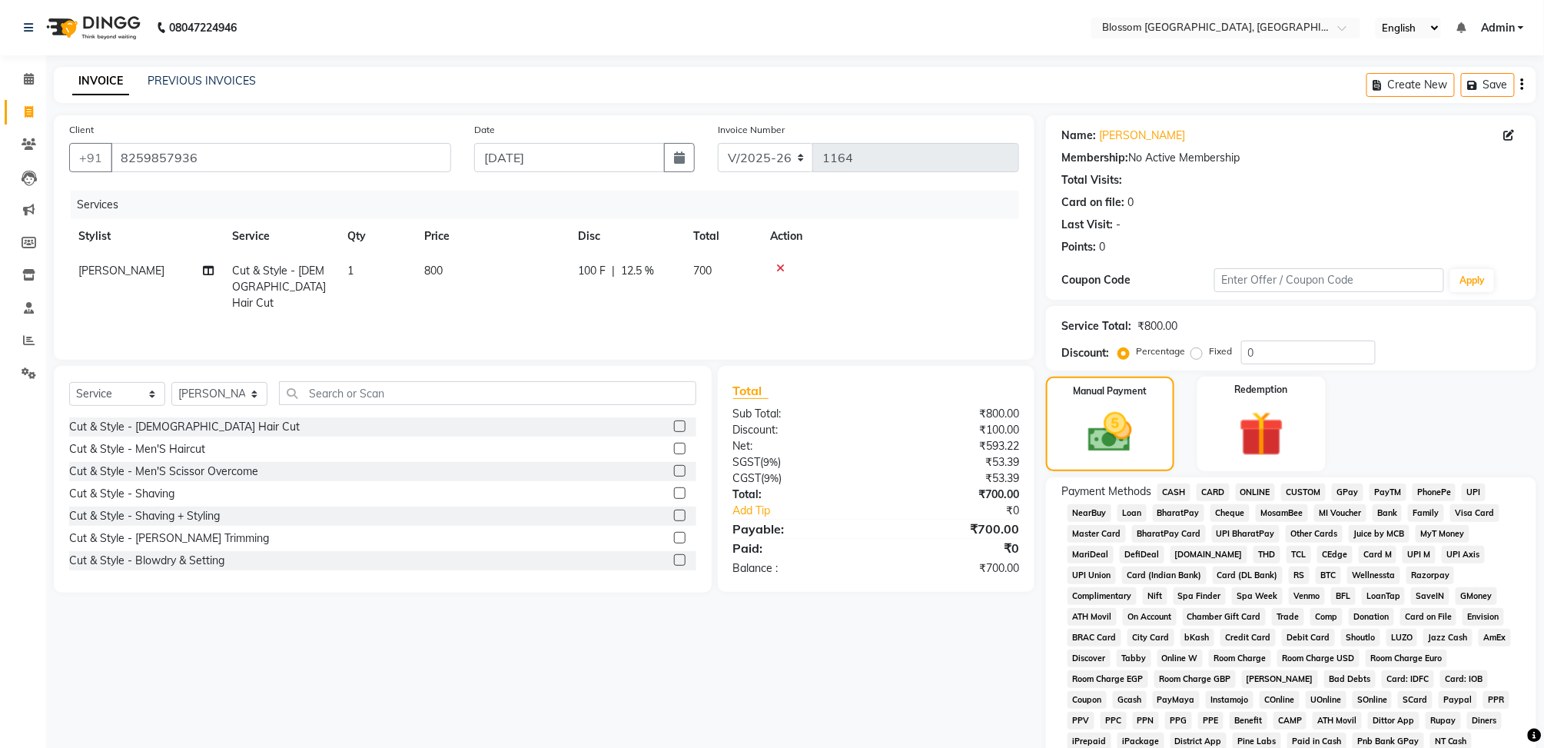
click at [1347, 496] on span "GPay" at bounding box center [1348, 492] width 32 height 18
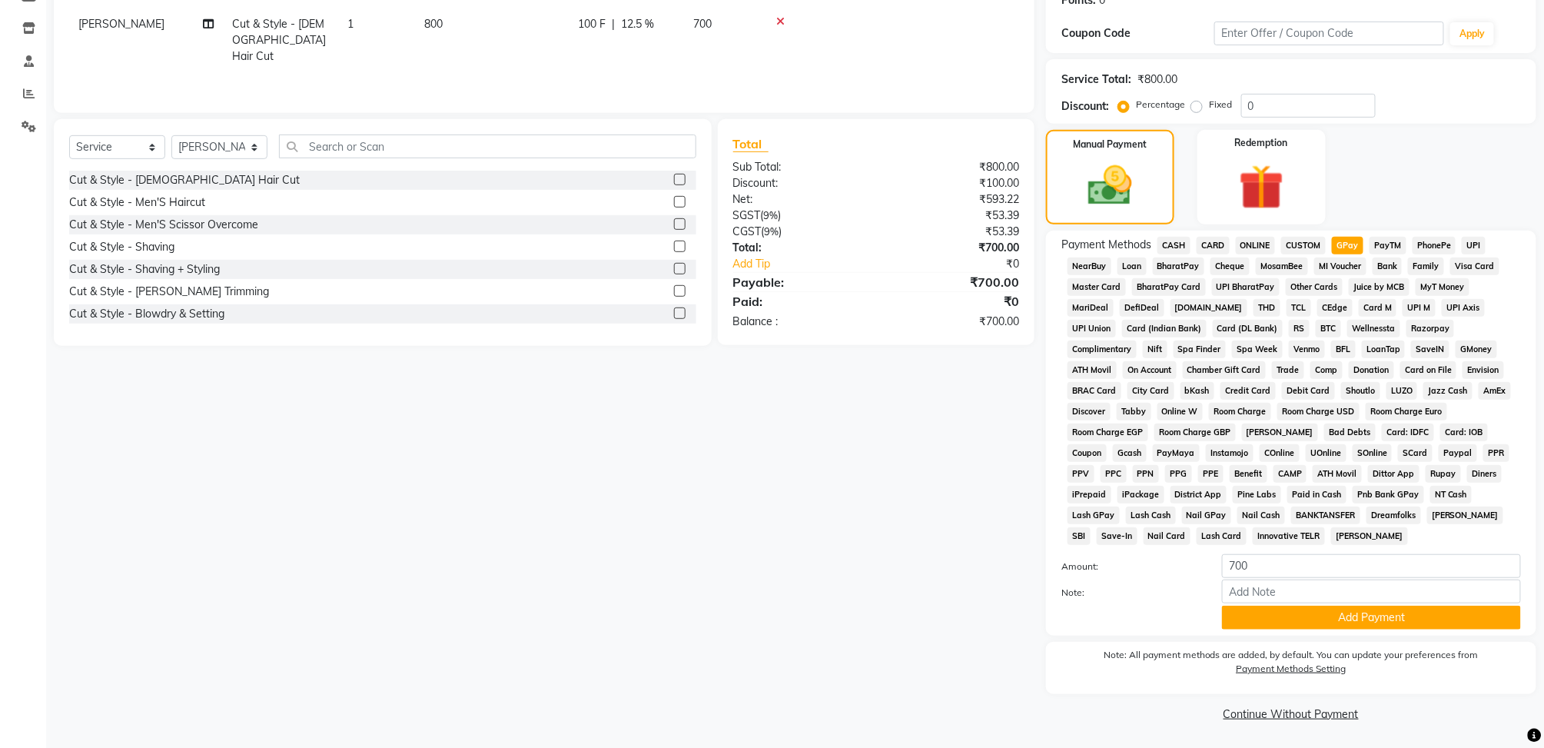
scroll to position [248, 0]
click at [1349, 620] on button "Add Payment" at bounding box center [1371, 617] width 299 height 24
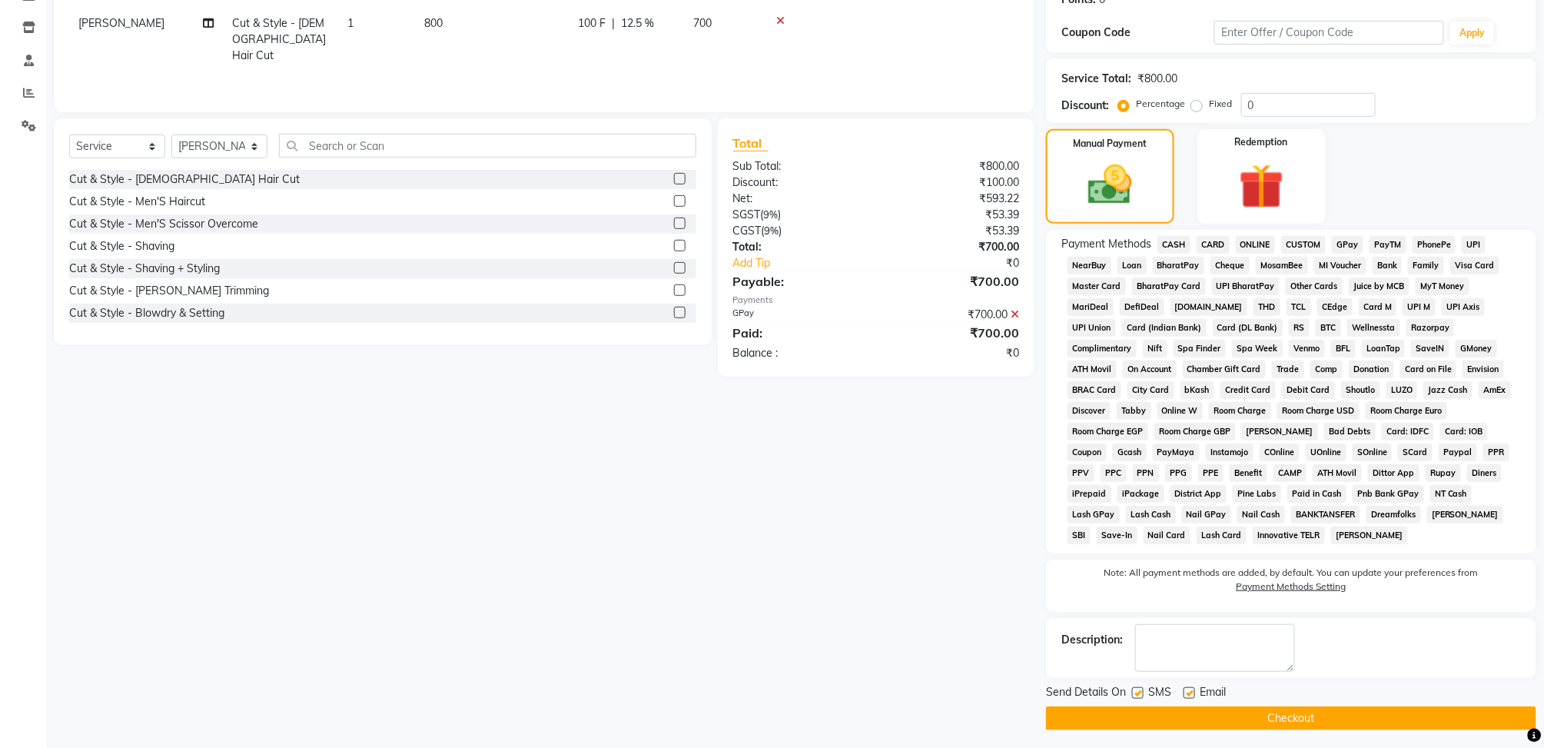
click at [1311, 715] on button "Checkout" at bounding box center [1291, 718] width 490 height 24
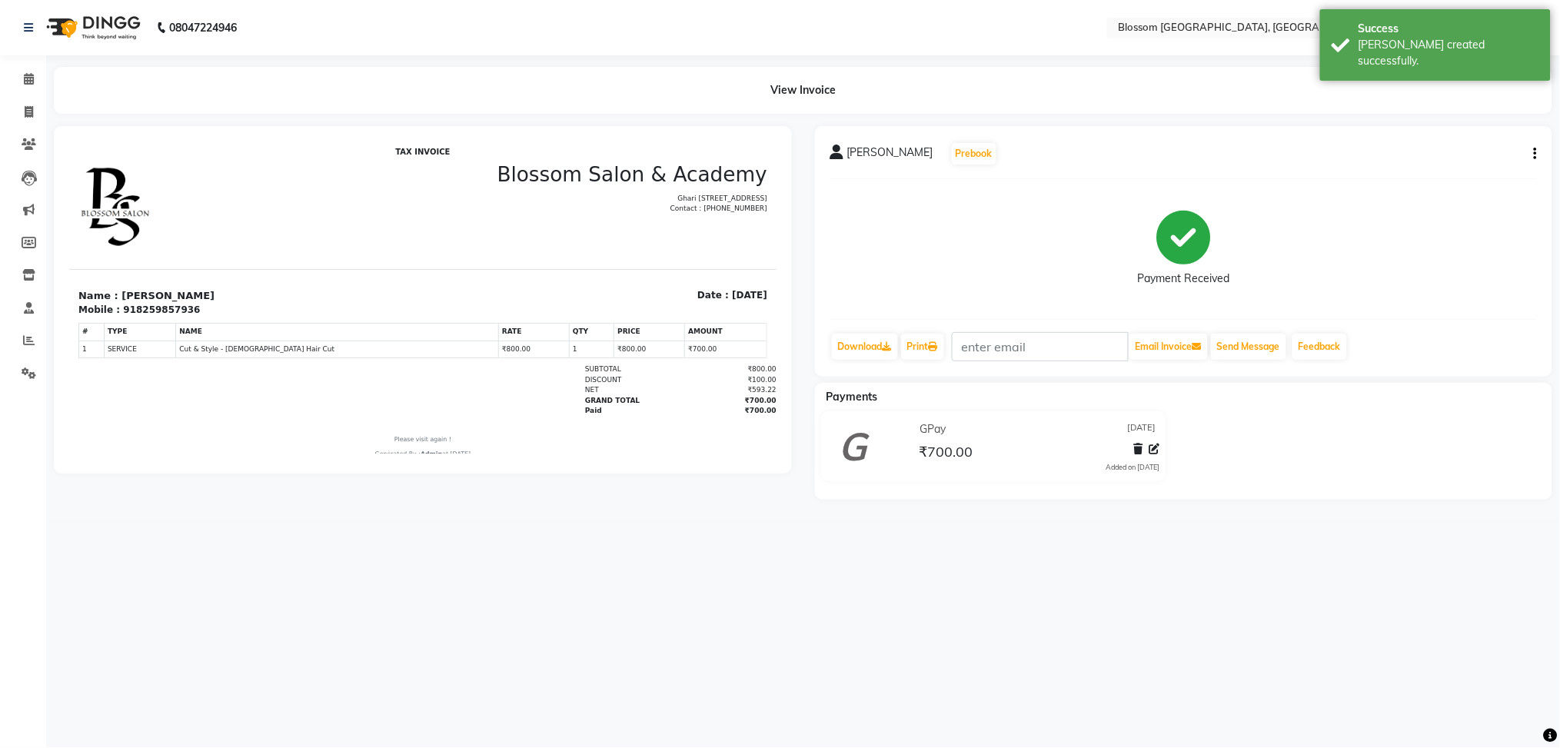
click at [1537, 158] on div "nivedita Prebook Payment Received Download Print Email Invoice Send Message Fee…" at bounding box center [1184, 251] width 738 height 251
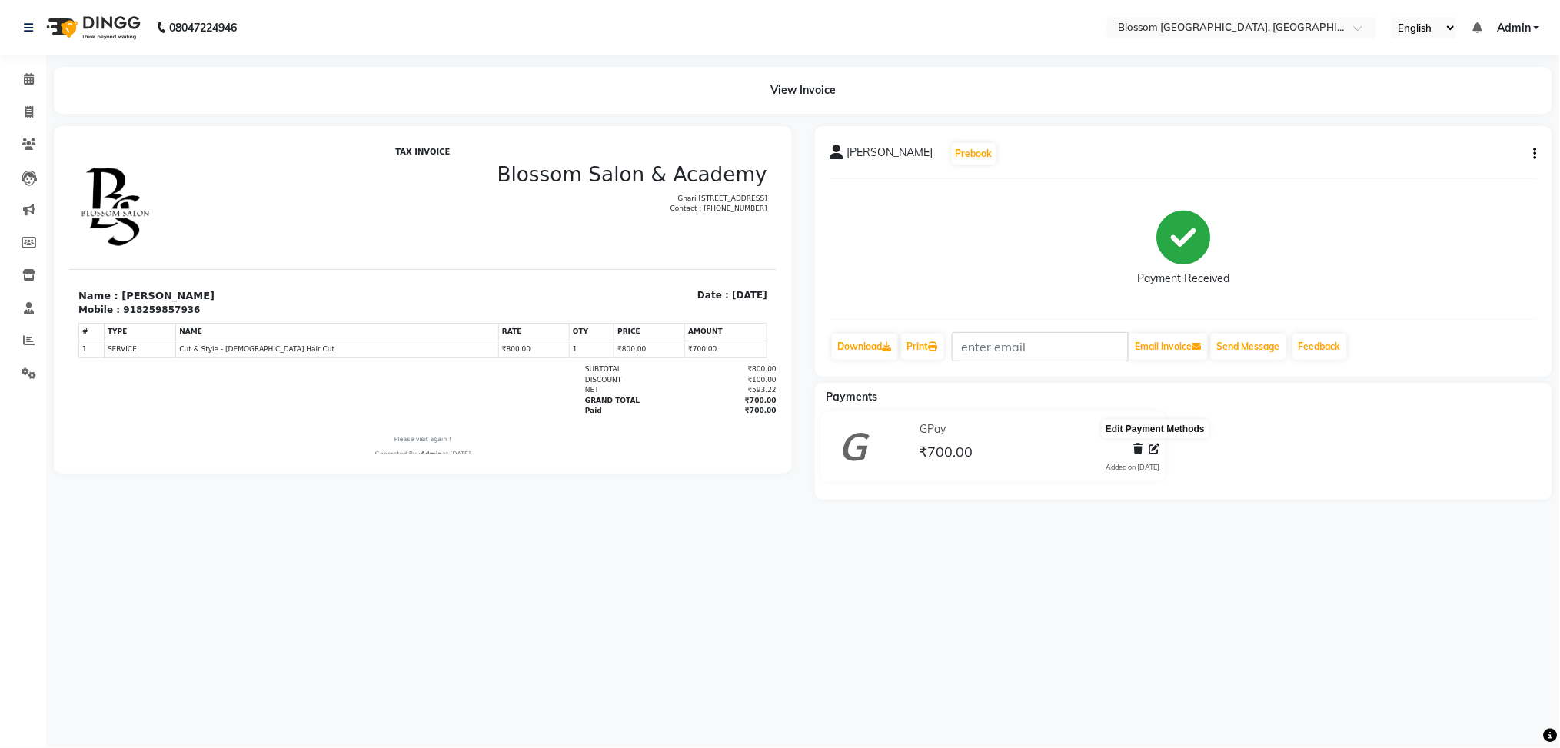
click at [1156, 455] on span at bounding box center [1153, 449] width 11 height 16
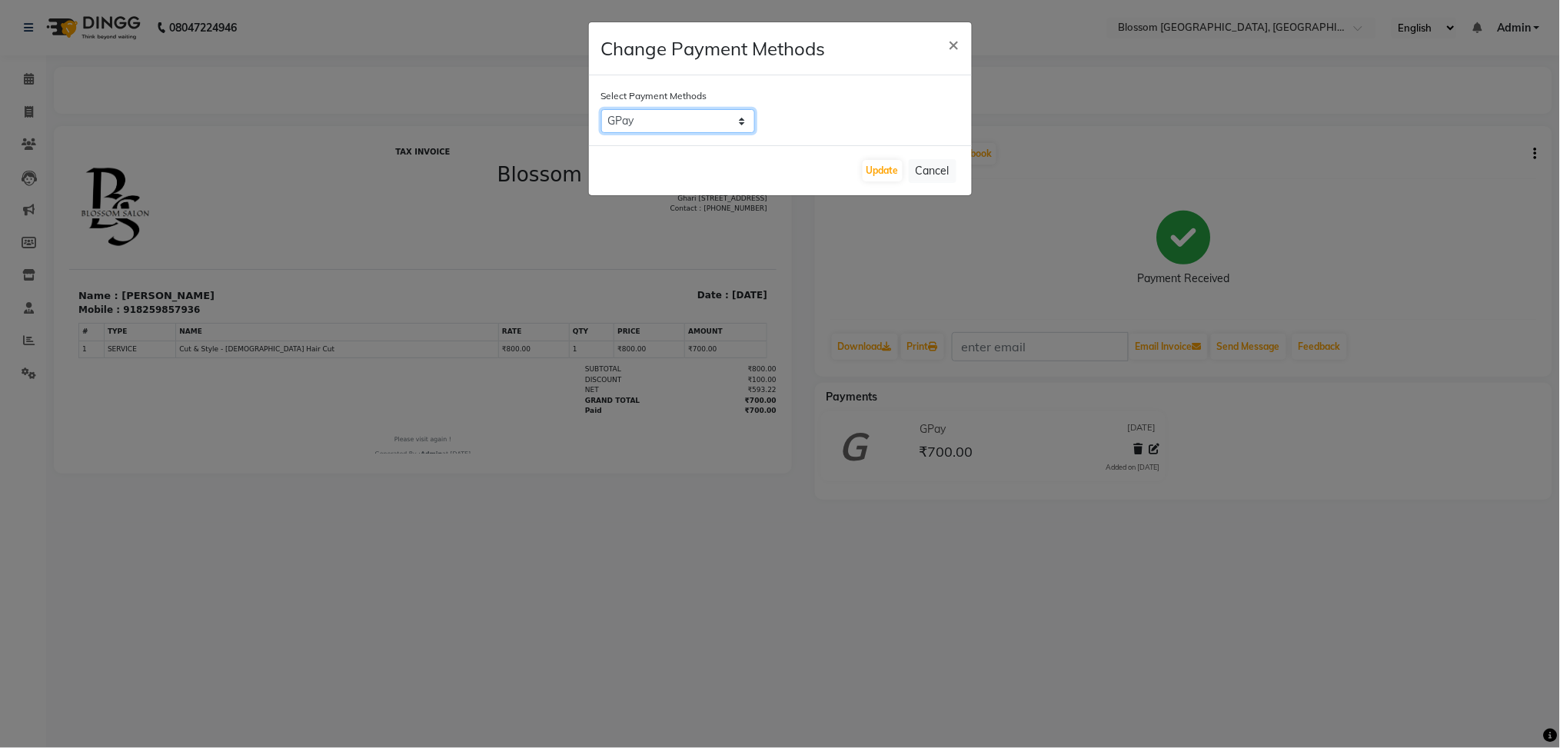
click at [733, 125] on select "CASH CARD ONLINE CUSTOM GPay PayTM PhonePe UPI NearBuy Loan BharatPay Cheque Mo…" at bounding box center [678, 121] width 154 height 24
select select "1"
click at [601, 109] on select "CASH CARD ONLINE CUSTOM GPay PayTM PhonePe UPI NearBuy Loan BharatPay Cheque Mo…" at bounding box center [678, 121] width 154 height 24
click at [890, 170] on button "Update" at bounding box center [882, 171] width 40 height 22
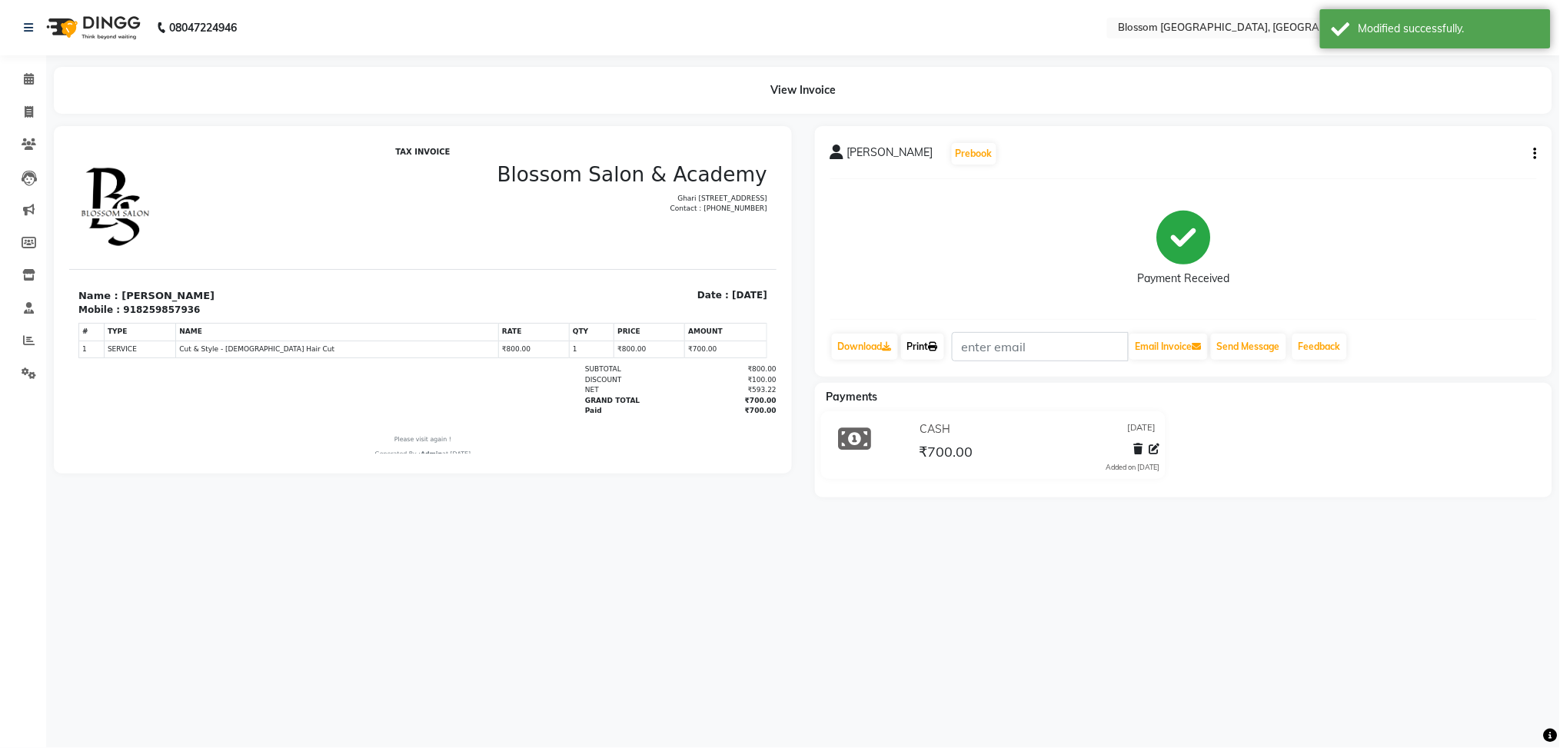
click at [936, 351] on link "Print" at bounding box center [922, 347] width 43 height 26
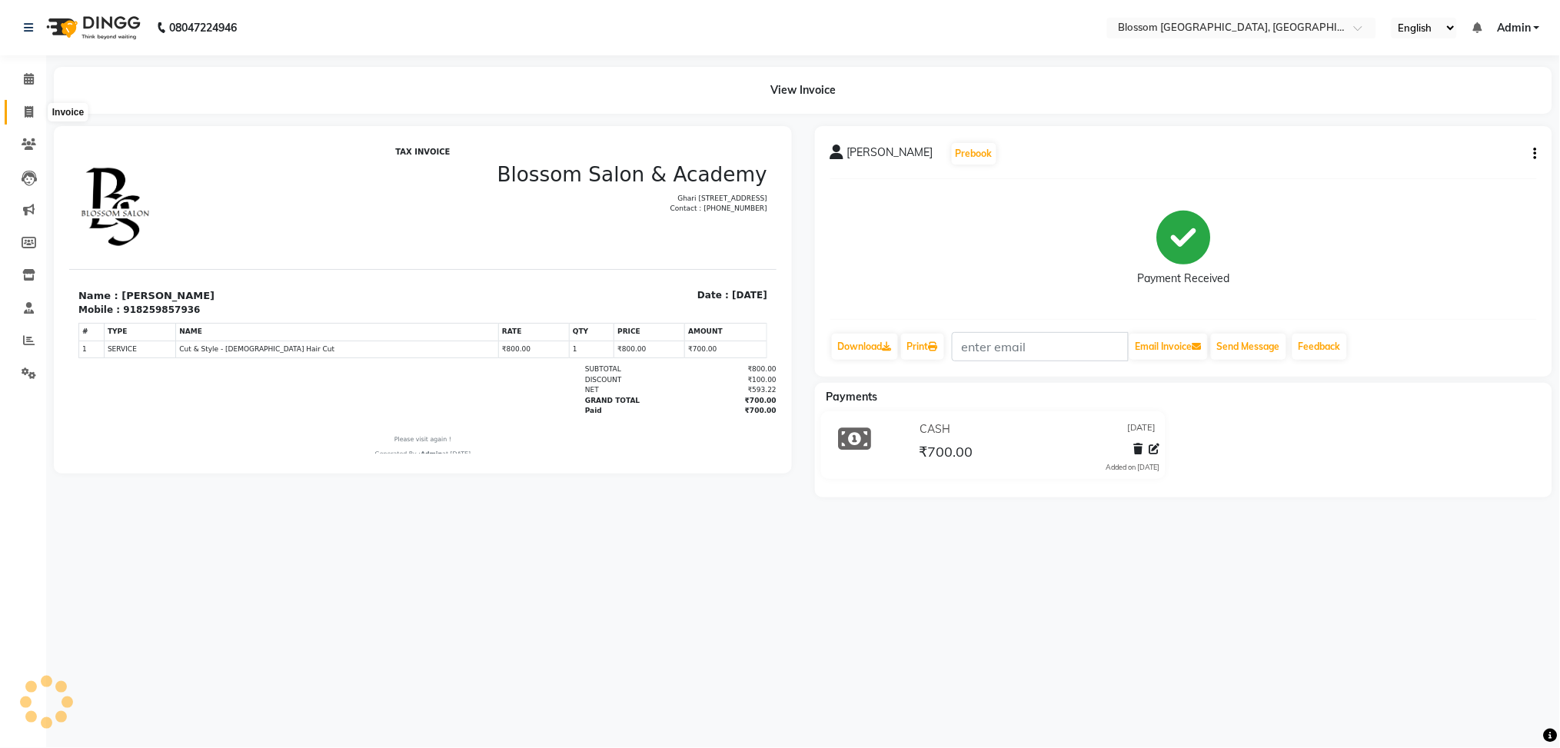
click at [33, 109] on span at bounding box center [28, 113] width 27 height 18
select select "service"
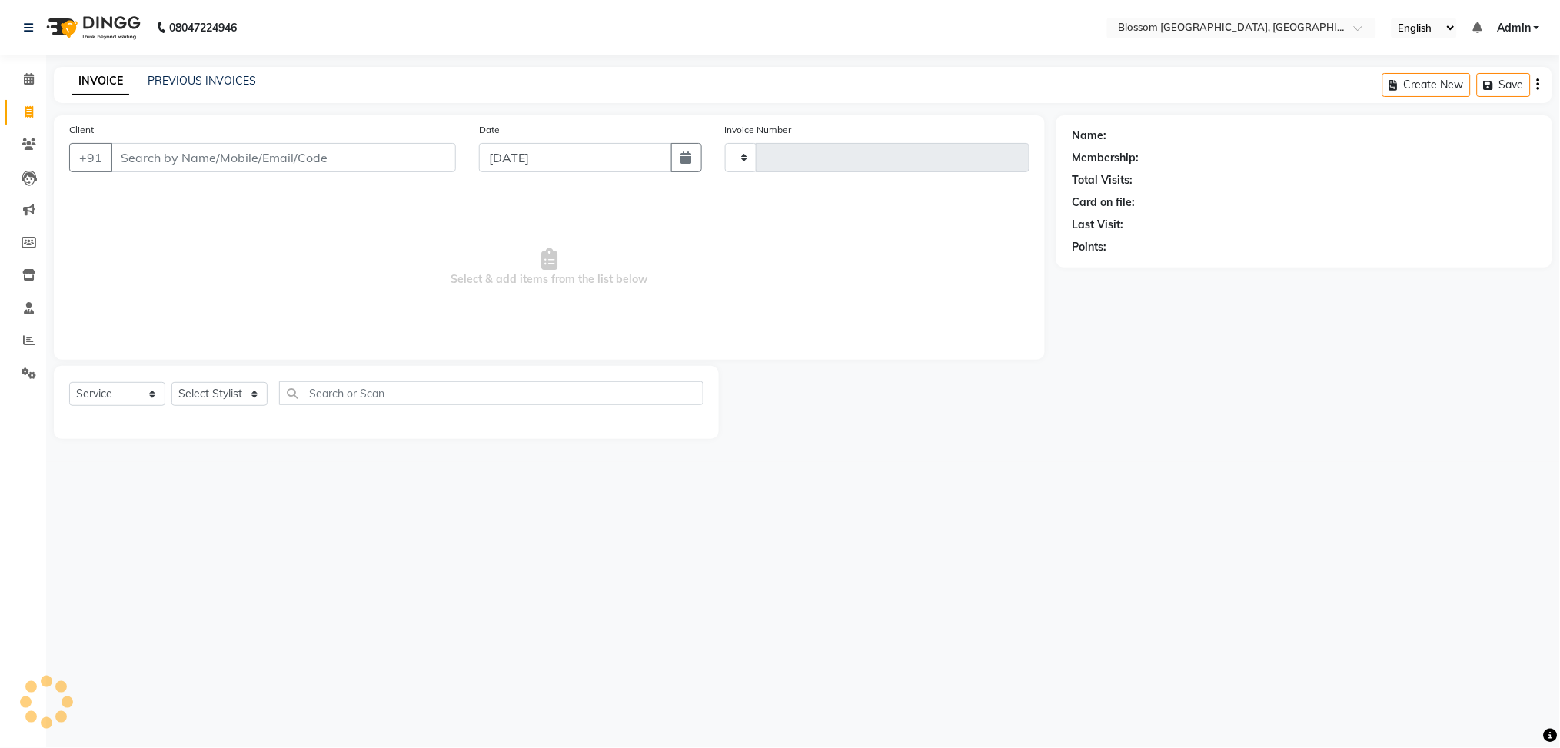
type input "1165"
select select "7465"
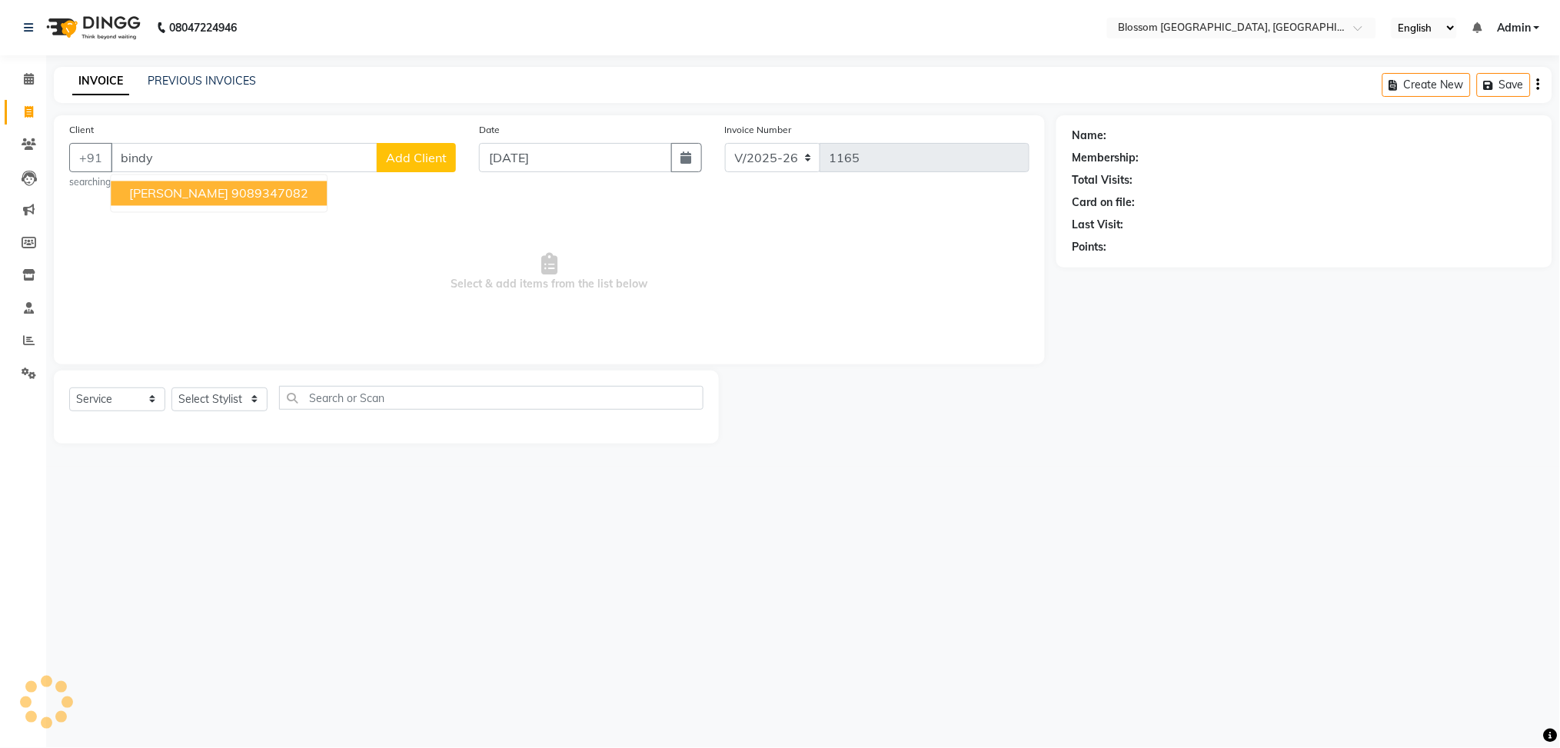
click at [204, 203] on button "Bindiya 9089347082" at bounding box center [219, 193] width 216 height 25
type input "9089347082"
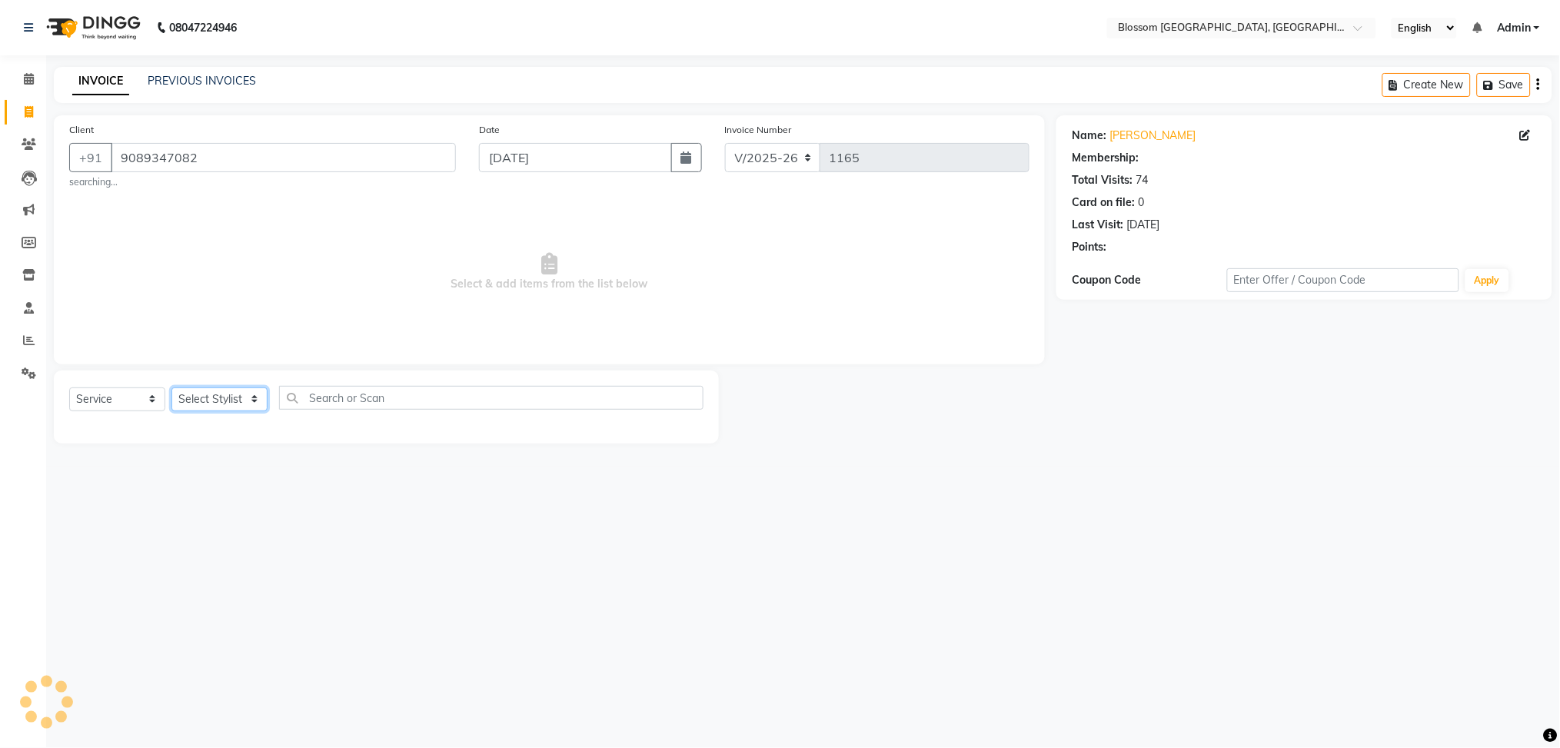
click at [224, 397] on select "Select Stylist Giftson Kamei Laimayum Priyaluxmi Laishram Anjali Maimom Anjali …" at bounding box center [219, 399] width 96 height 24
select select "66274"
click at [171, 387] on select "Select Stylist Giftson Kamei Laimayum Priyaluxmi Laishram Anjali Maimom Anjali …" at bounding box center [219, 399] width 96 height 24
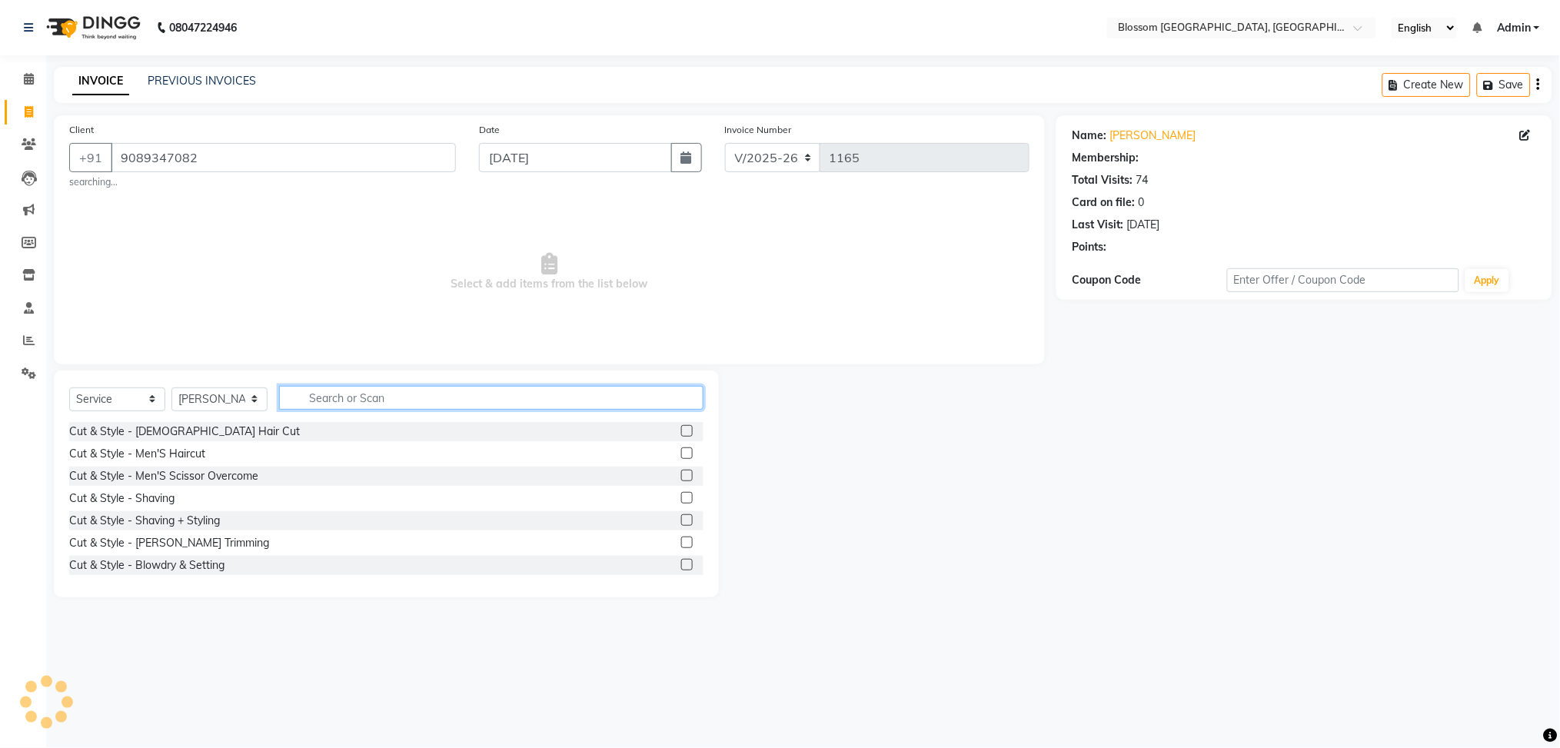
click at [339, 397] on input "text" at bounding box center [491, 398] width 424 height 24
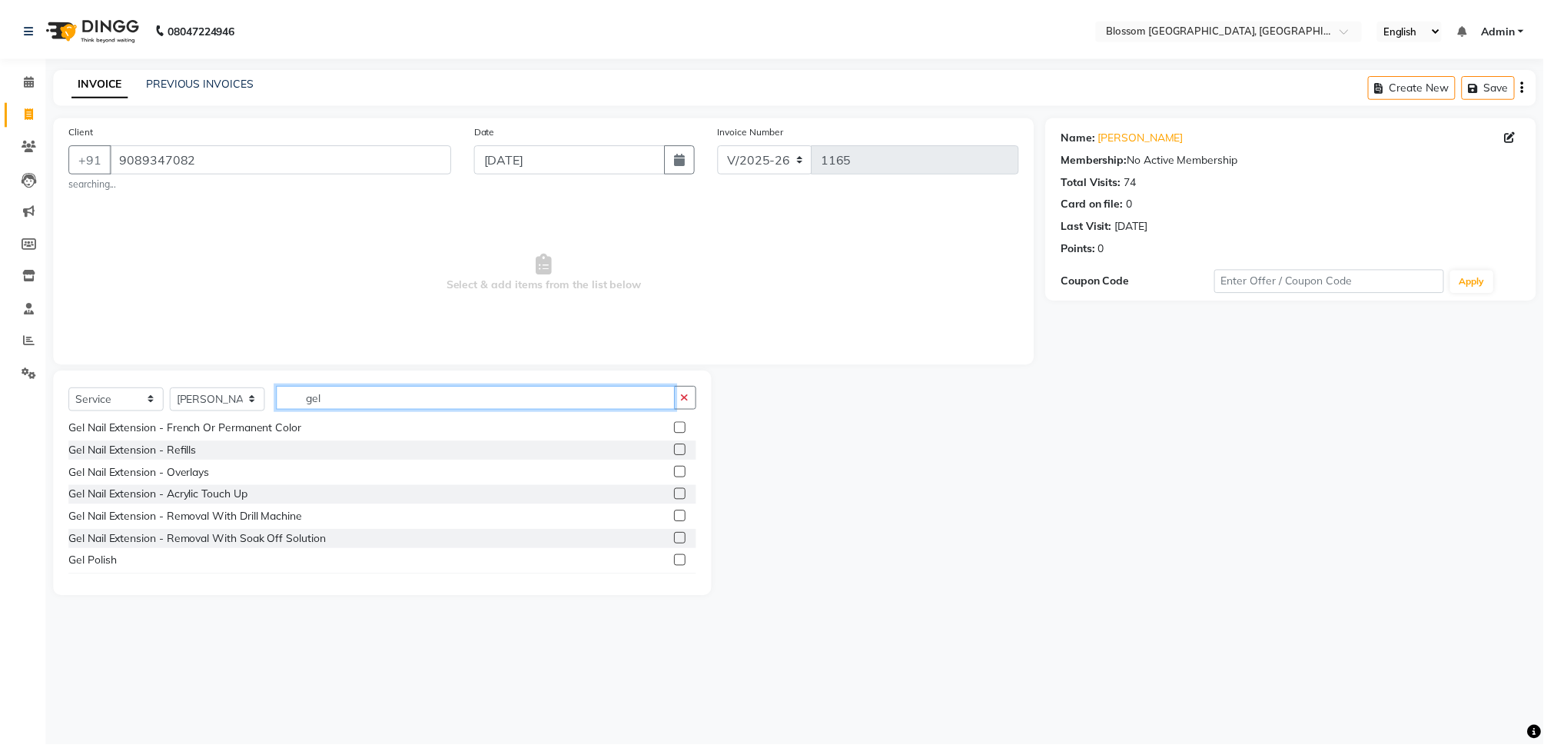
scroll to position [46, 0]
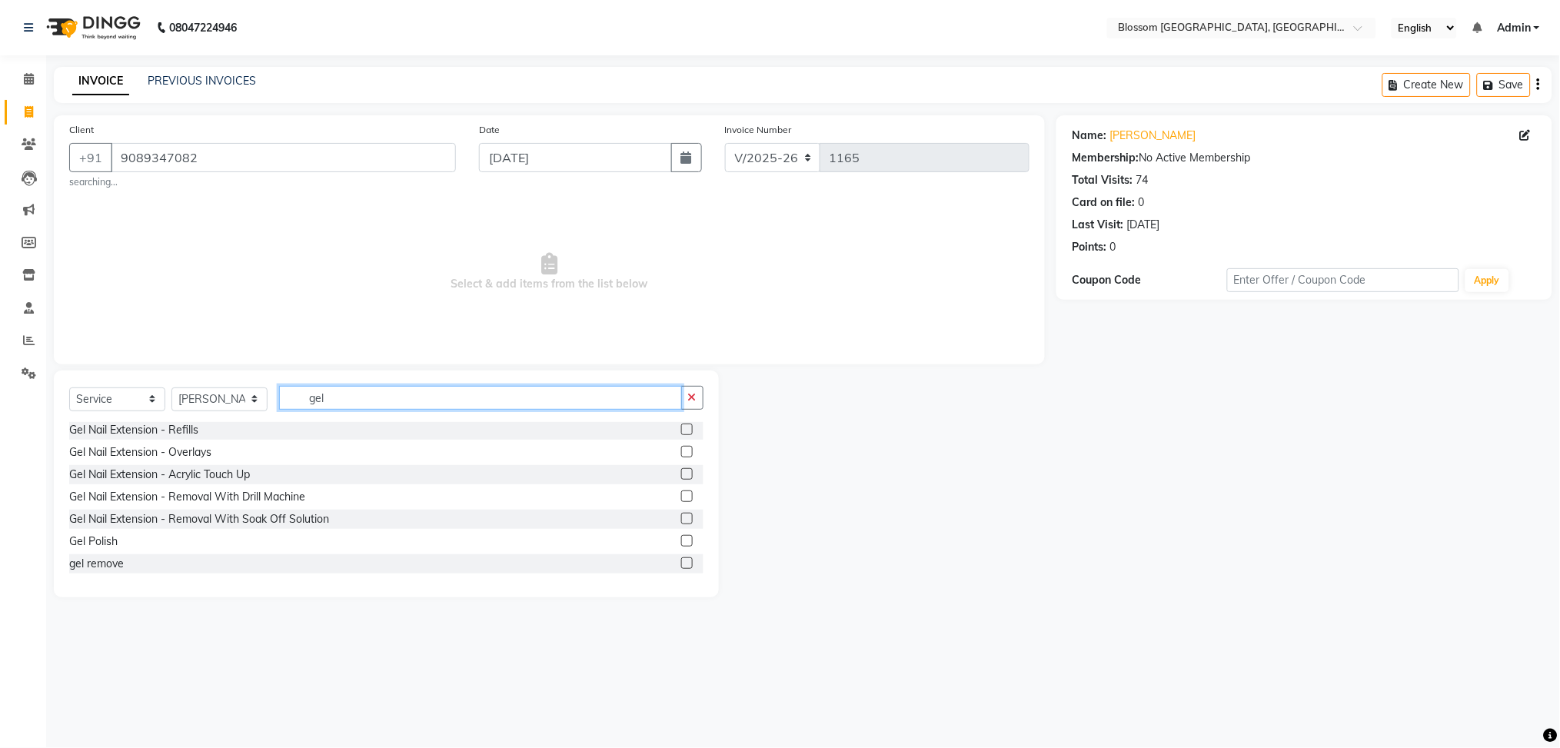
type input "gel"
click at [681, 540] on label at bounding box center [687, 541] width 12 height 12
click at [681, 540] on input "checkbox" at bounding box center [686, 542] width 10 height 10
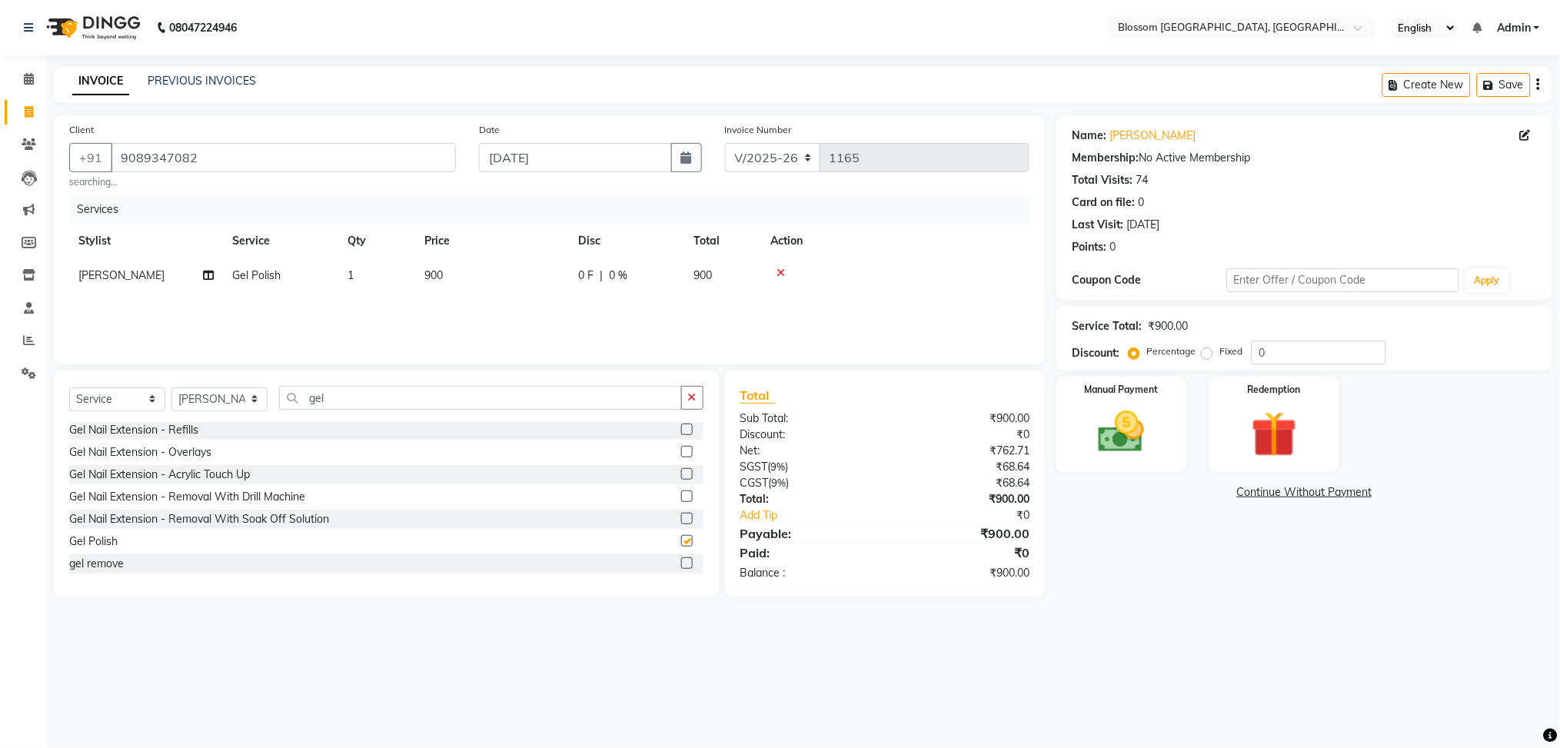
checkbox input "false"
click at [434, 281] on span "900" at bounding box center [433, 275] width 18 height 14
select select "66274"
click at [434, 281] on input "1" at bounding box center [449, 280] width 58 height 24
click at [500, 282] on td "900" at bounding box center [492, 275] width 154 height 35
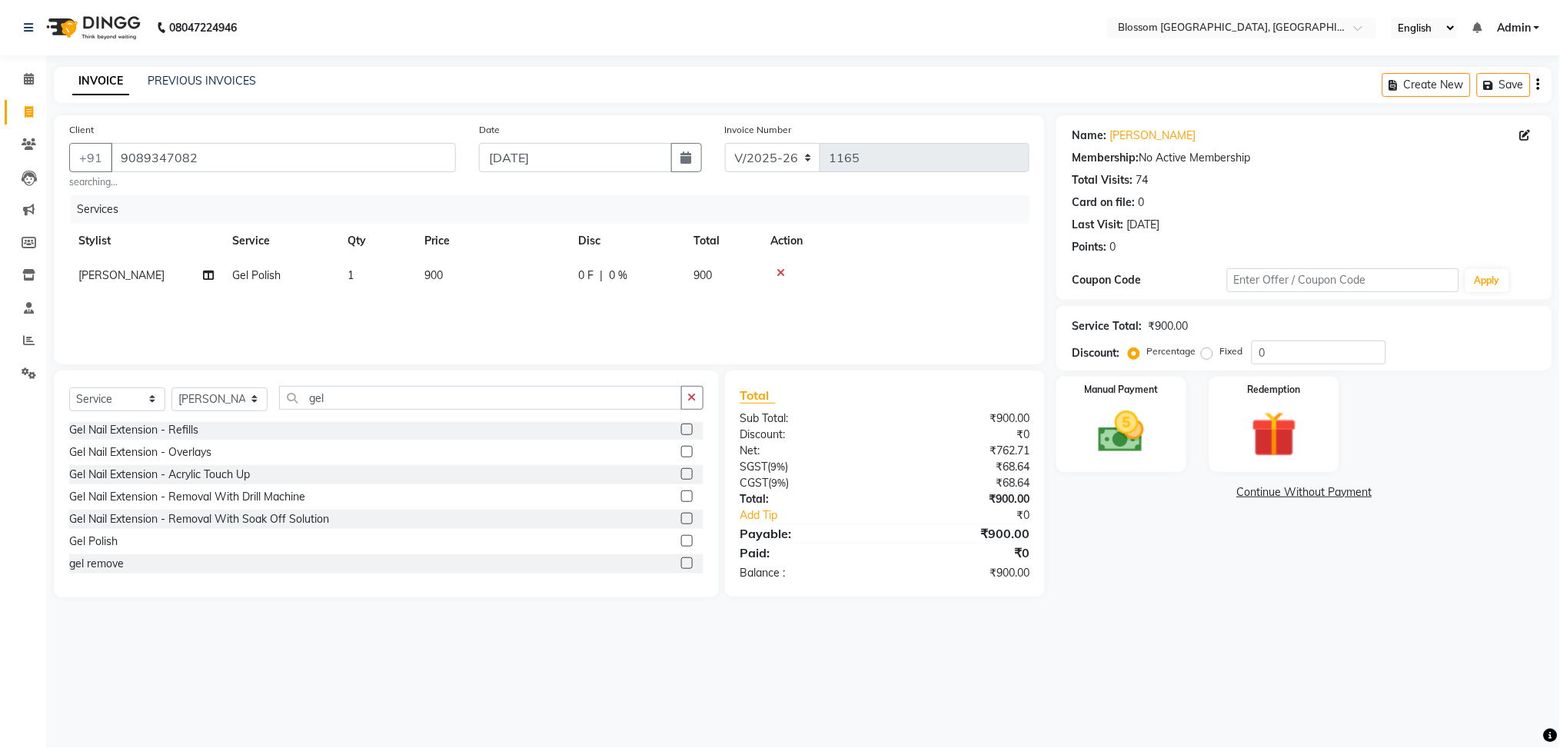
select select "66274"
click at [499, 281] on input "900" at bounding box center [564, 280] width 135 height 24
type input "1900"
click at [656, 313] on div "Services Stylist Service Qty Price Disc Total Action Maimom Anjali chanu Gel Po…" at bounding box center [549, 272] width 960 height 154
click at [631, 278] on div "0 F | 0 %" at bounding box center [626, 276] width 97 height 16
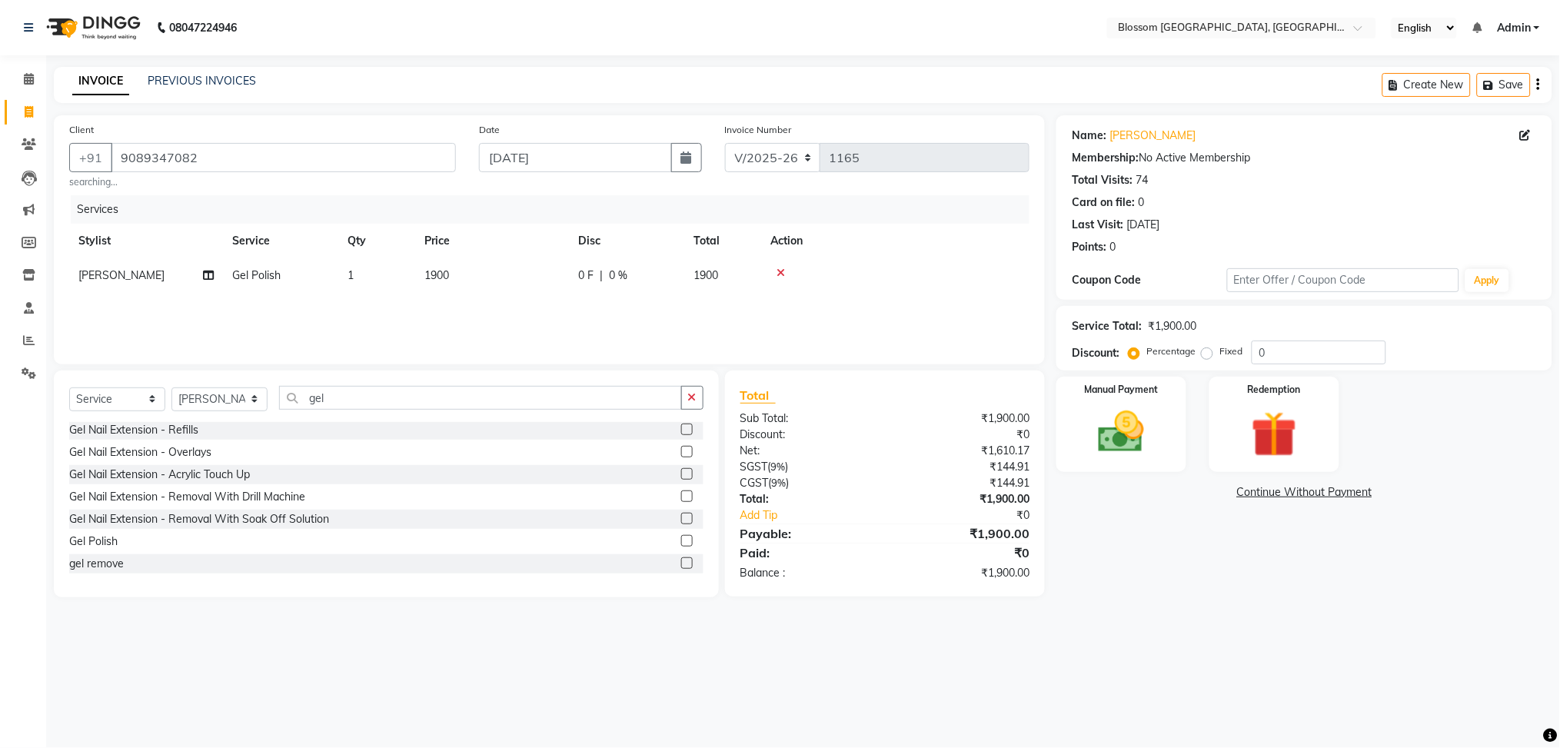
select select "66274"
click at [723, 277] on input "0" at bounding box center [741, 280] width 46 height 24
type input "20"
click at [713, 301] on div "Services Stylist Service Qty Price Disc Total Action Giftson Kamei Laimayum Pri…" at bounding box center [549, 272] width 960 height 154
click at [1141, 457] on img at bounding box center [1120, 432] width 77 height 55
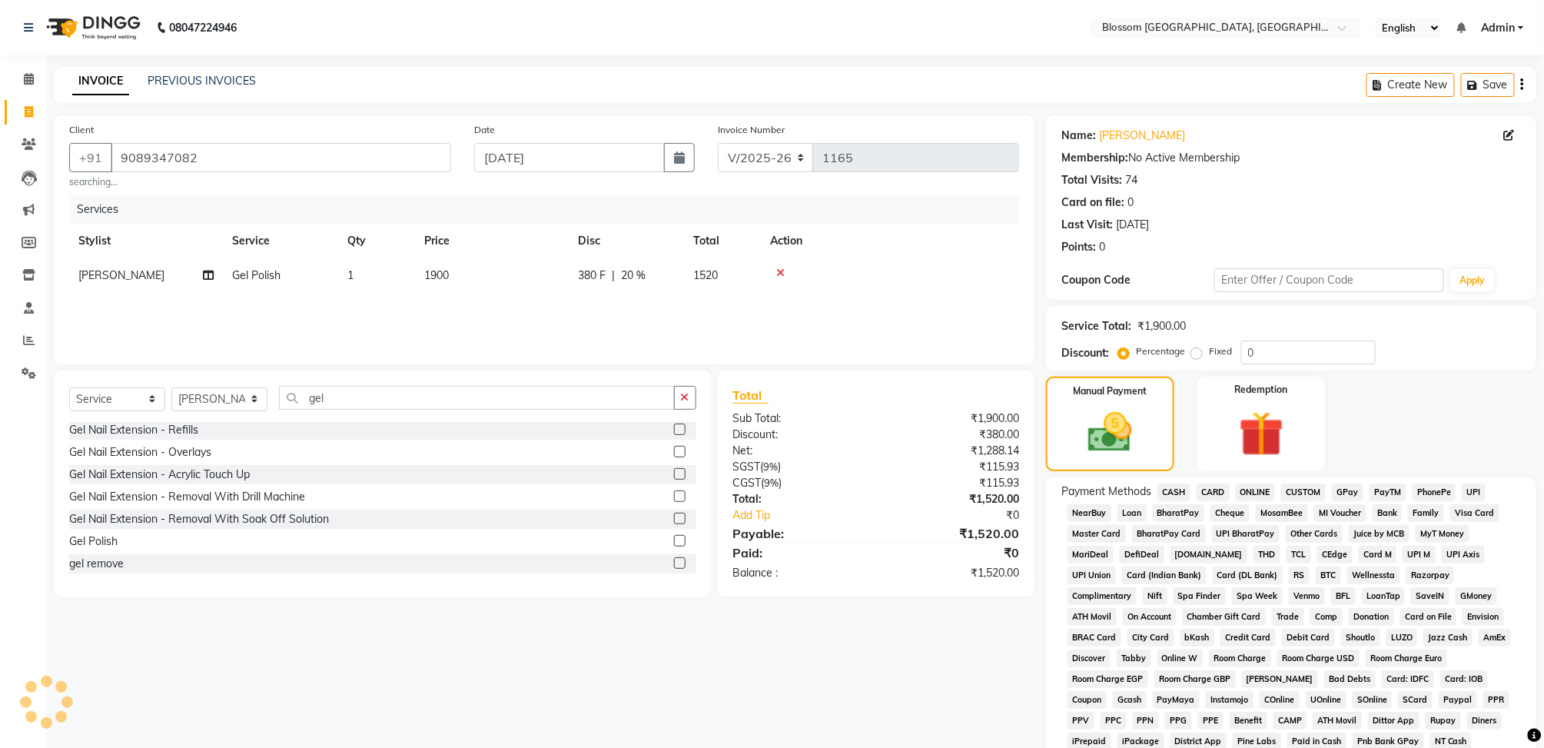
click at [1341, 490] on span "GPay" at bounding box center [1348, 492] width 32 height 18
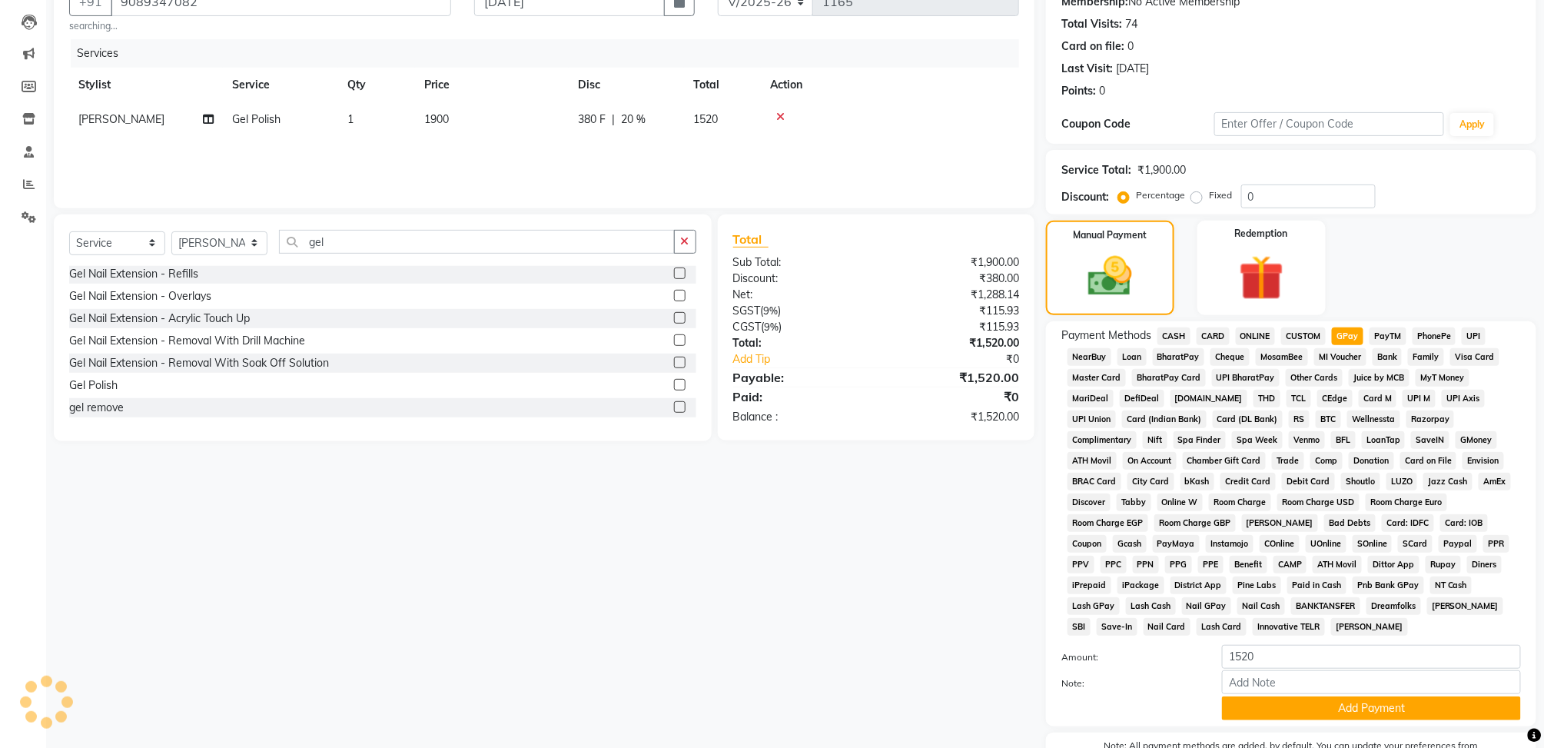
scroll to position [248, 0]
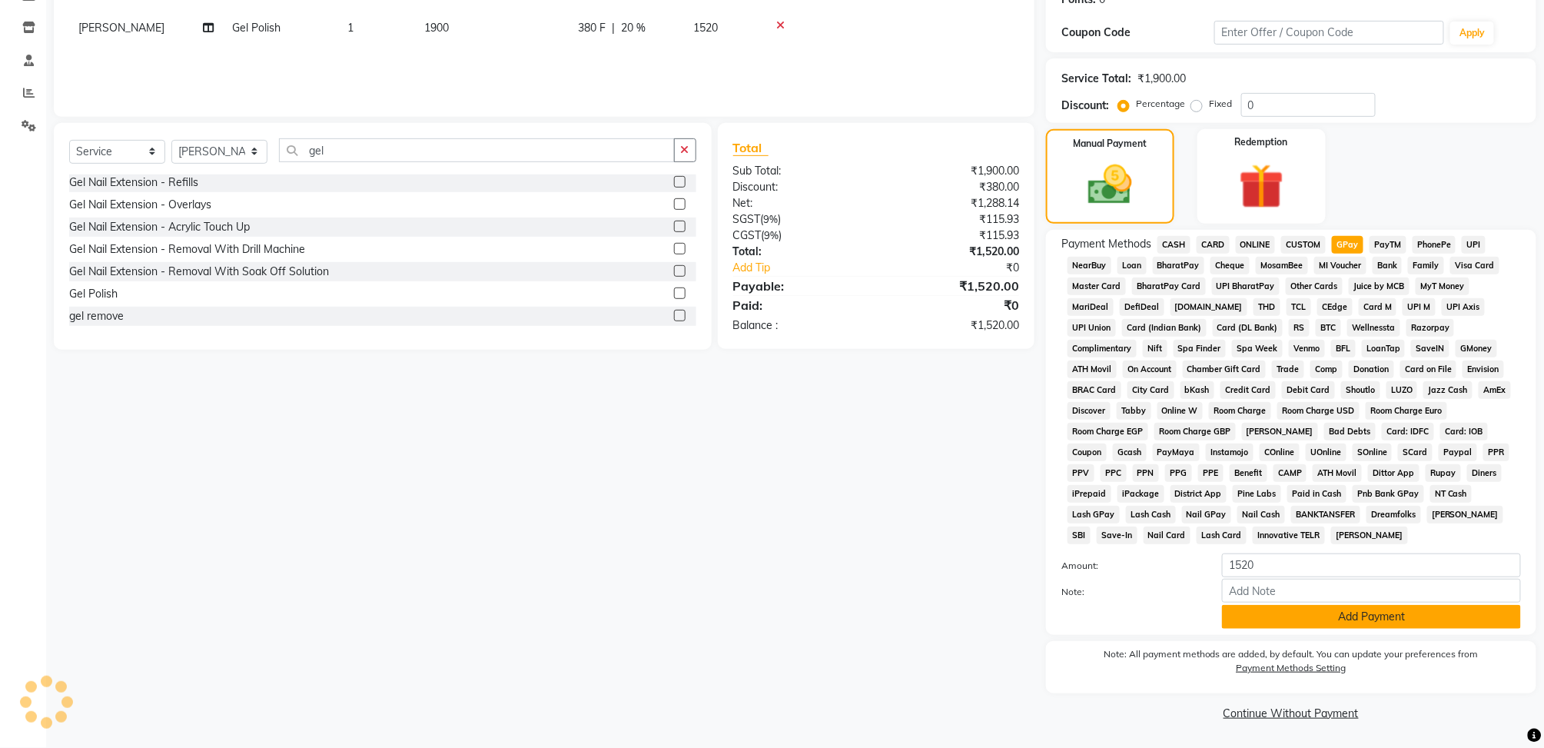
click at [1348, 614] on button "Add Payment" at bounding box center [1371, 617] width 299 height 24
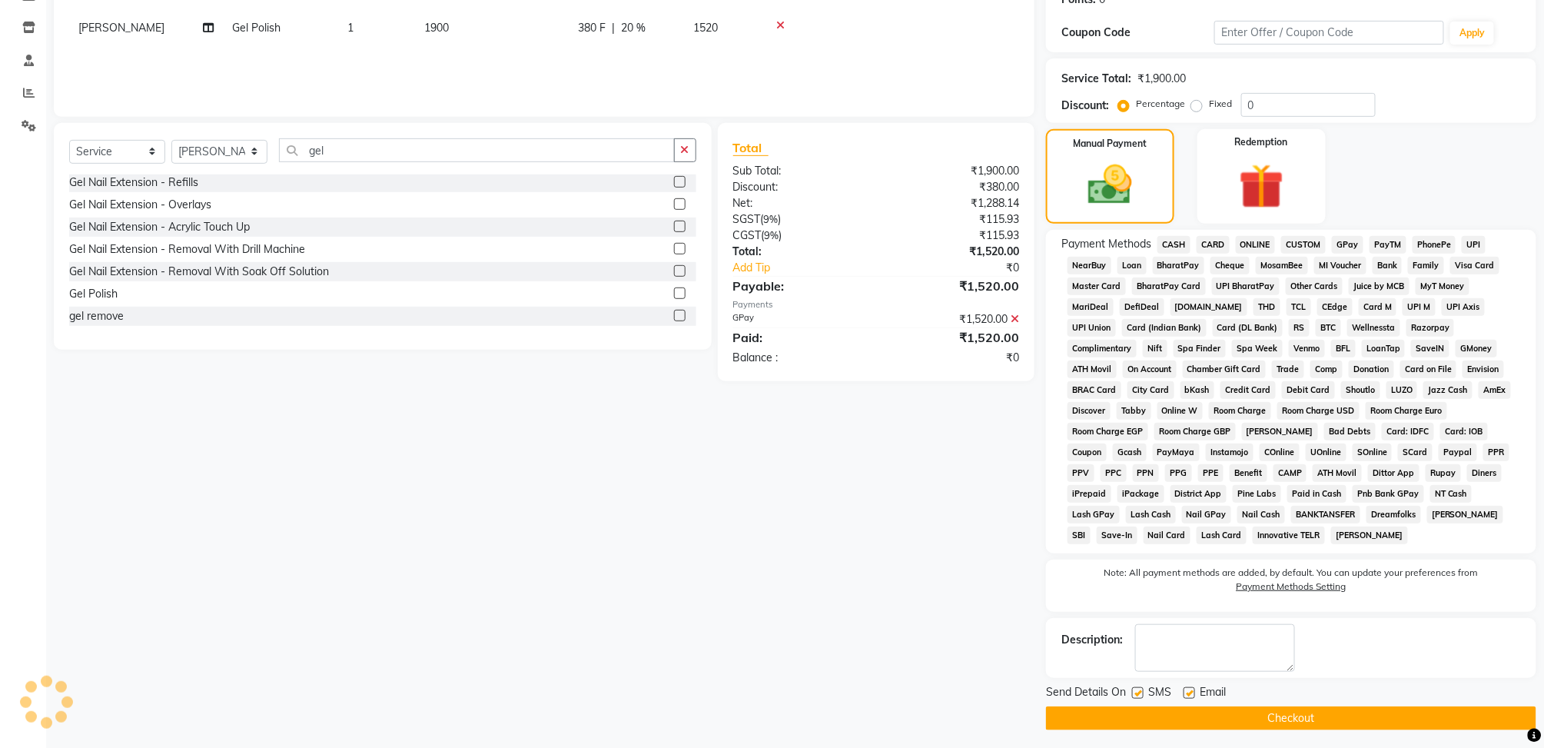
scroll to position [252, 0]
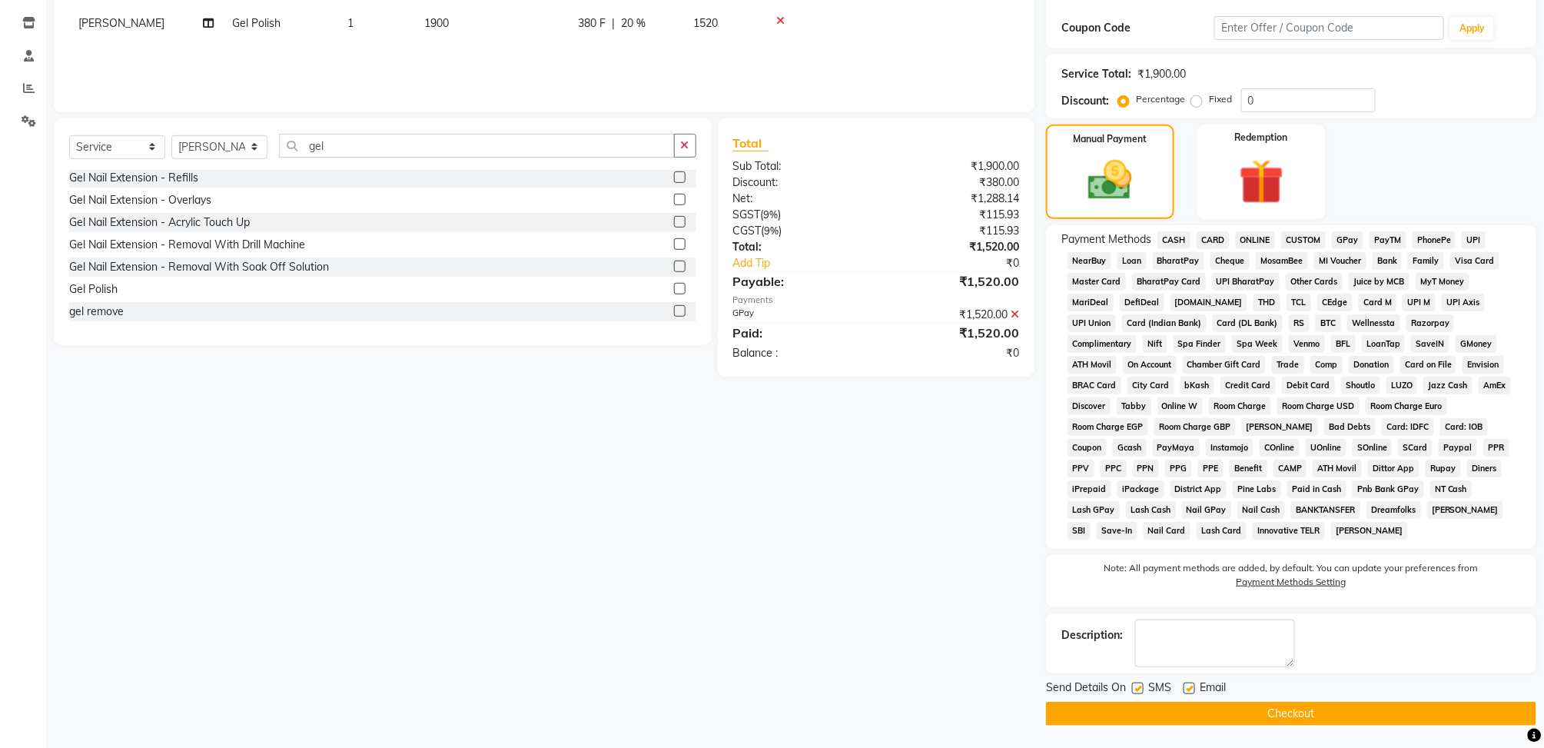
click at [1327, 709] on button "Checkout" at bounding box center [1291, 714] width 490 height 24
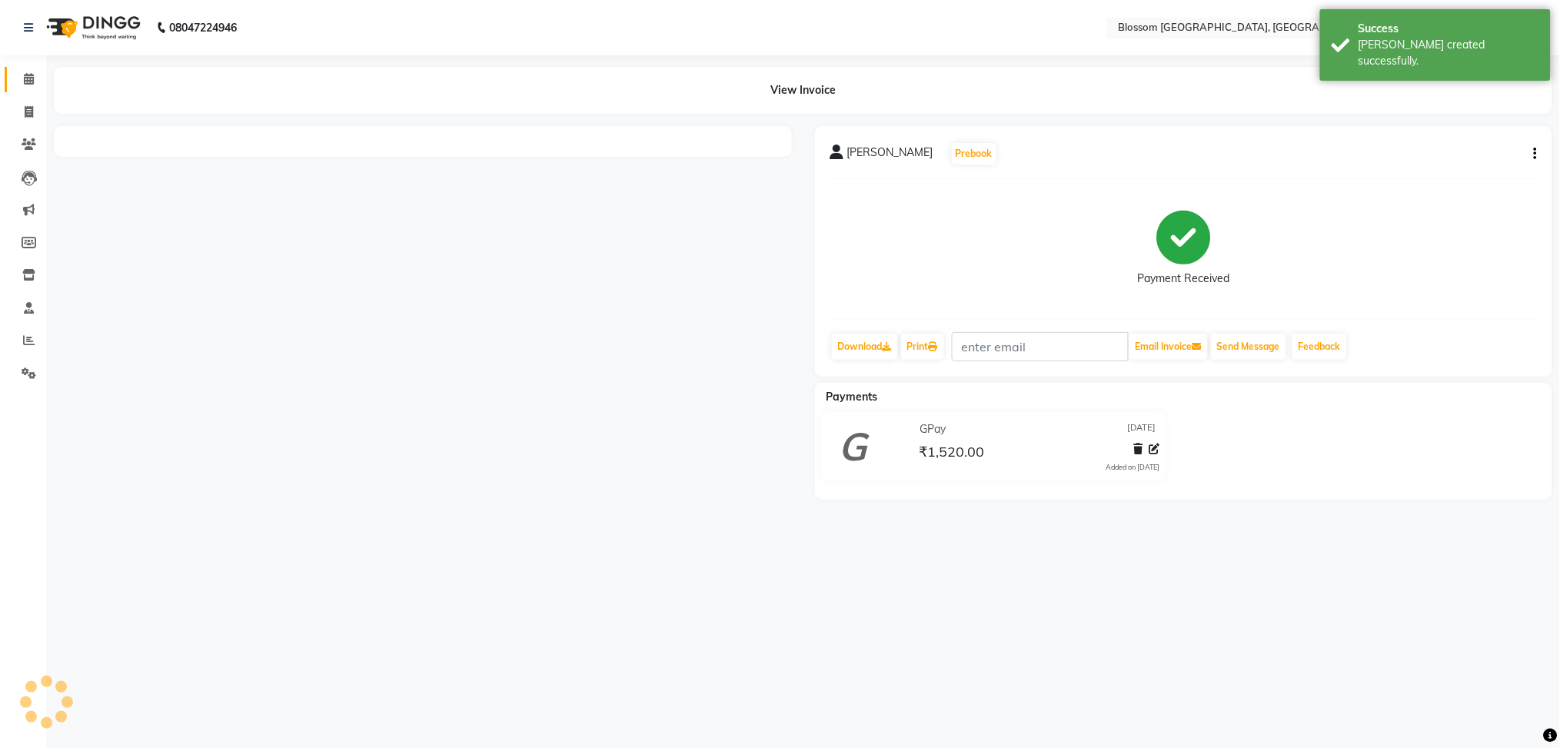
click at [23, 67] on link "Calendar" at bounding box center [23, 79] width 37 height 25
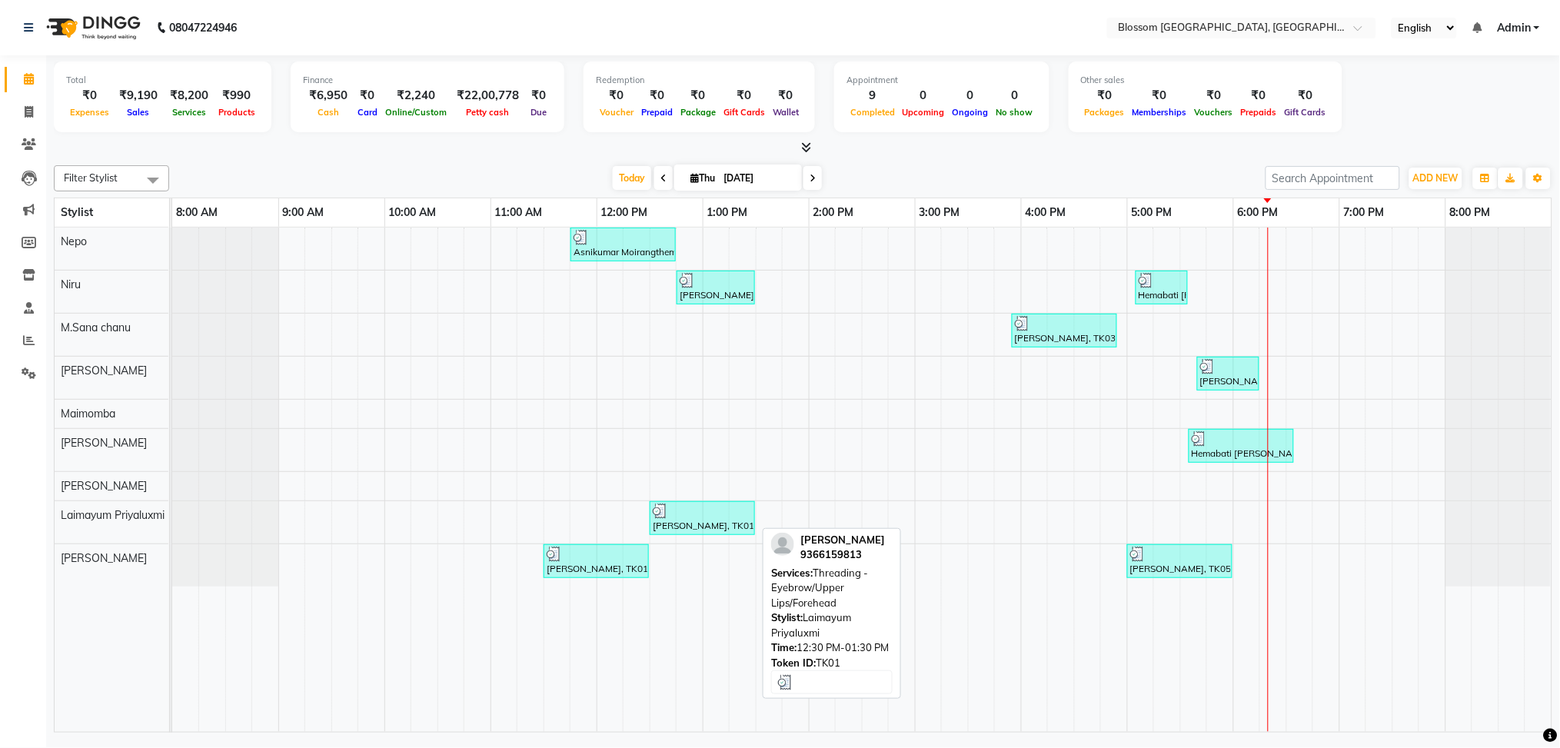
click at [713, 527] on div "Sashi thokchom, TK01, 12:30 PM-01:30 PM, Threading - Eyebrow/Upper Lips/Forehead" at bounding box center [702, 517] width 102 height 29
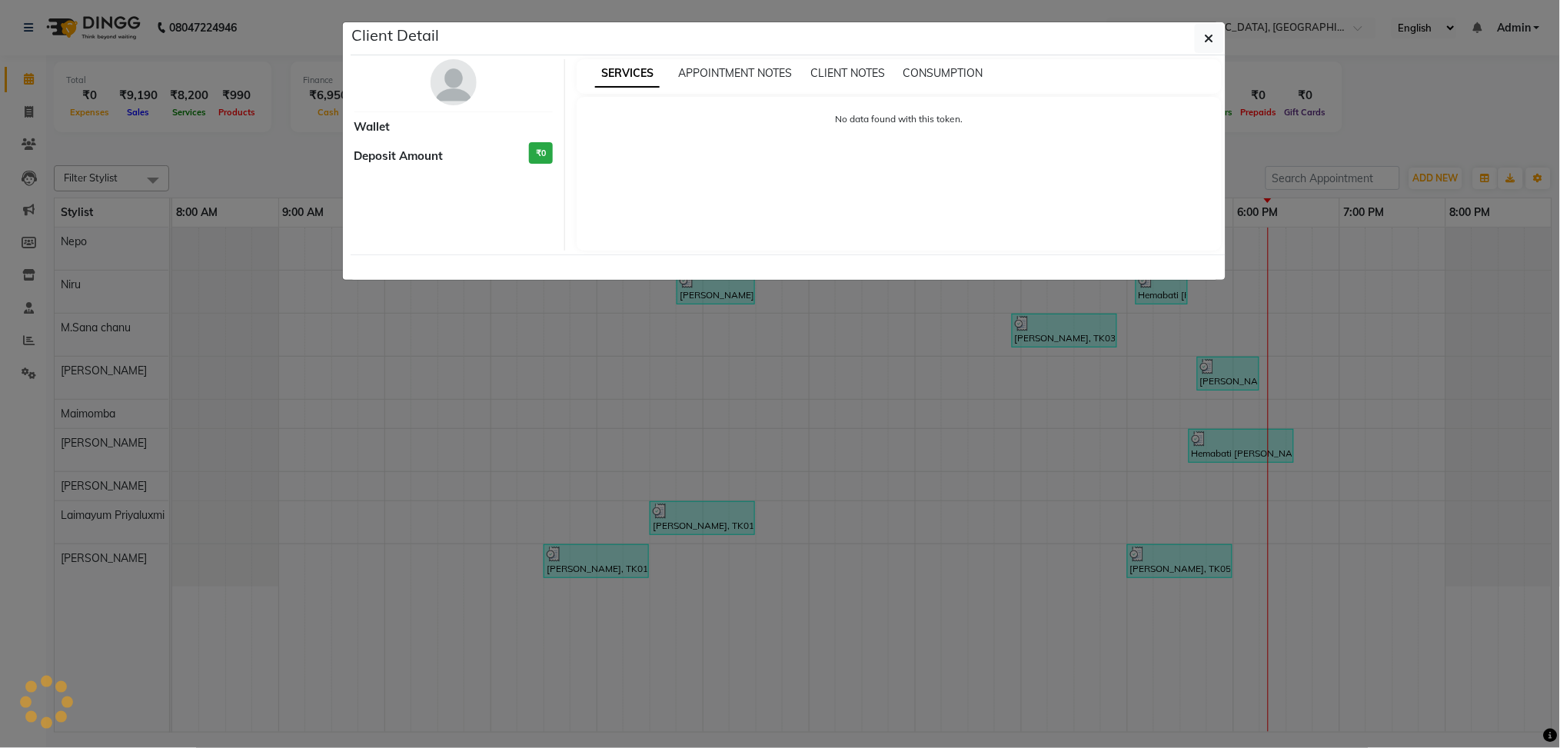
select select "3"
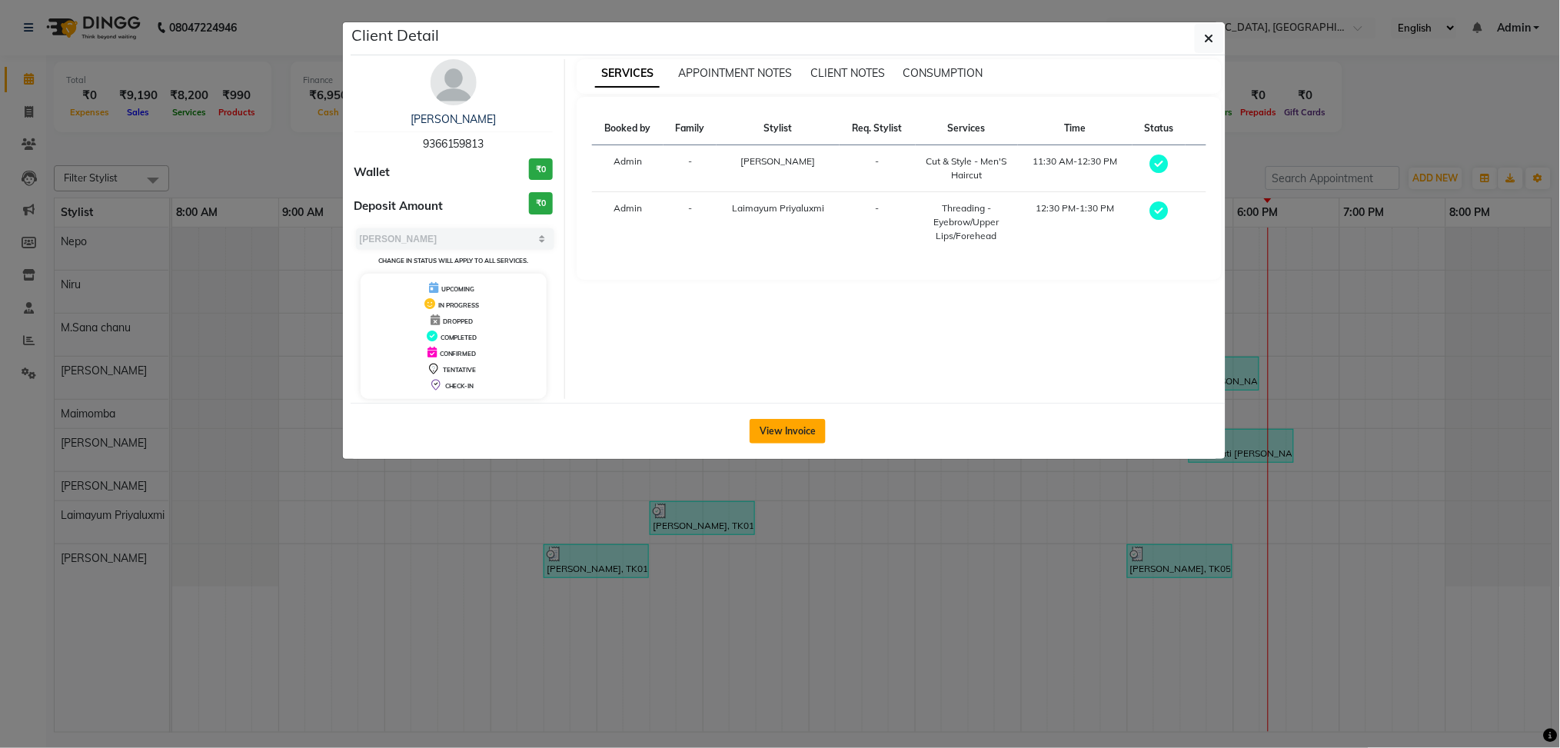
click at [813, 429] on button "View Invoice" at bounding box center [787, 431] width 76 height 25
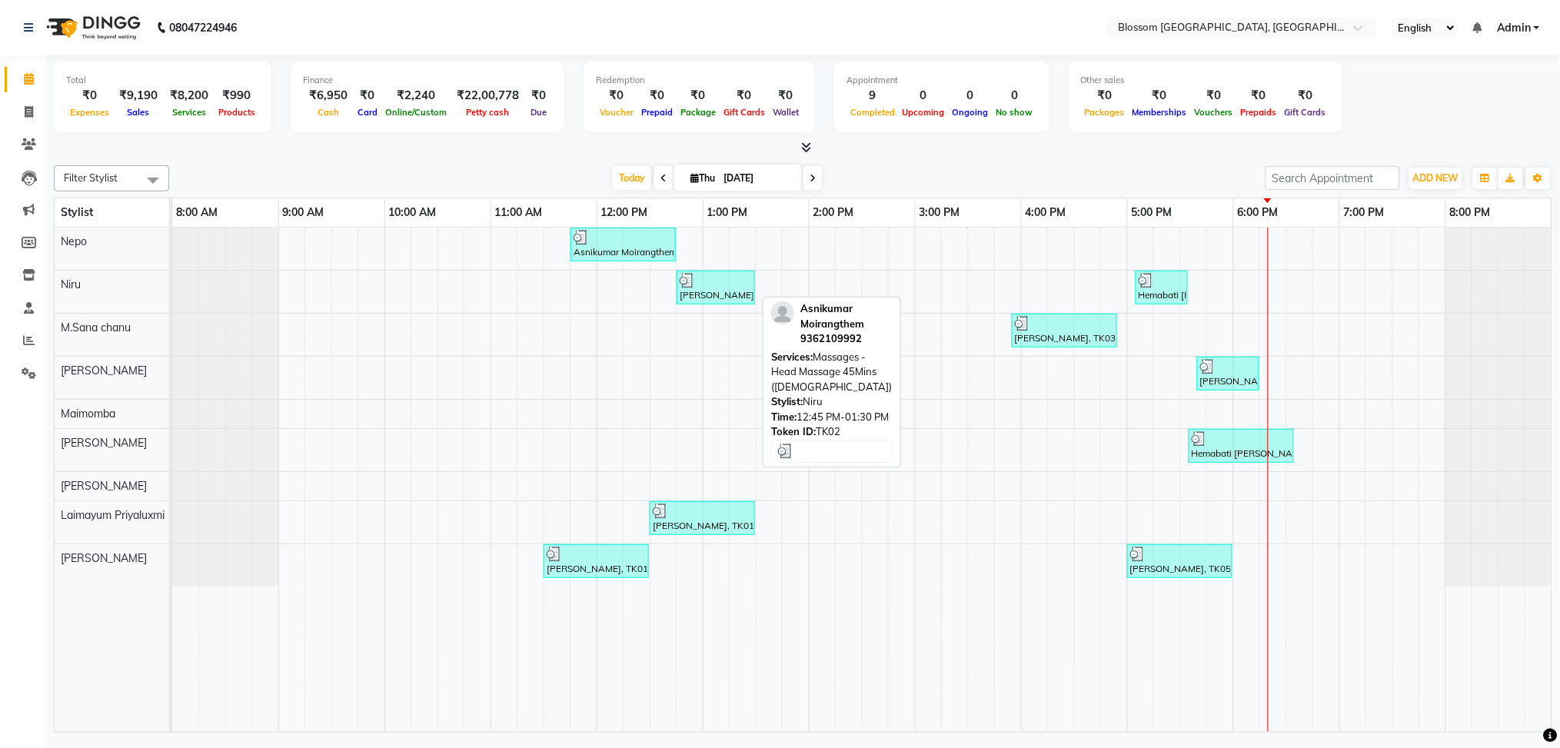
click at [711, 287] on div at bounding box center [716, 280] width 72 height 15
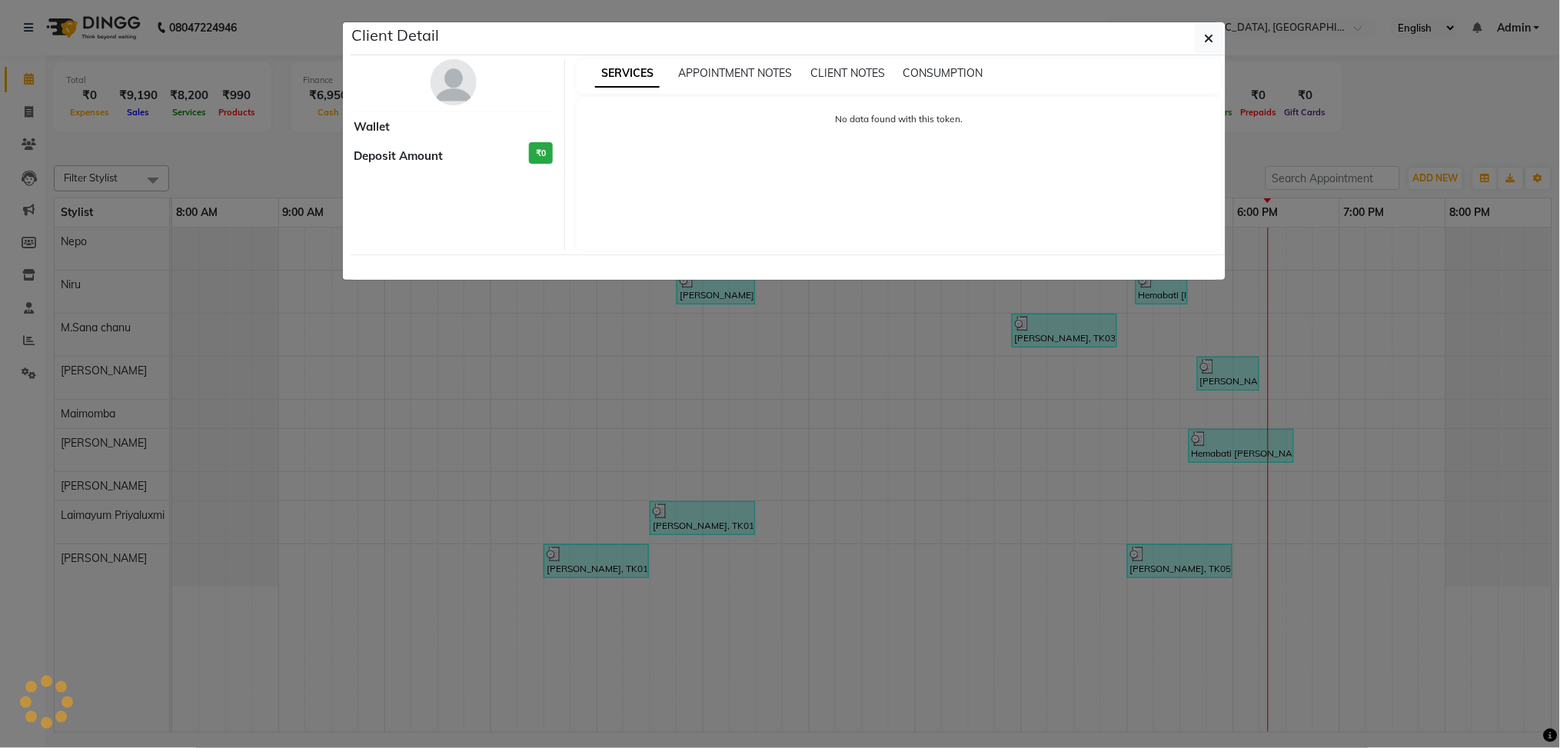
select select "3"
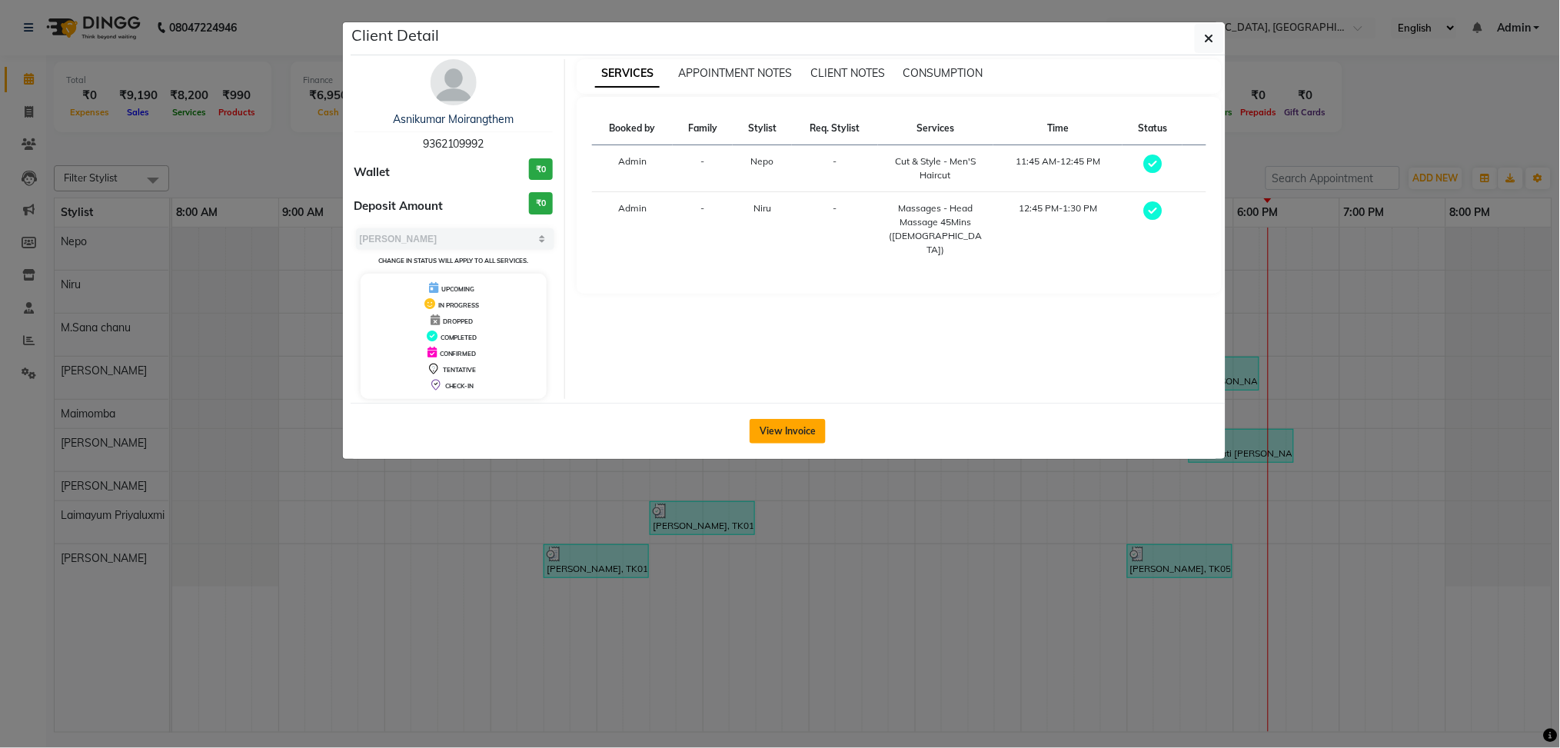
click at [808, 434] on button "View Invoice" at bounding box center [787, 431] width 76 height 25
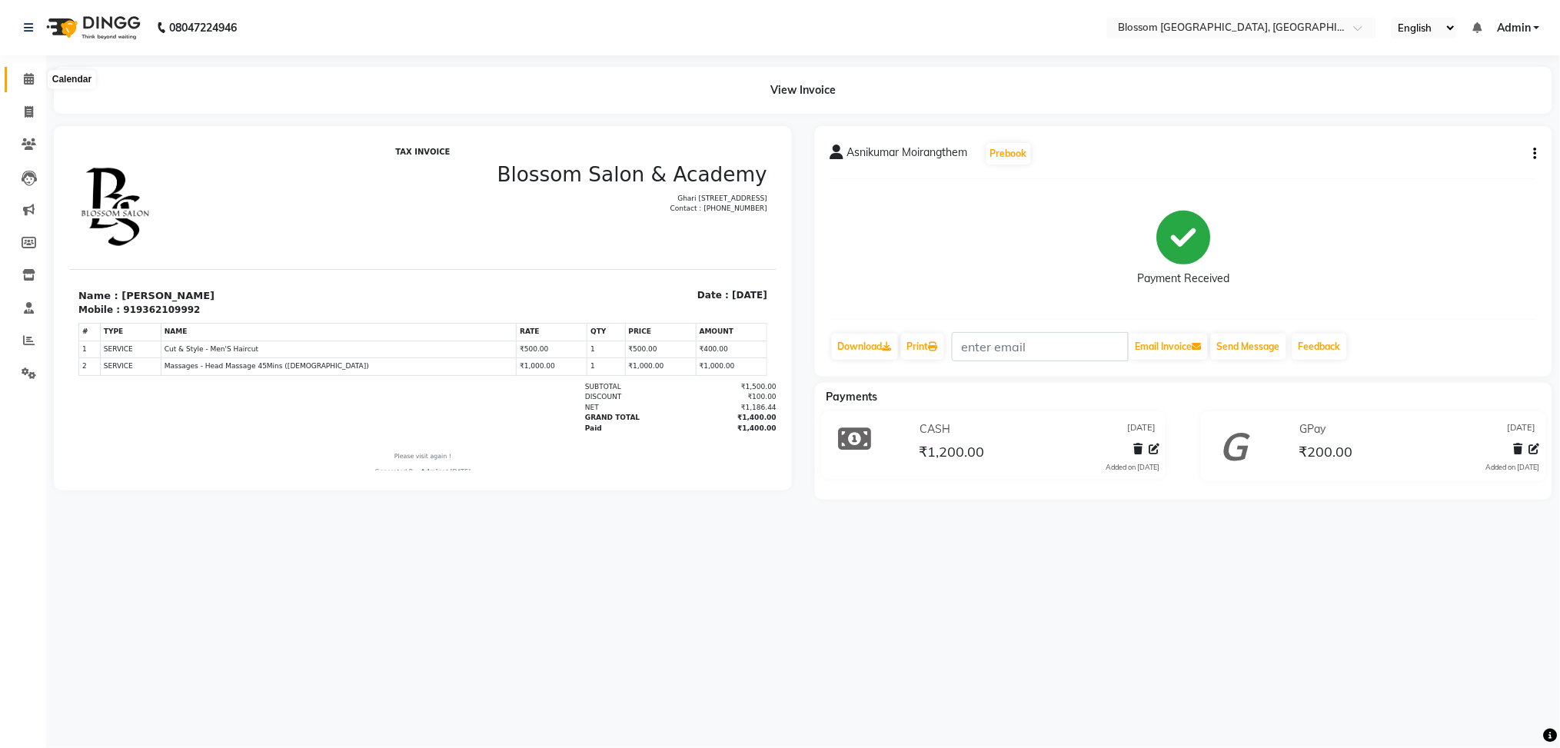
drag, startPoint x: 28, startPoint y: 76, endPoint x: 48, endPoint y: 86, distance: 21.7
click at [28, 76] on icon at bounding box center [29, 79] width 10 height 12
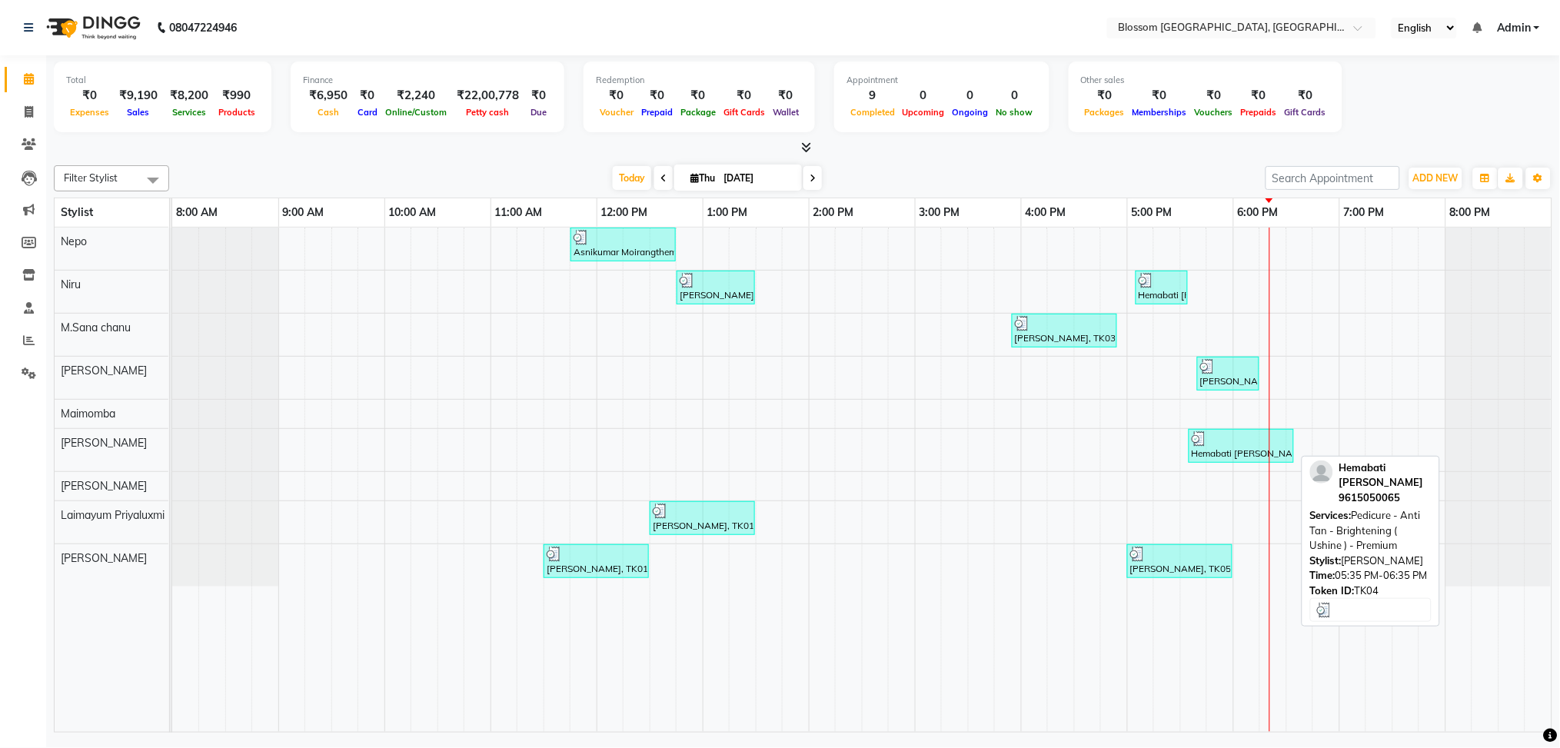
click at [1231, 458] on div "Hemabati Waikhom, TK04, 05:35 PM-06:35 PM, Pedicure - Anti Tan - Brightening ( …" at bounding box center [1241, 445] width 102 height 29
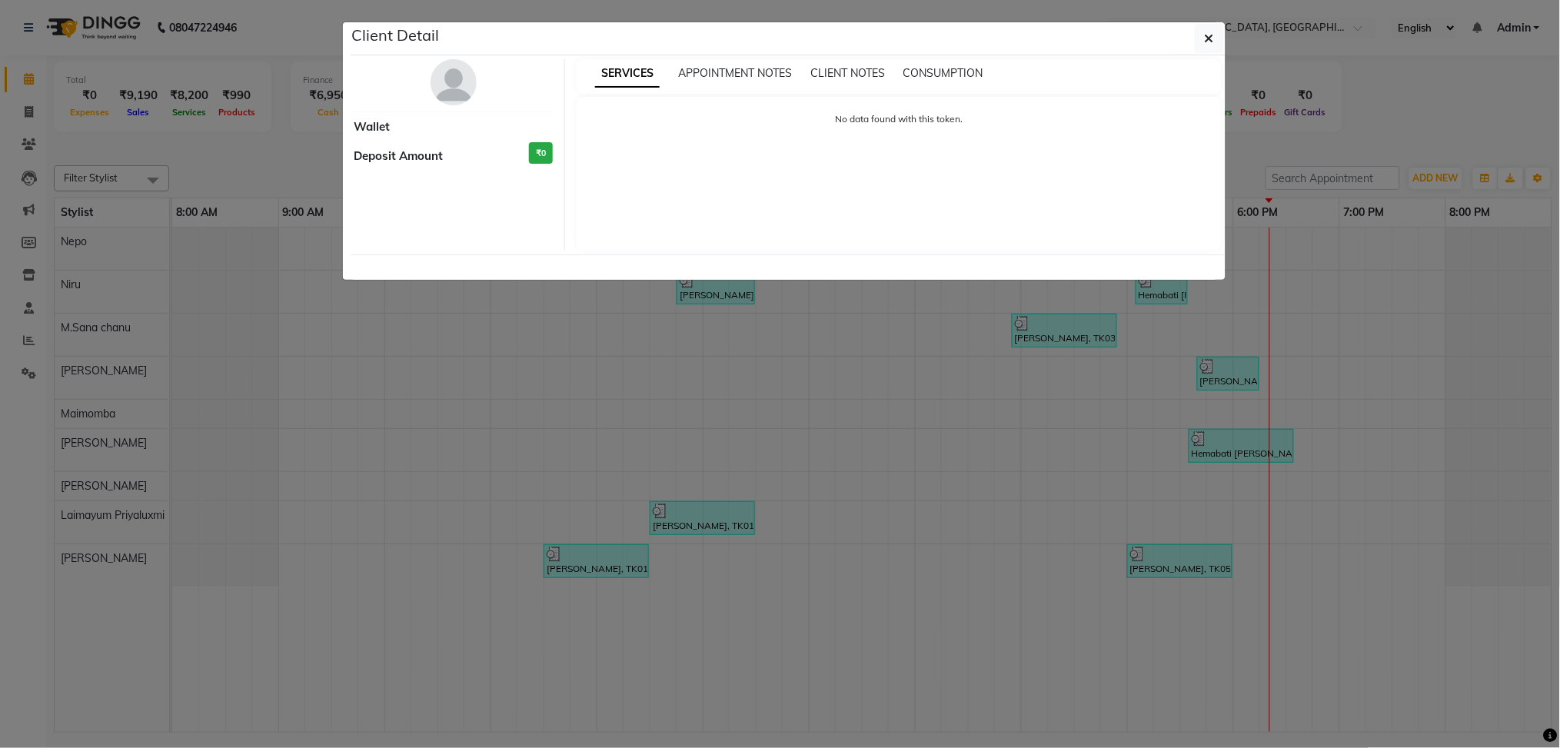
select select "3"
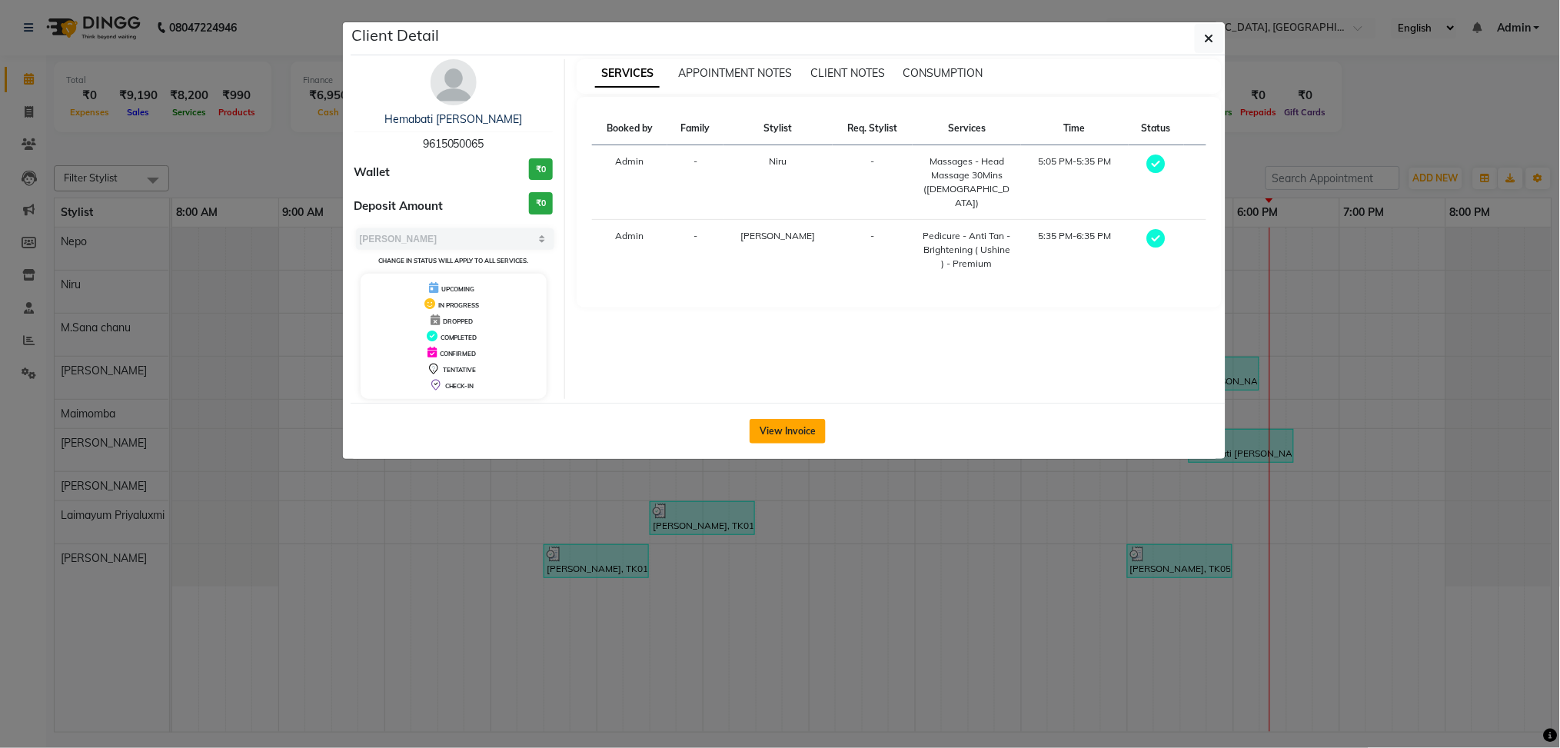
click at [789, 423] on button "View Invoice" at bounding box center [787, 431] width 76 height 25
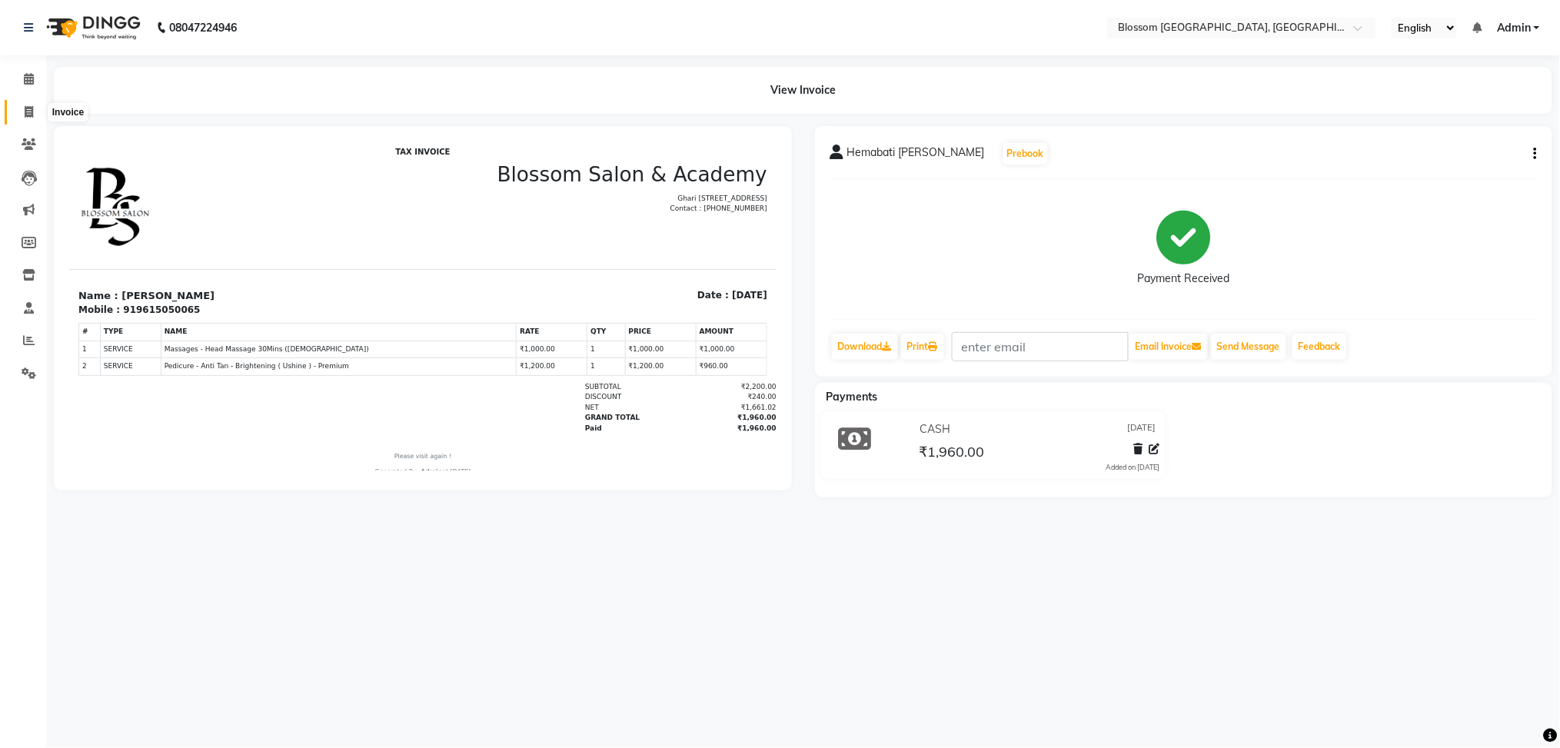
click at [26, 116] on icon at bounding box center [29, 112] width 8 height 12
select select "service"
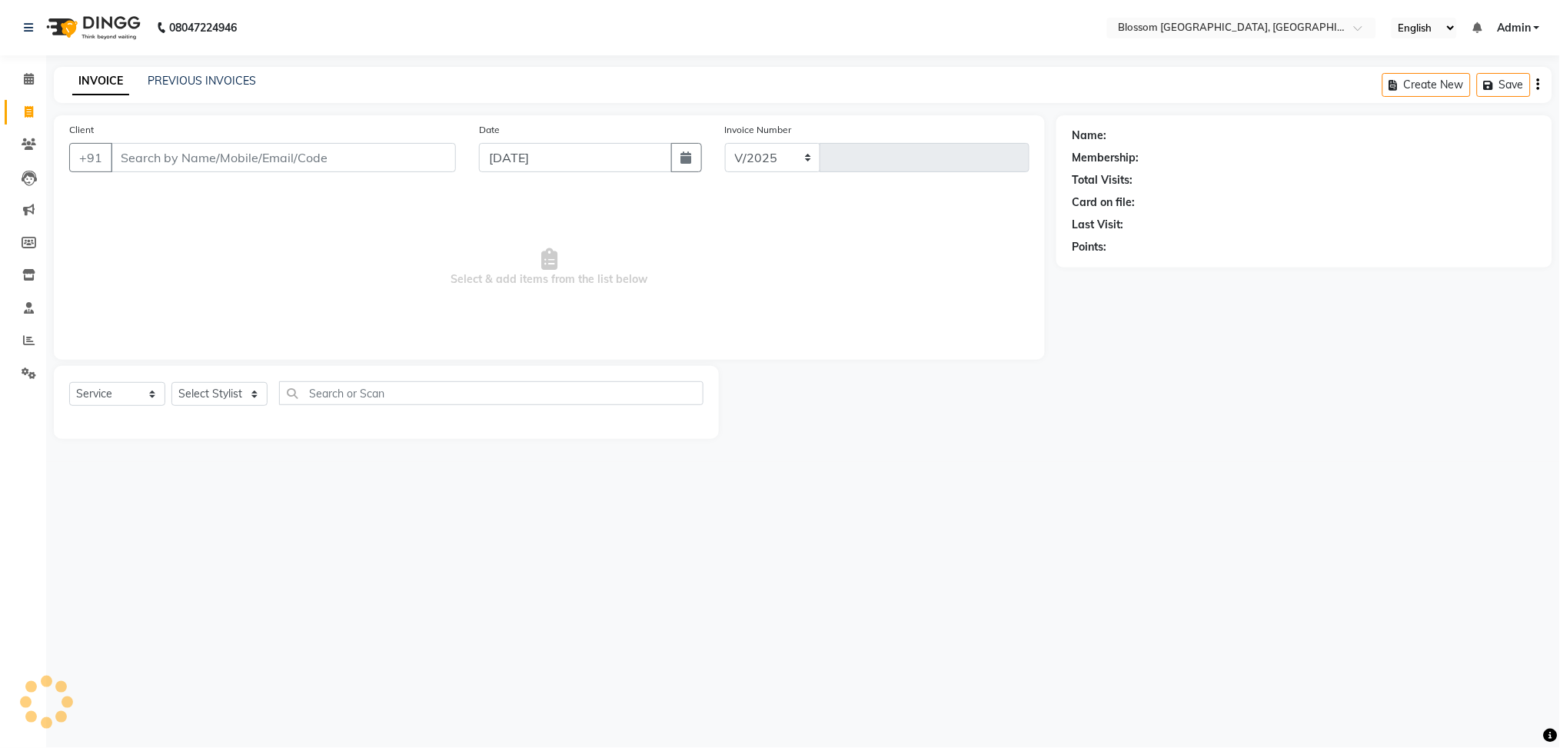
select select "7465"
type input "1166"
click at [27, 80] on icon at bounding box center [29, 79] width 10 height 12
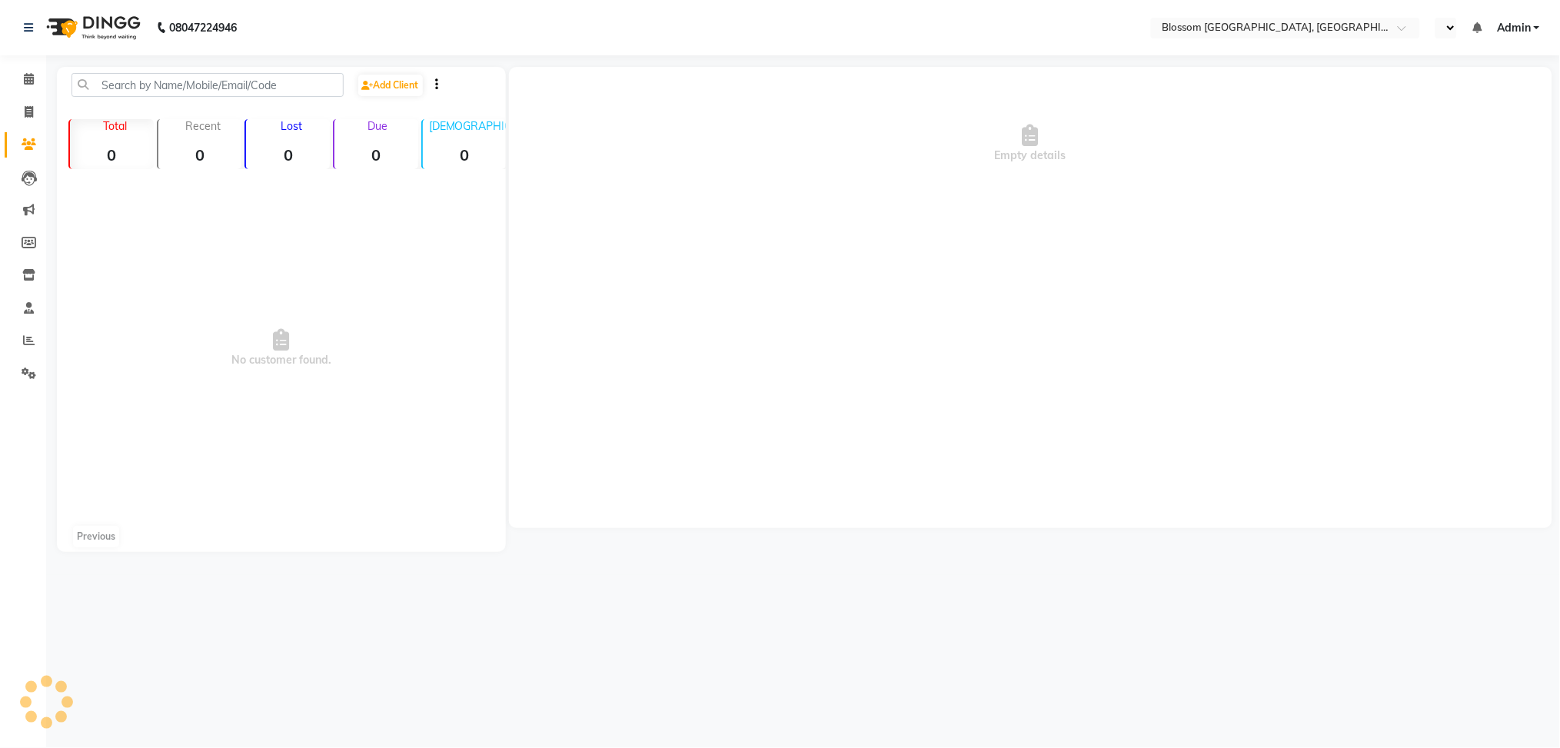
select select "en"
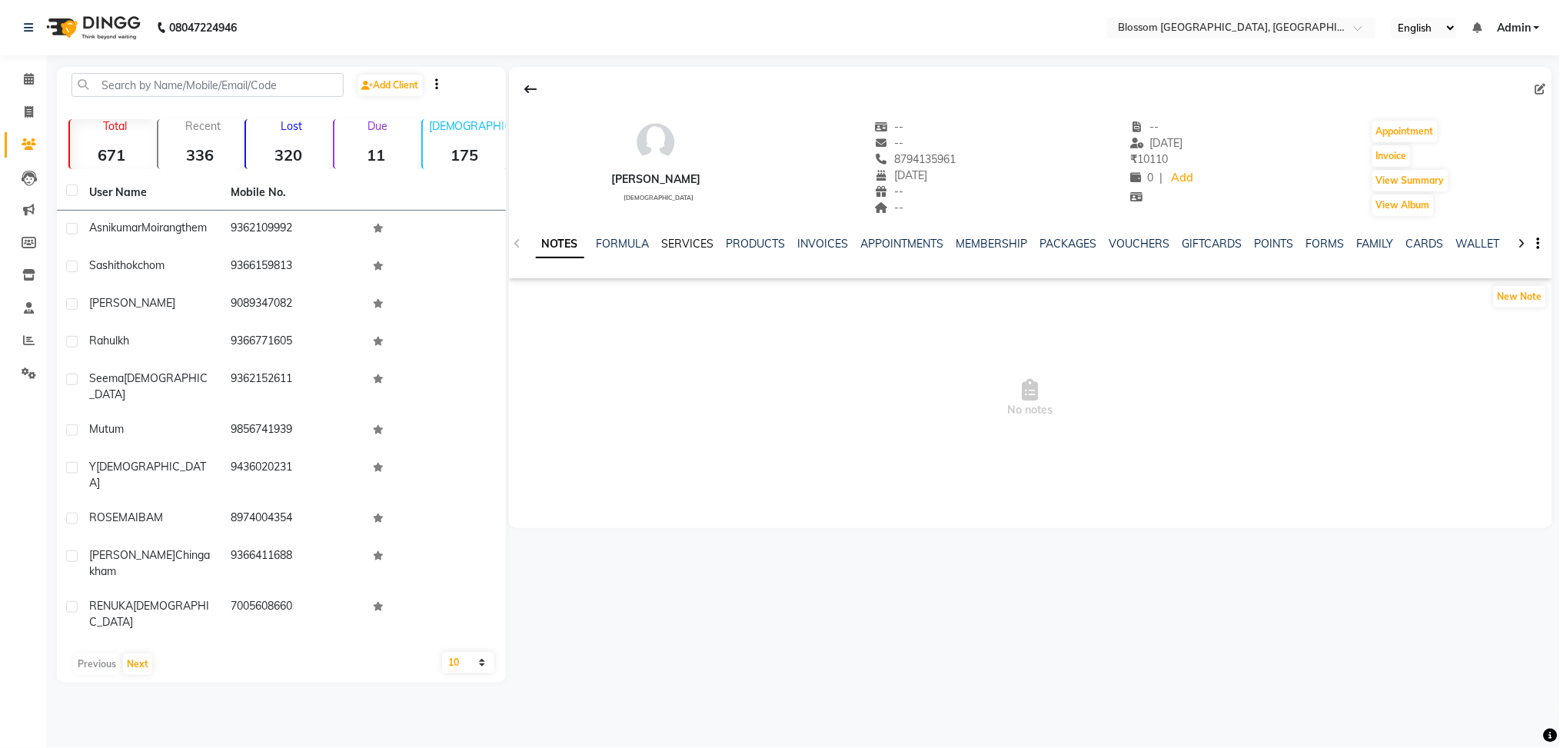
click at [697, 237] on link "SERVICES" at bounding box center [688, 244] width 52 height 14
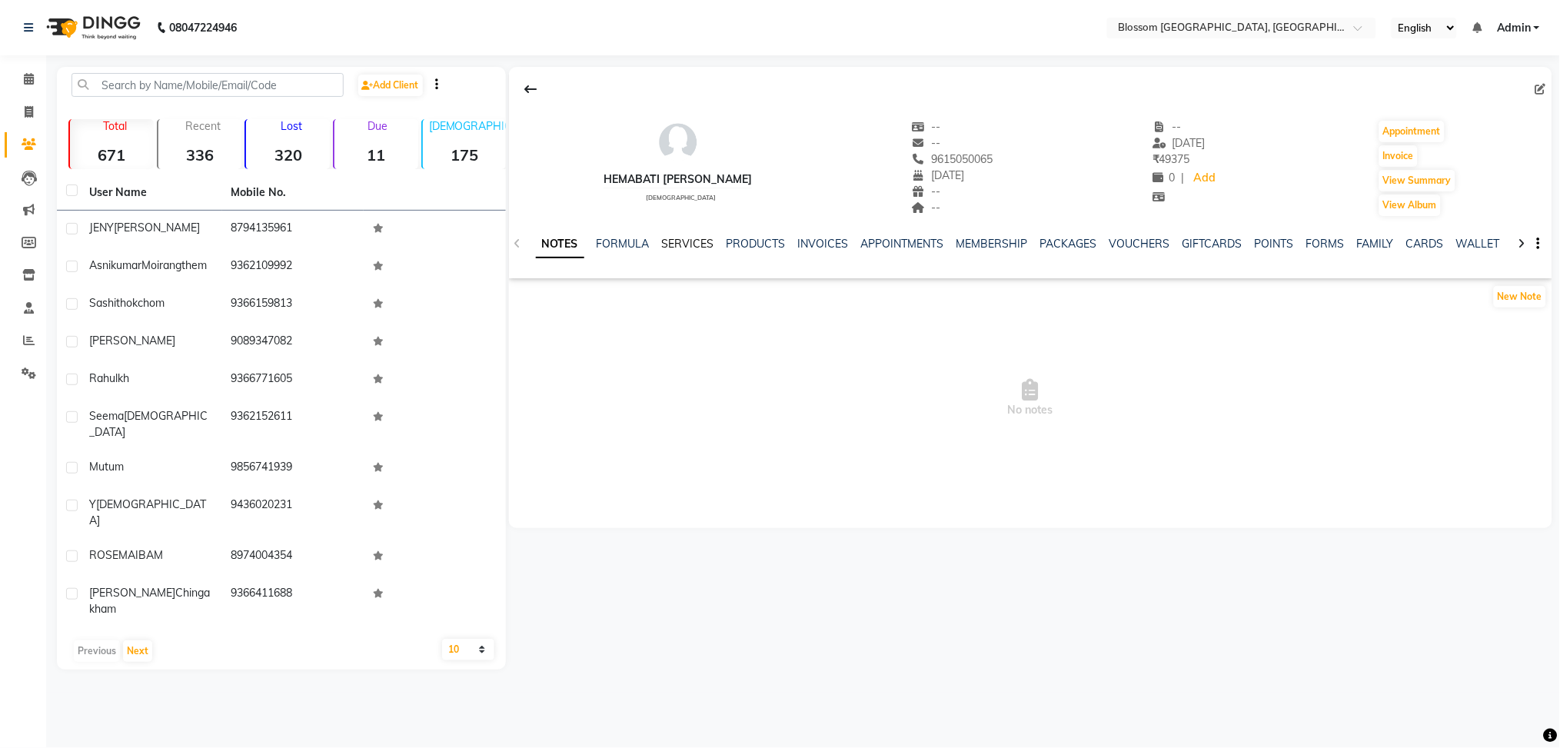
click at [684, 241] on link "SERVICES" at bounding box center [688, 244] width 52 height 14
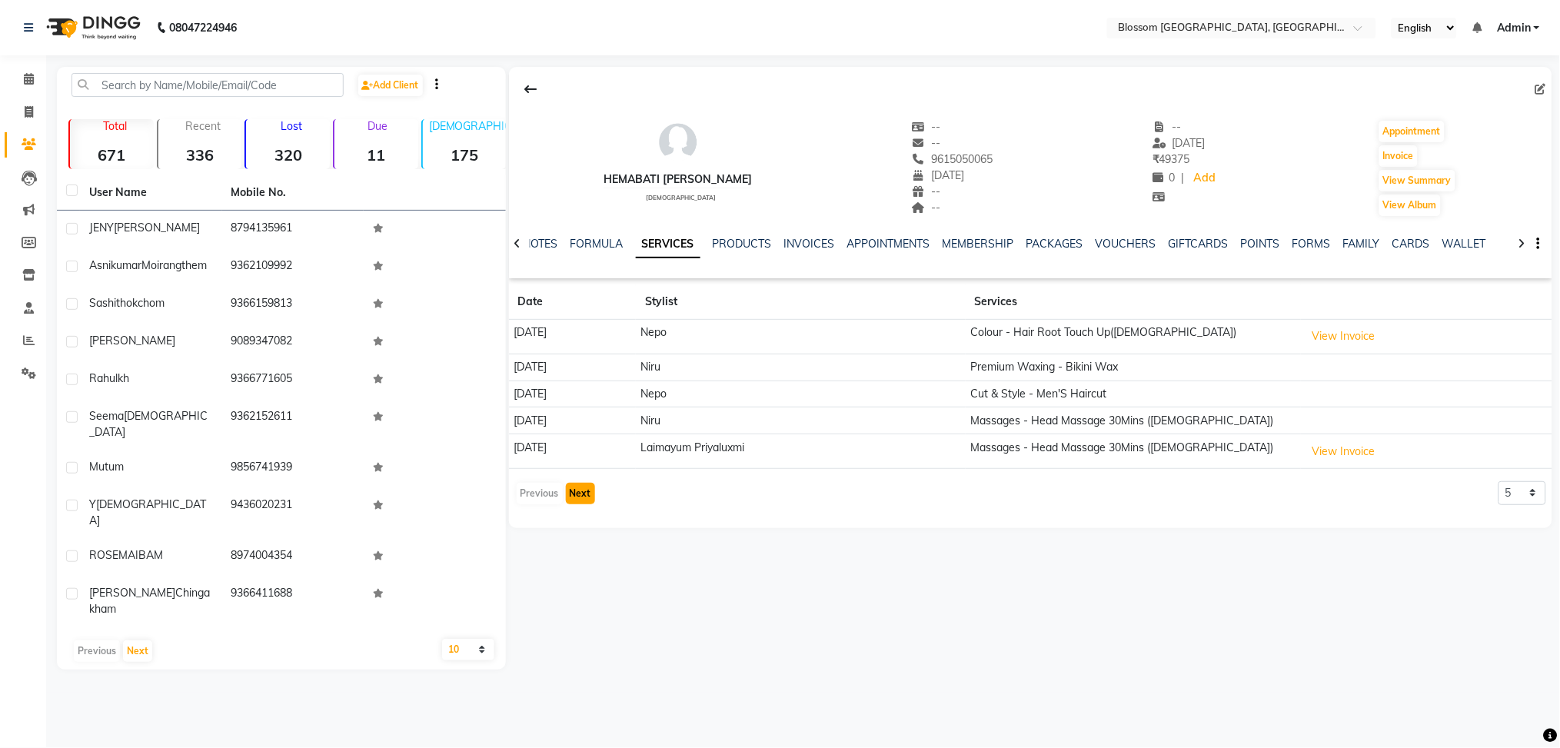
click at [572, 497] on button "Next" at bounding box center [580, 494] width 29 height 22
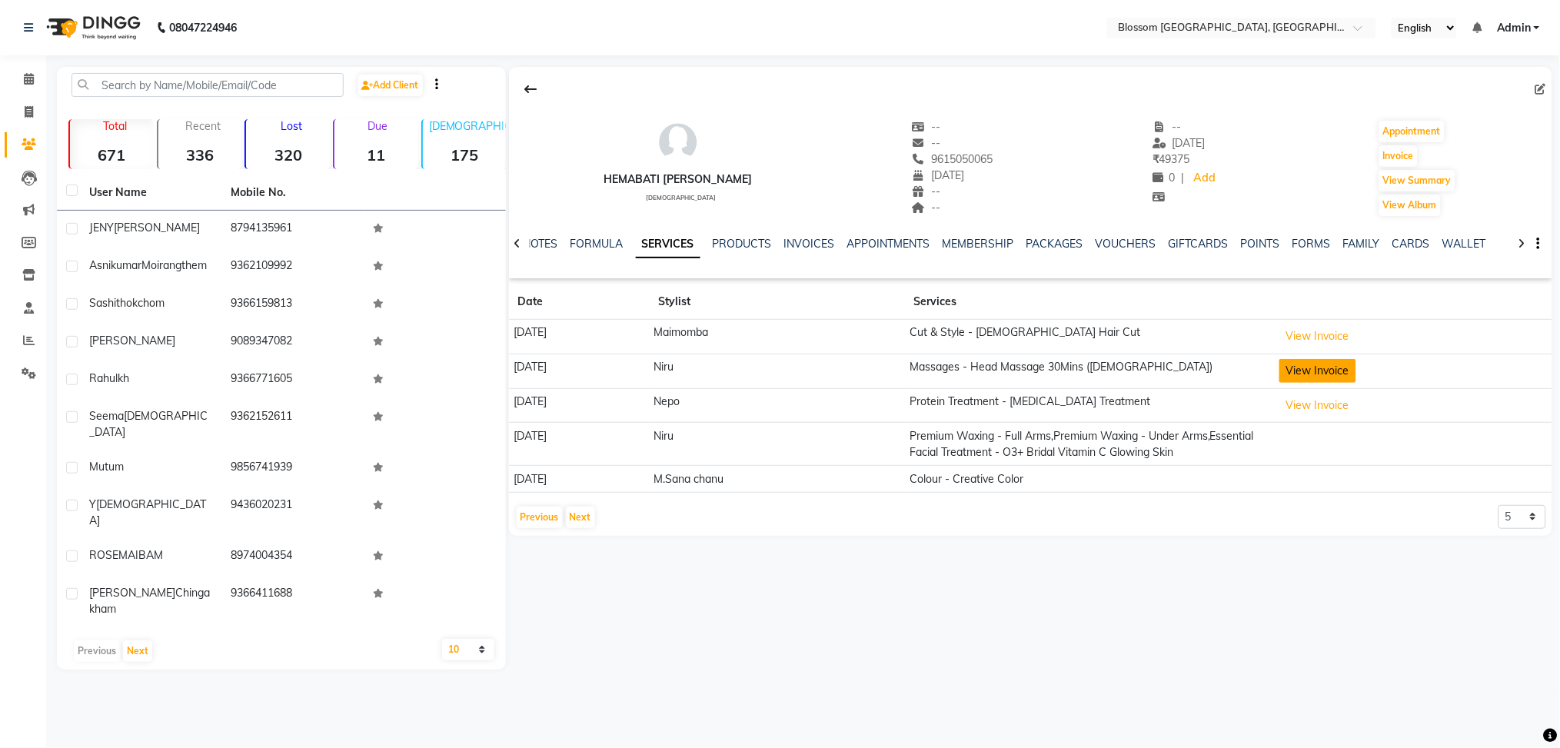
click at [1343, 373] on button "View Invoice" at bounding box center [1317, 371] width 77 height 24
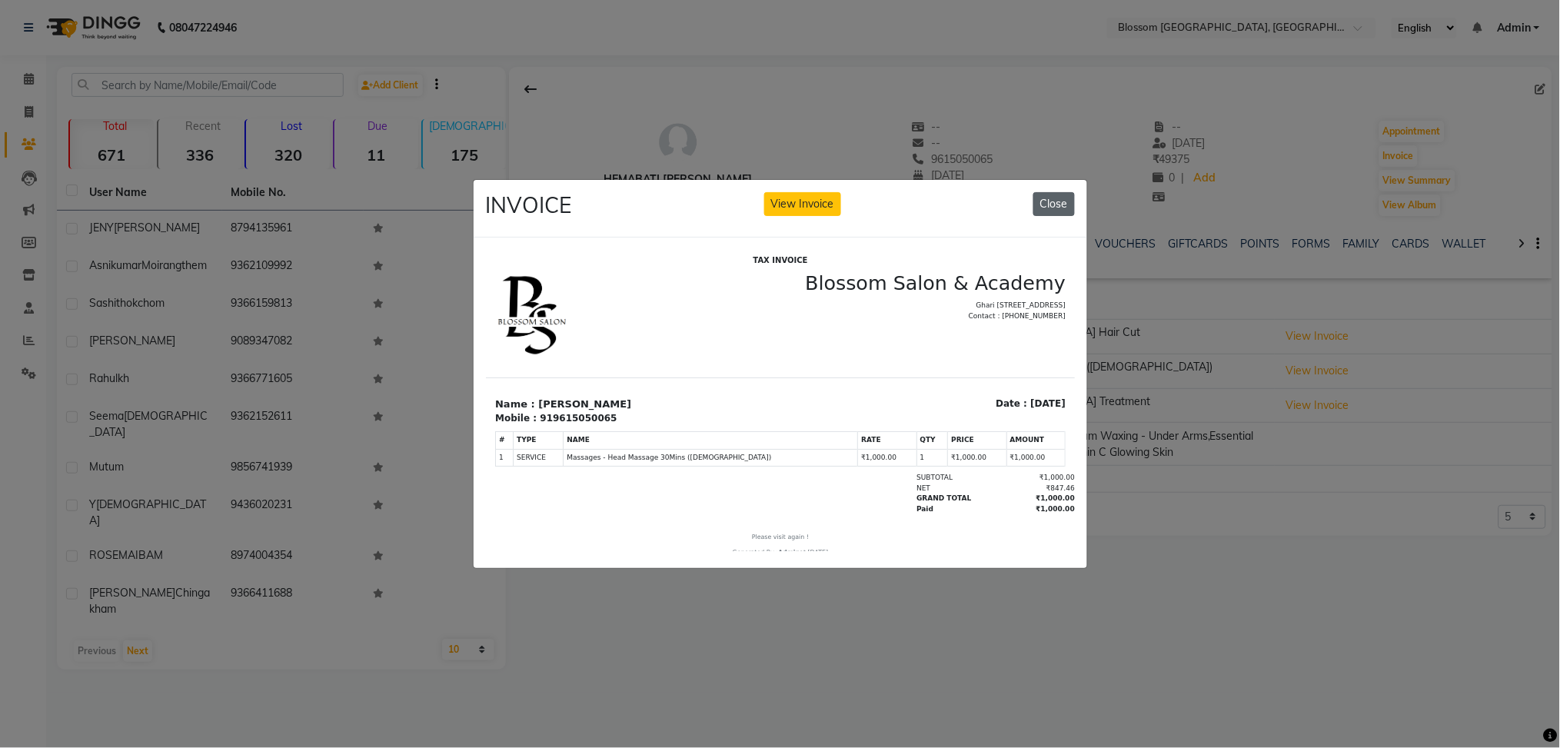
click at [1066, 206] on button "Close" at bounding box center [1054, 204] width 42 height 24
